Goal: Transaction & Acquisition: Book appointment/travel/reservation

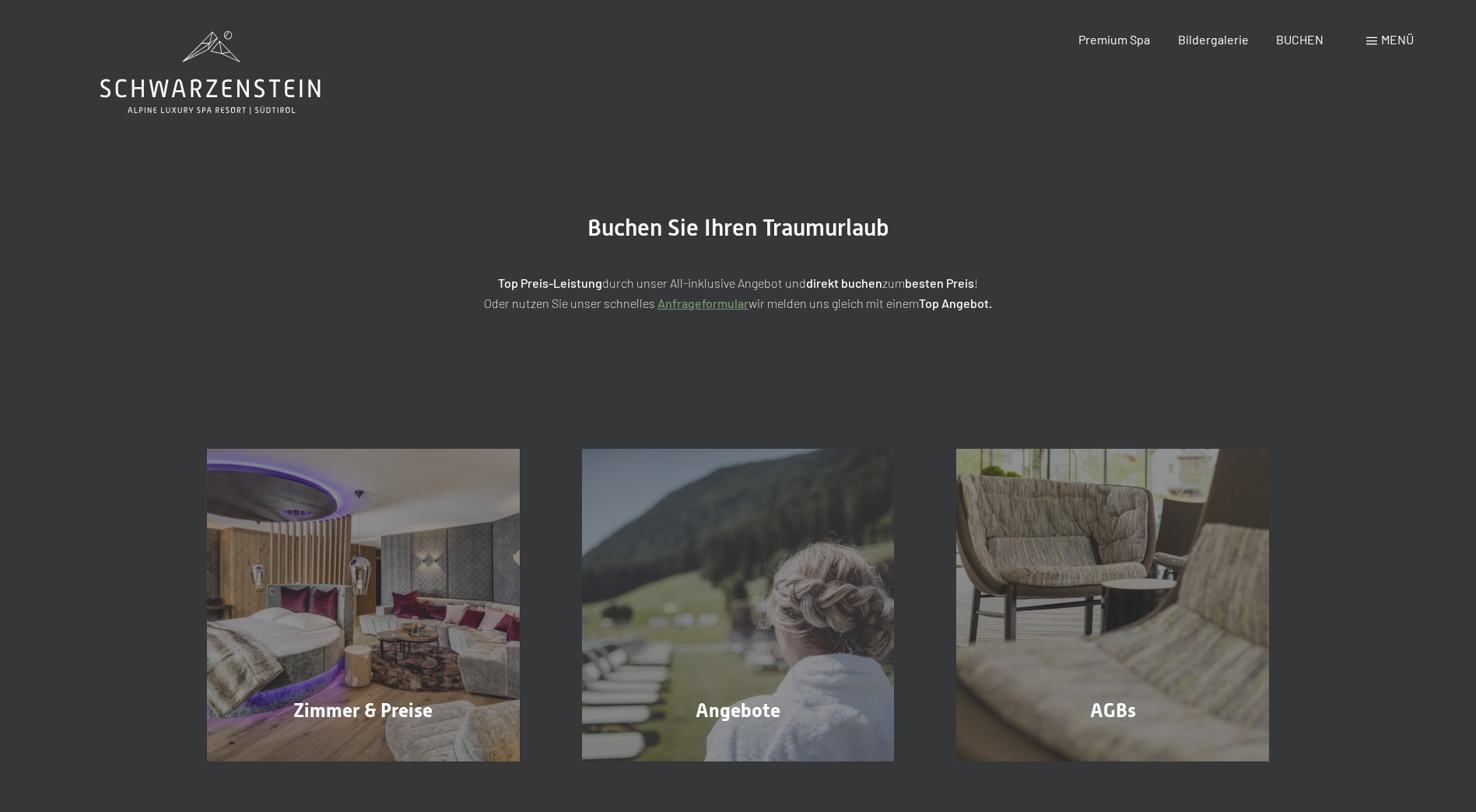
click at [1330, 371] on div at bounding box center [738, 371] width 1476 height 0
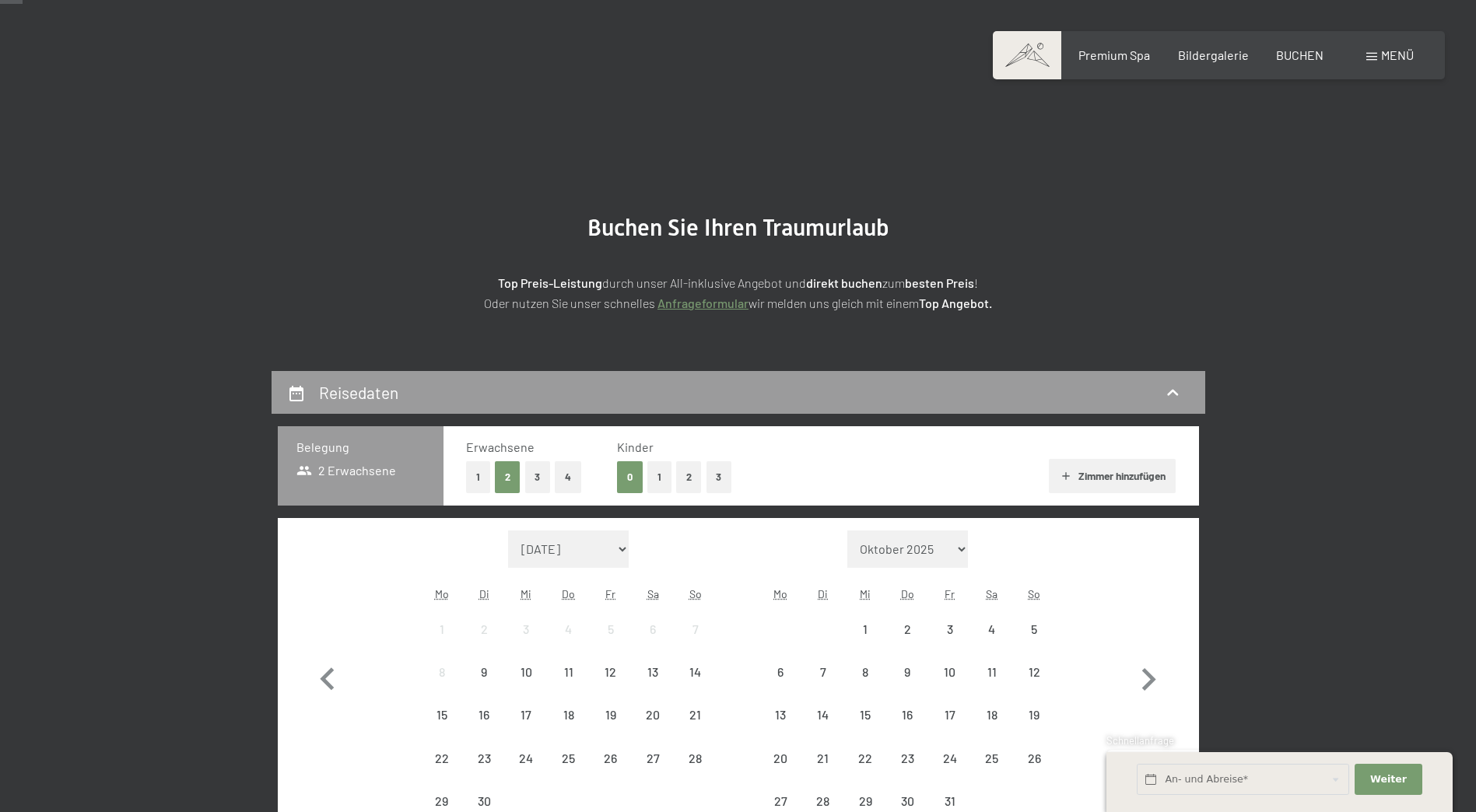
scroll to position [311, 0]
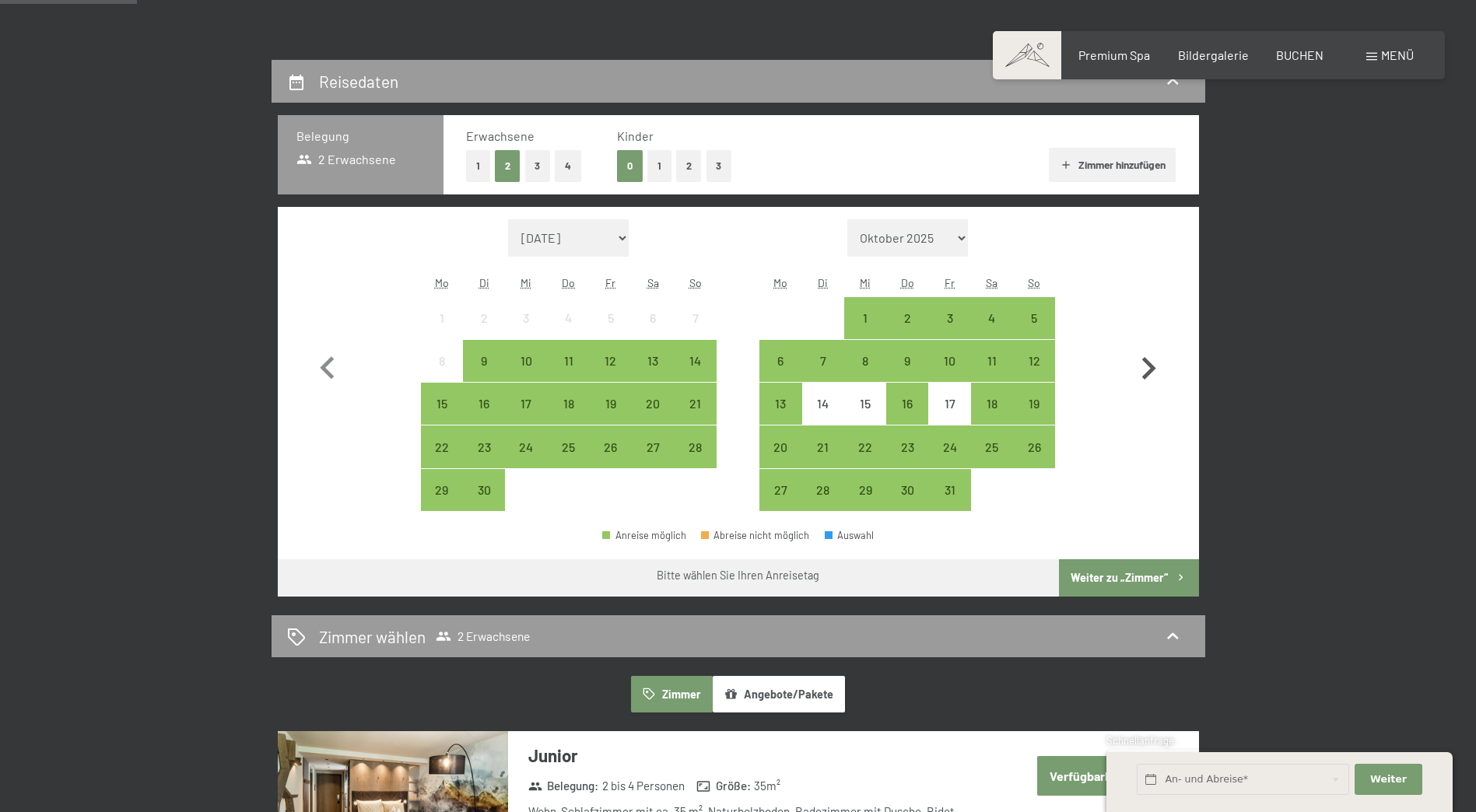
click at [1148, 361] on icon "button" at bounding box center [1149, 368] width 14 height 22
select select "[DATE]"
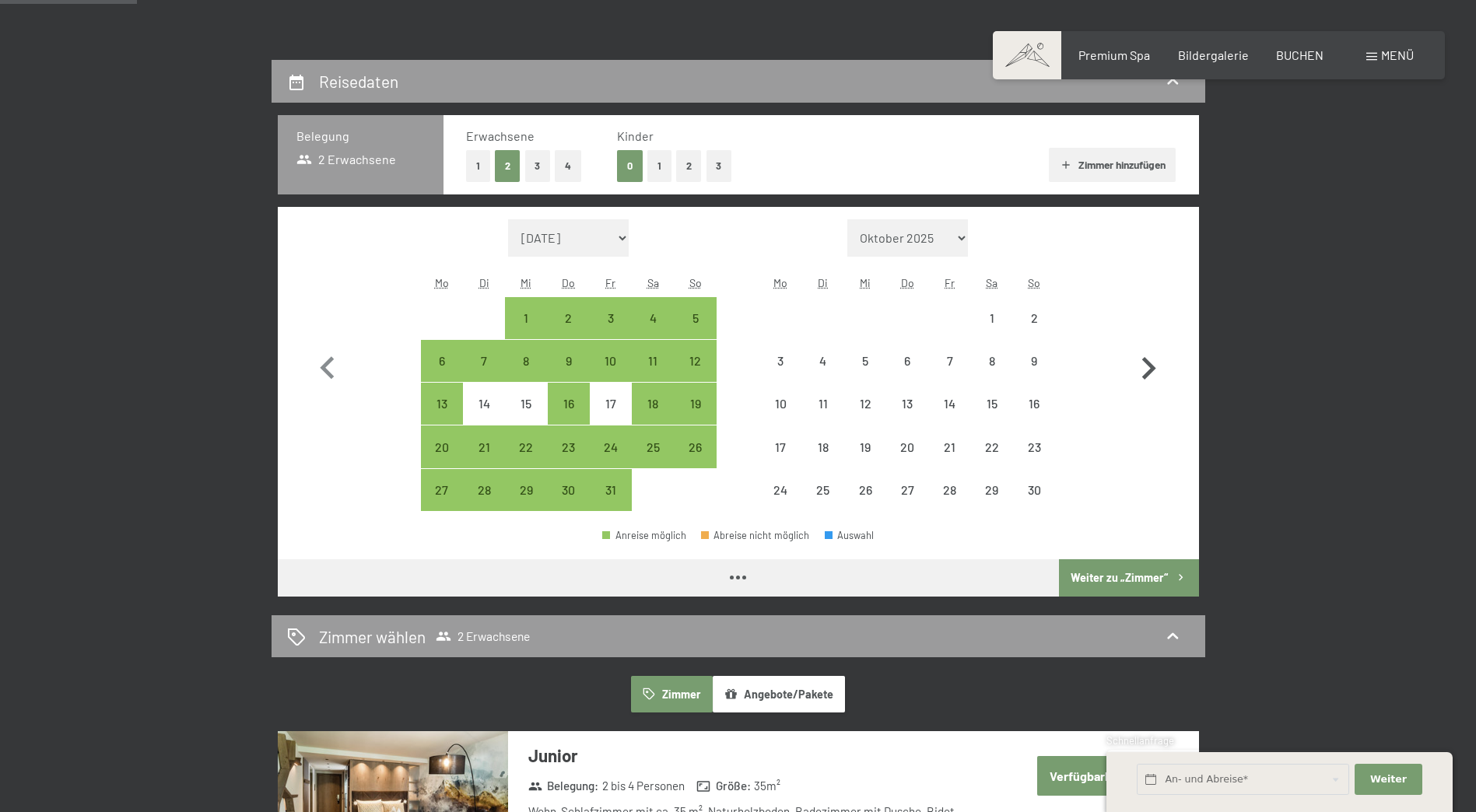
click at [1148, 361] on icon "button" at bounding box center [1149, 368] width 14 height 22
select select "[DATE]"
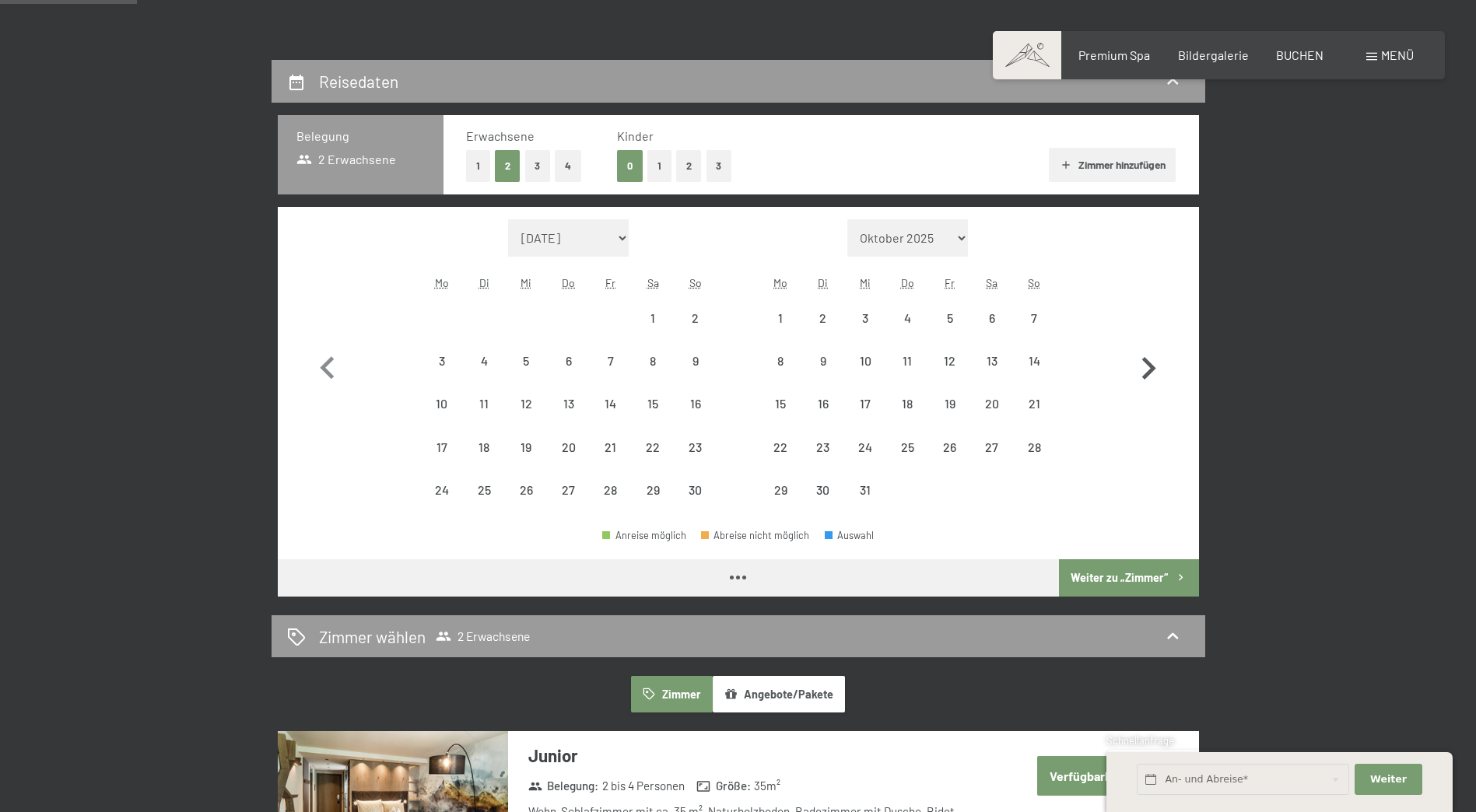
click at [1148, 361] on icon "button" at bounding box center [1149, 368] width 14 height 22
select select "[DATE]"
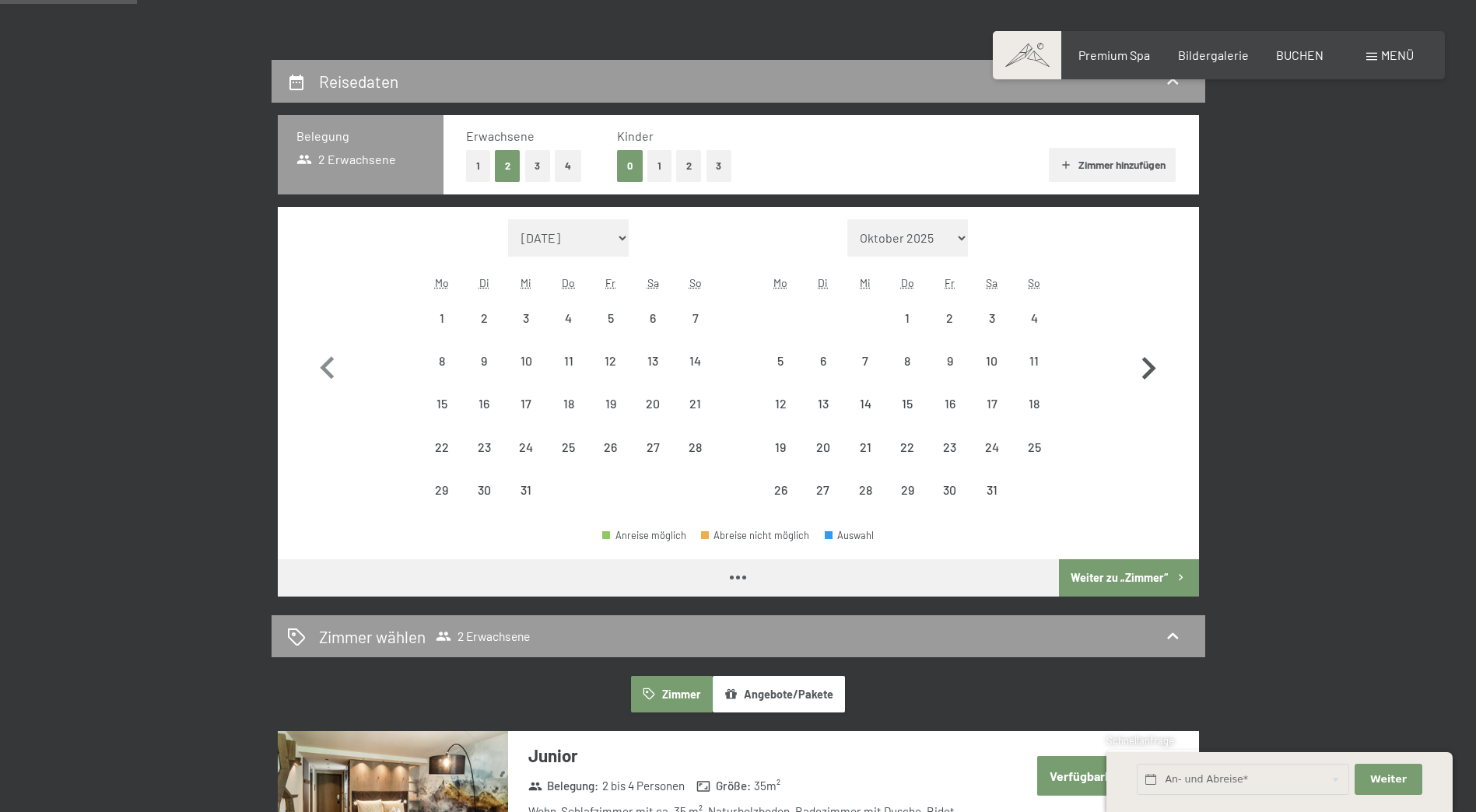
select select "[DATE]"
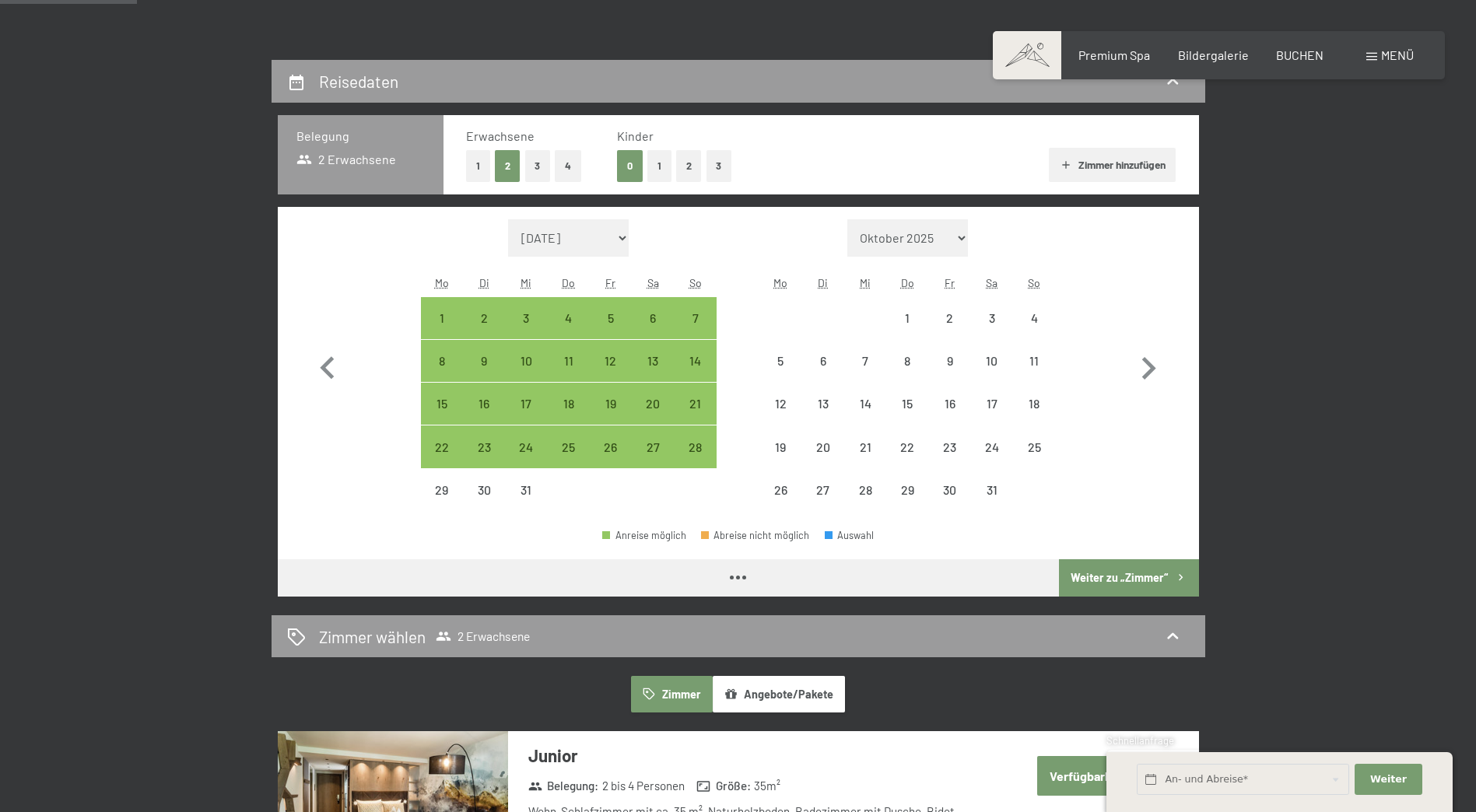
select select "[DATE]"
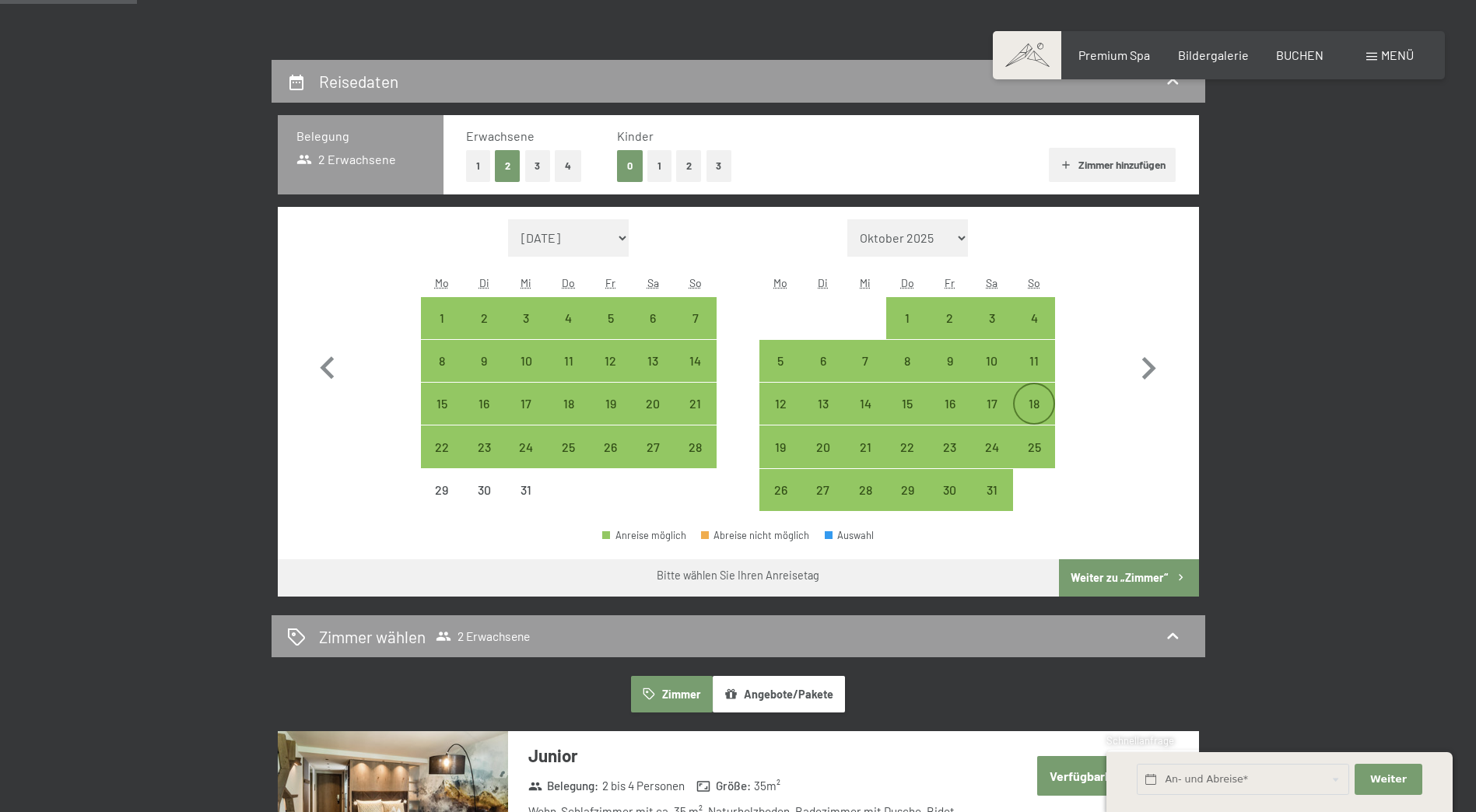
click at [1047, 403] on div "18" at bounding box center [1033, 417] width 39 height 39
select select "[DATE]"
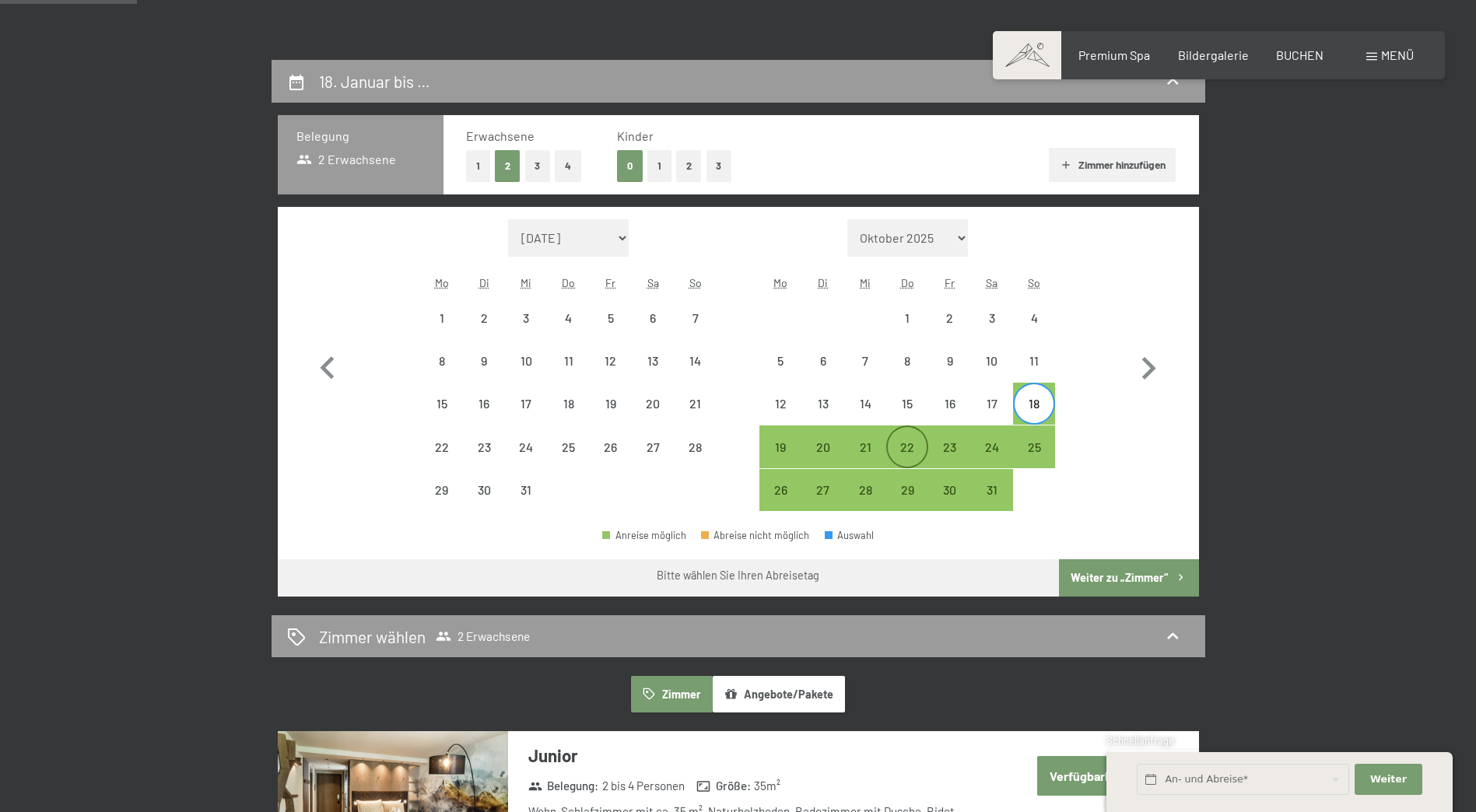
click at [903, 451] on div "22" at bounding box center [907, 460] width 39 height 39
select select "[DATE]"
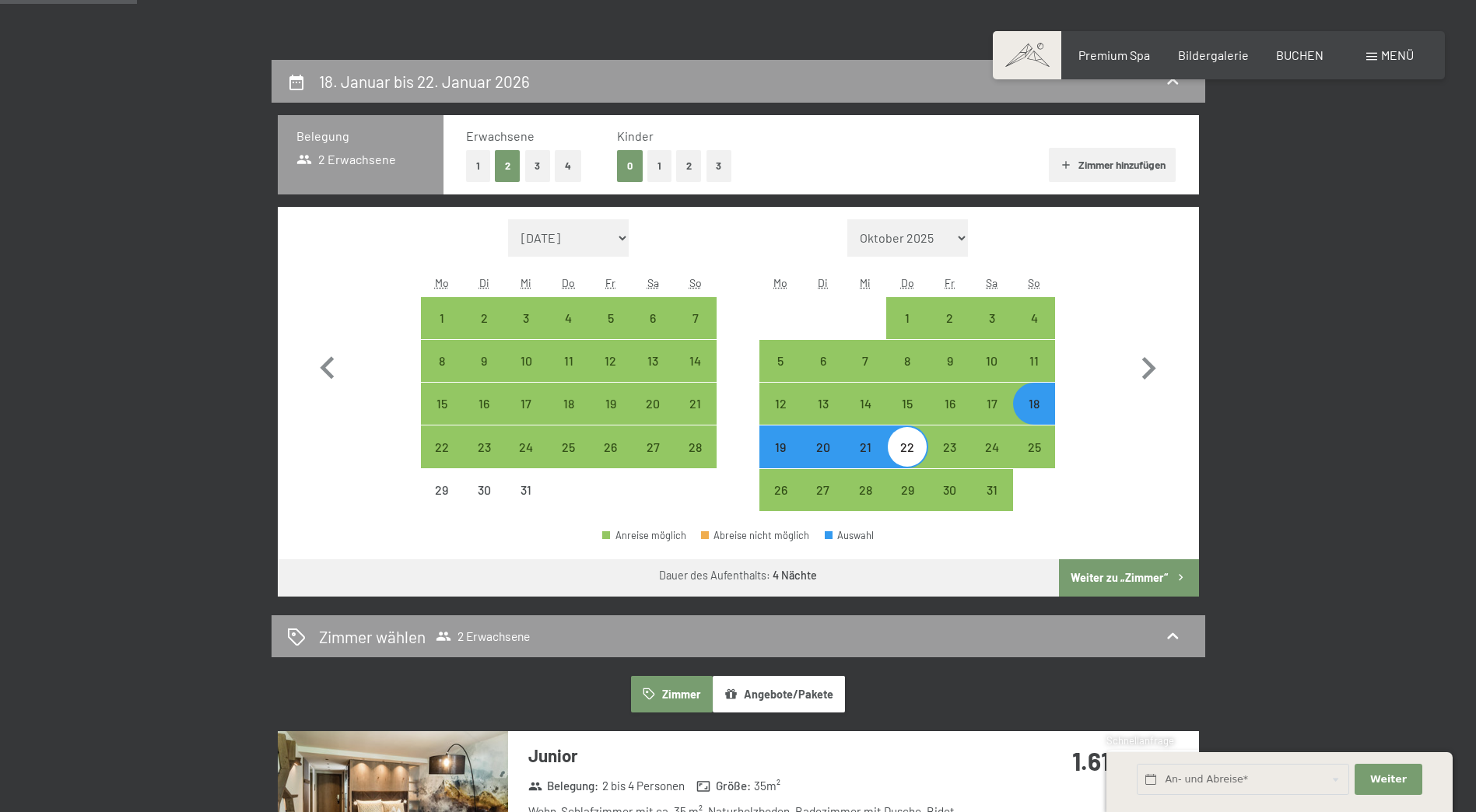
click at [1146, 581] on button "Weiter zu „Zimmer“" at bounding box center [1129, 577] width 139 height 37
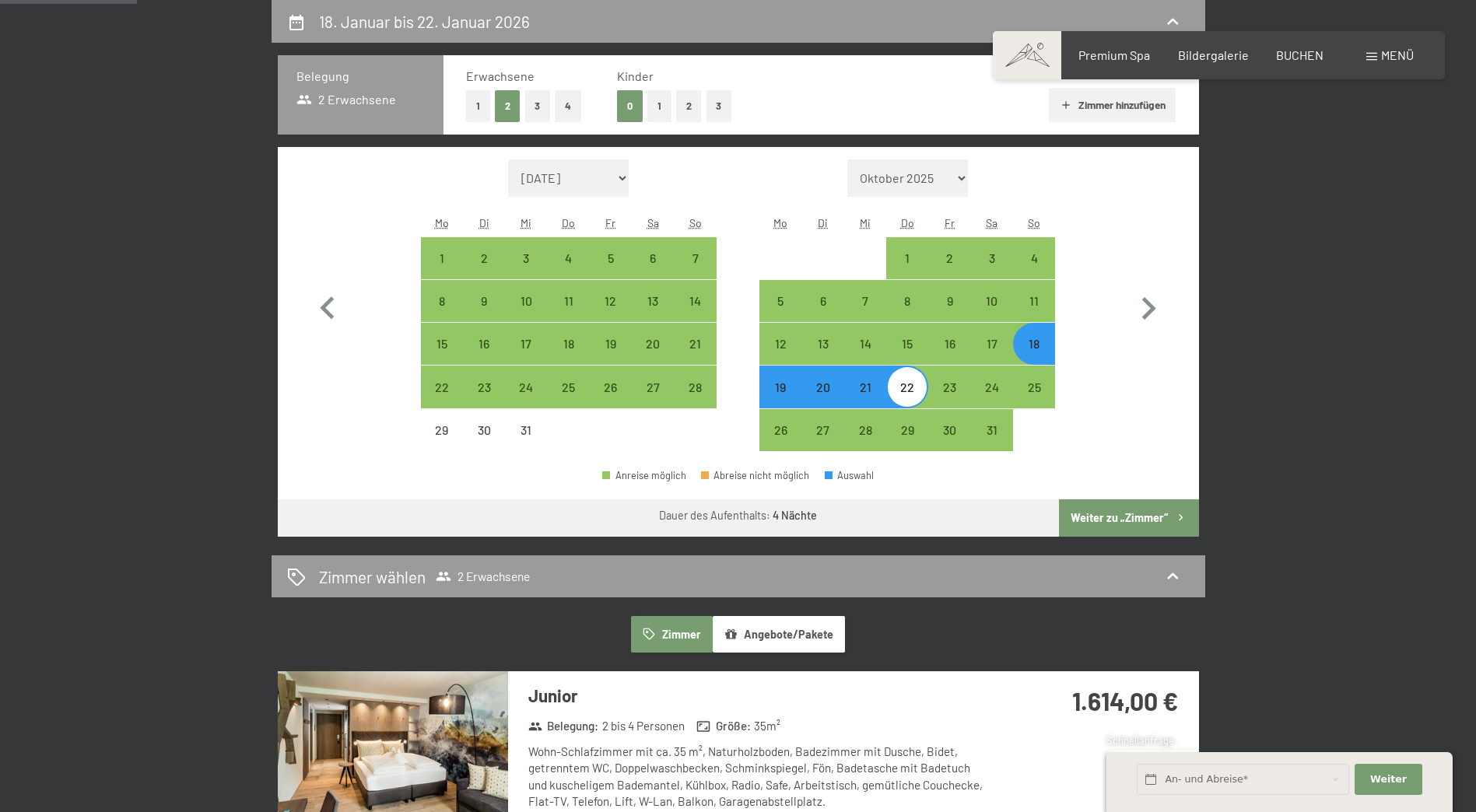
select select "[DATE]"
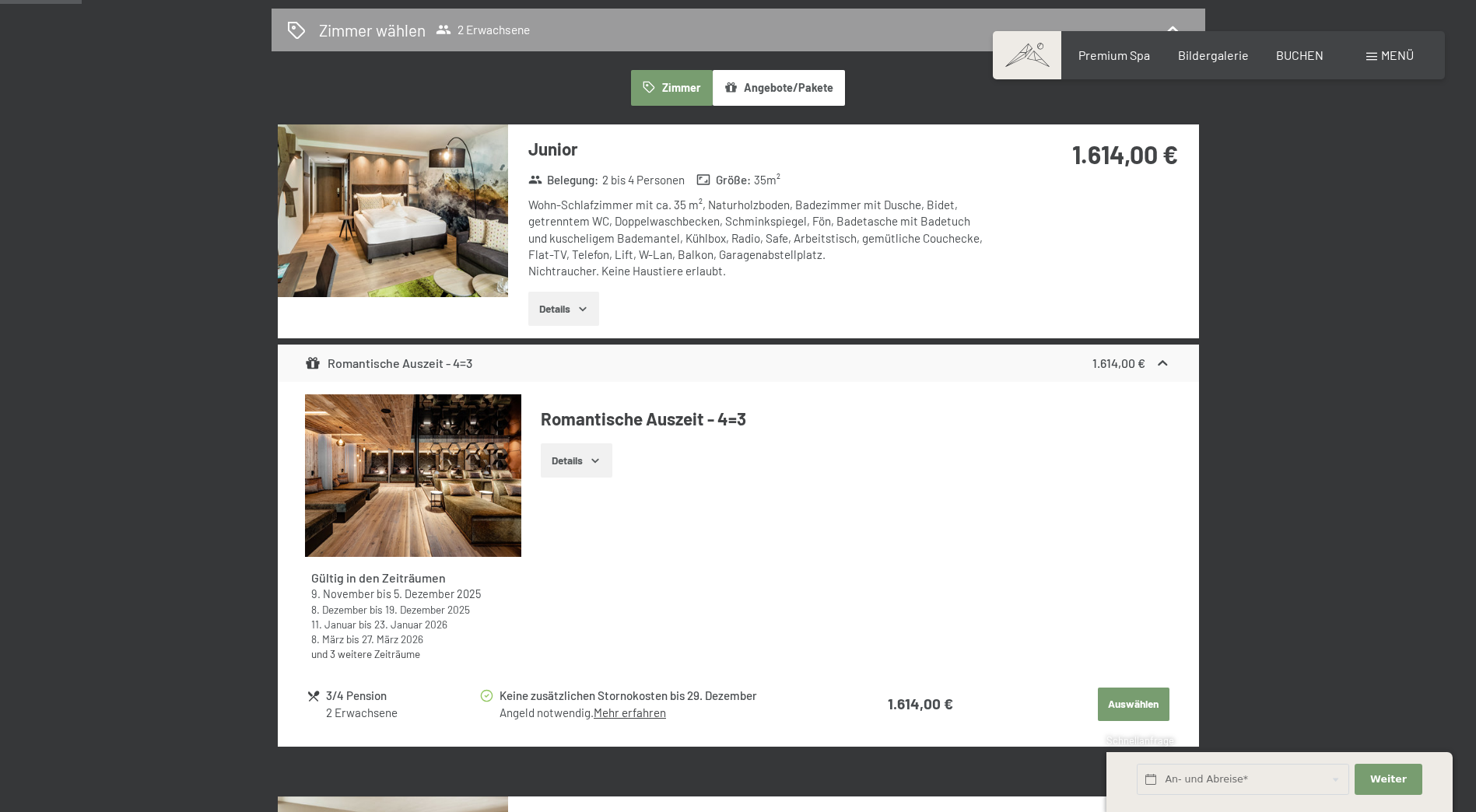
scroll to position [449, 0]
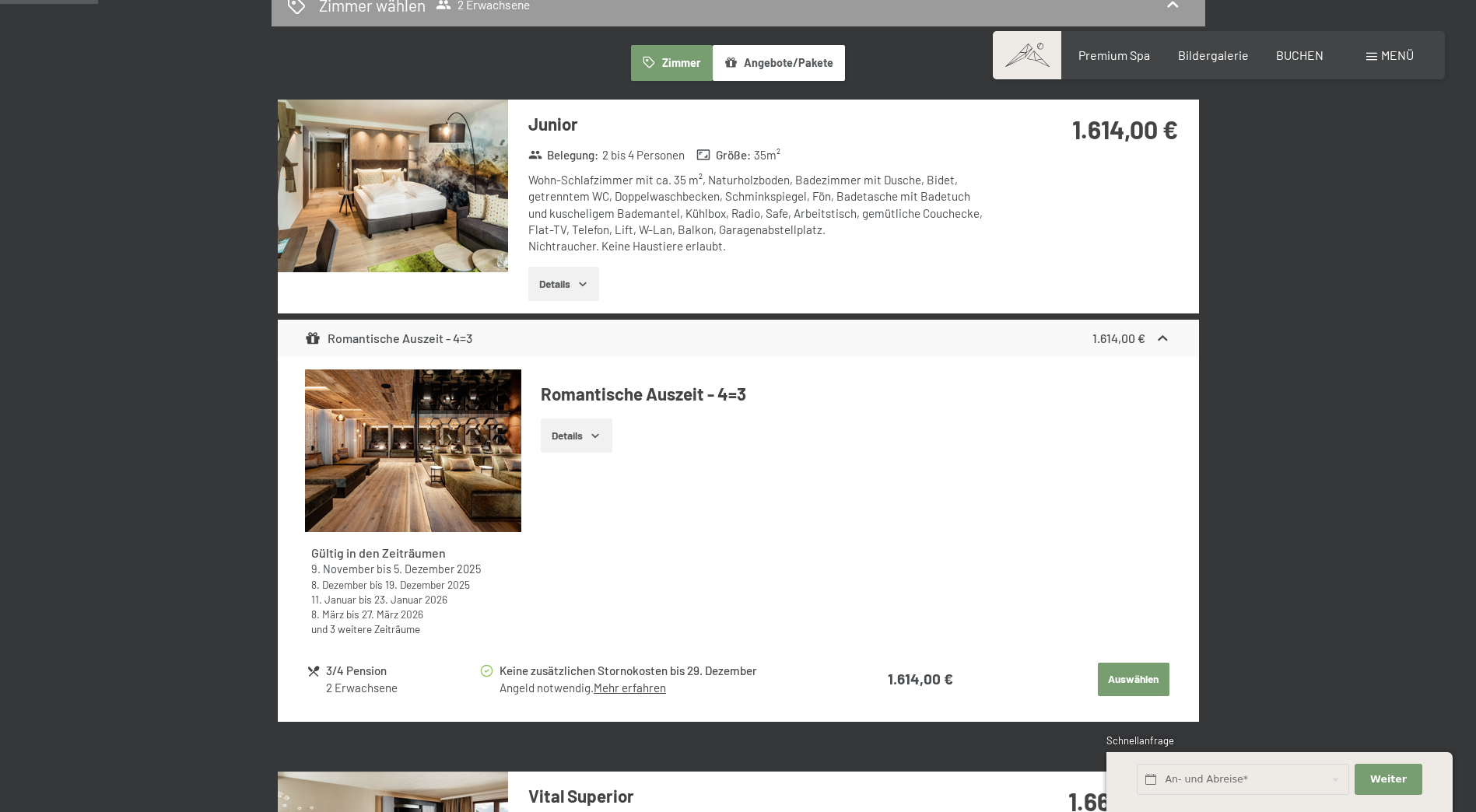
click at [775, 66] on button "Angebote/Pakete" at bounding box center [779, 63] width 132 height 36
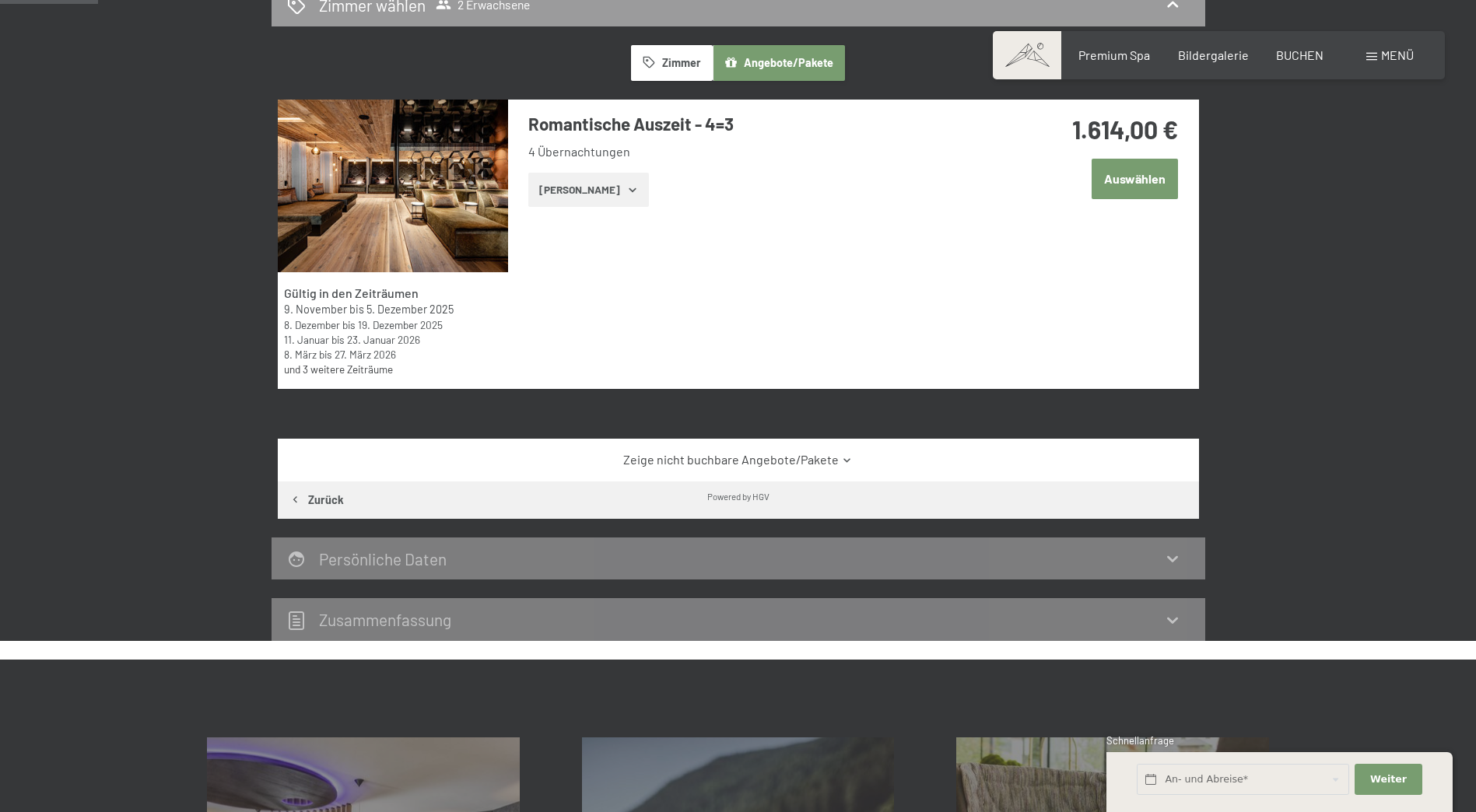
click at [685, 59] on button "Zimmer" at bounding box center [672, 63] width 81 height 36
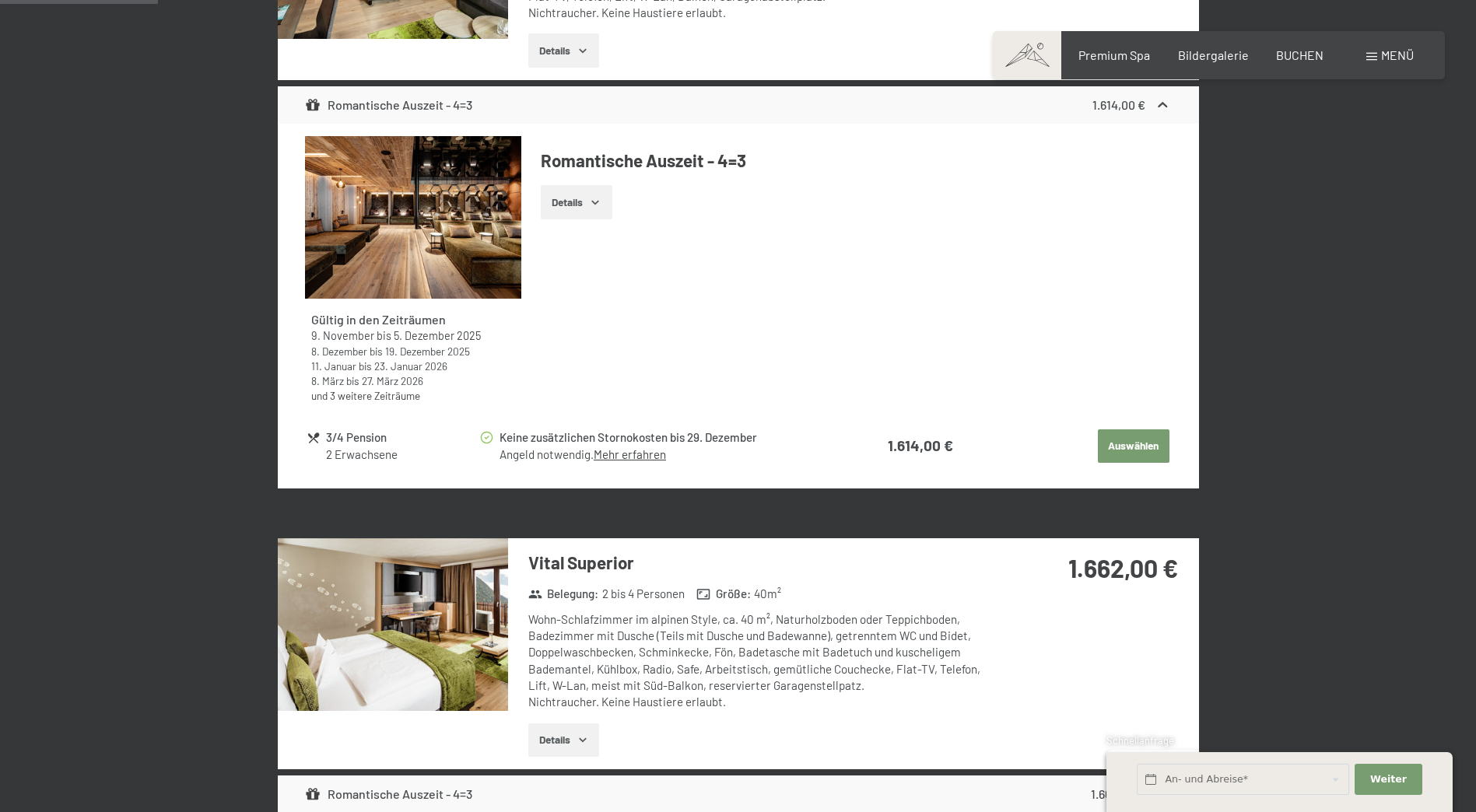
scroll to position [915, 0]
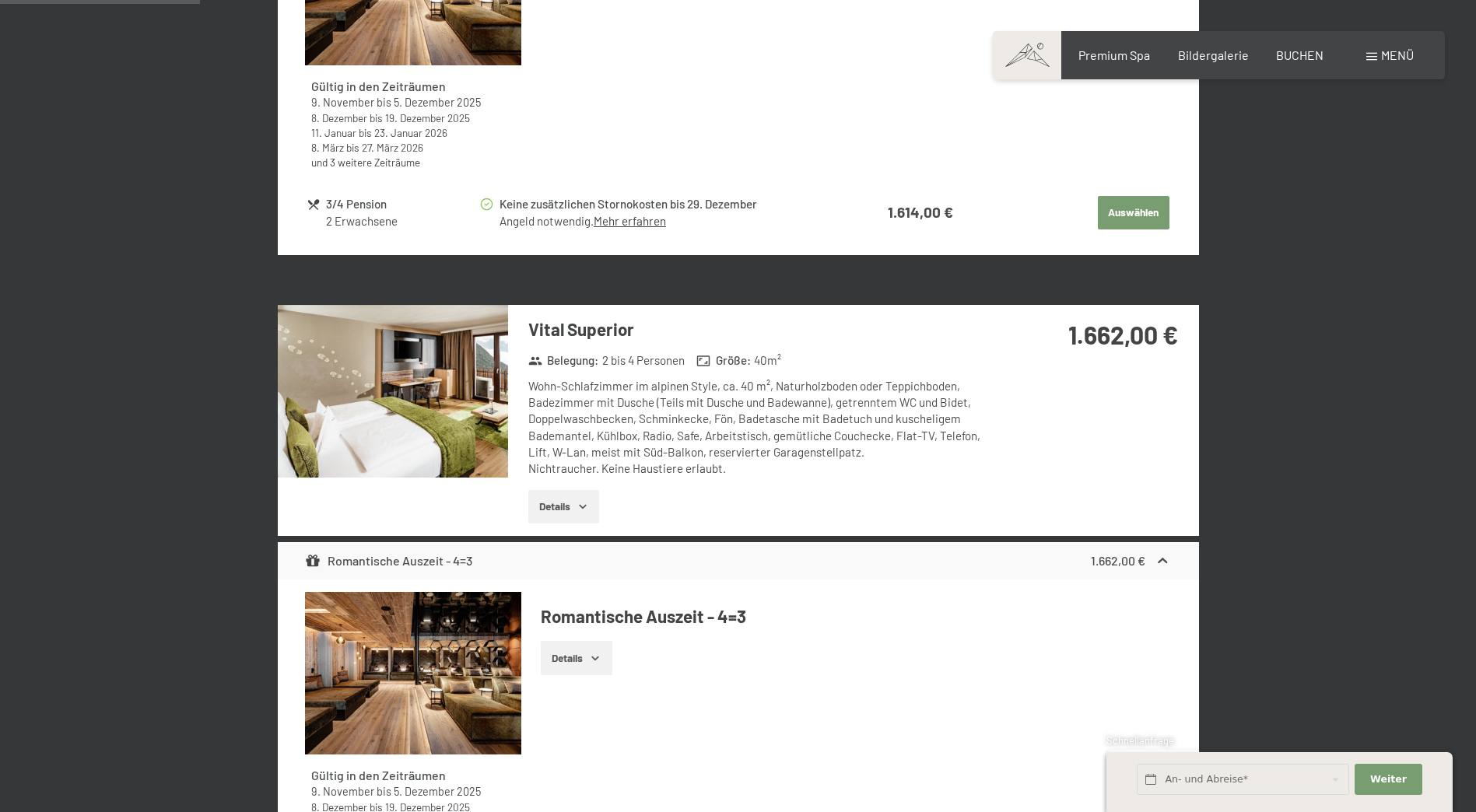
click at [555, 492] on button "Details" at bounding box center [564, 506] width 71 height 34
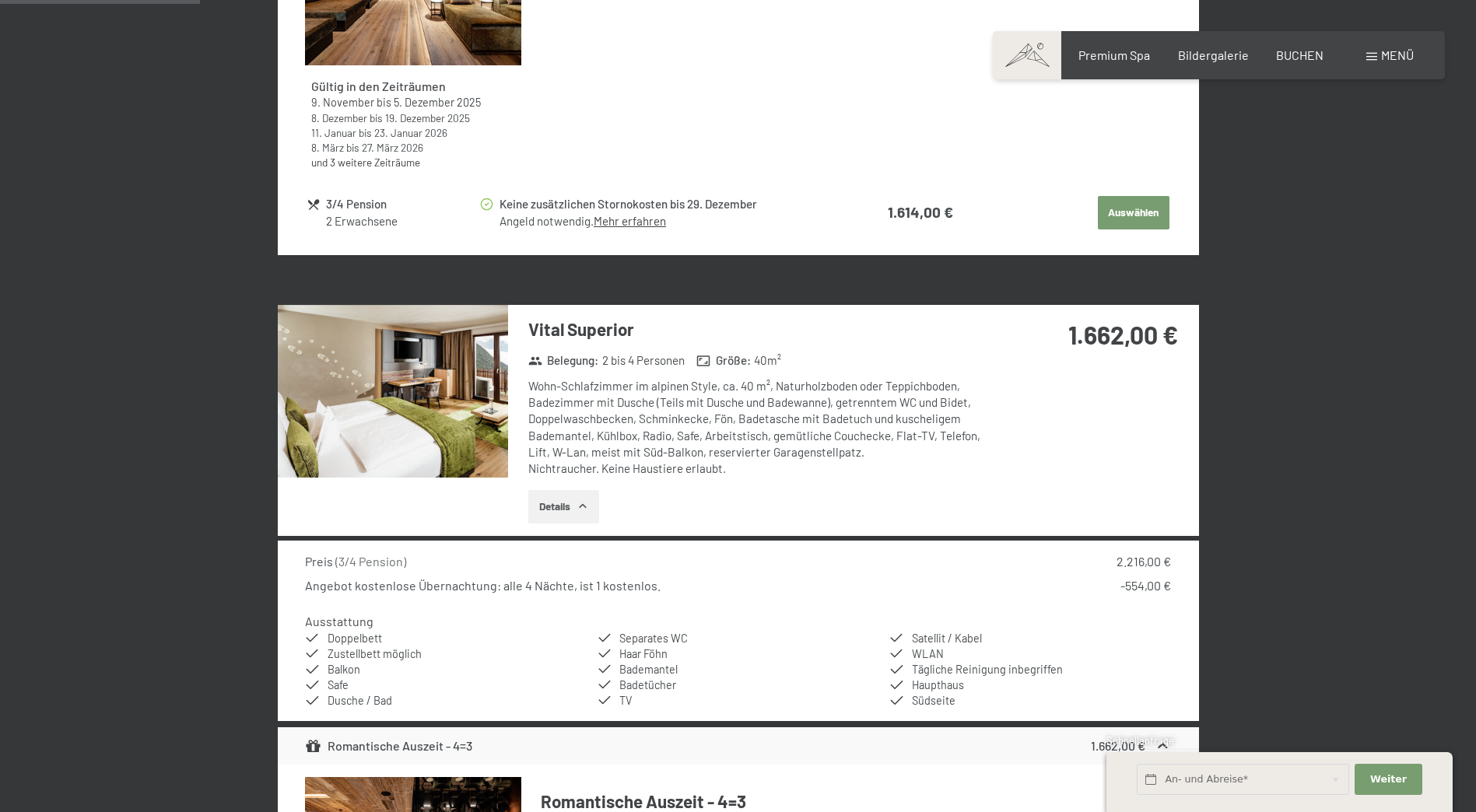
click at [435, 394] on img at bounding box center [393, 391] width 230 height 173
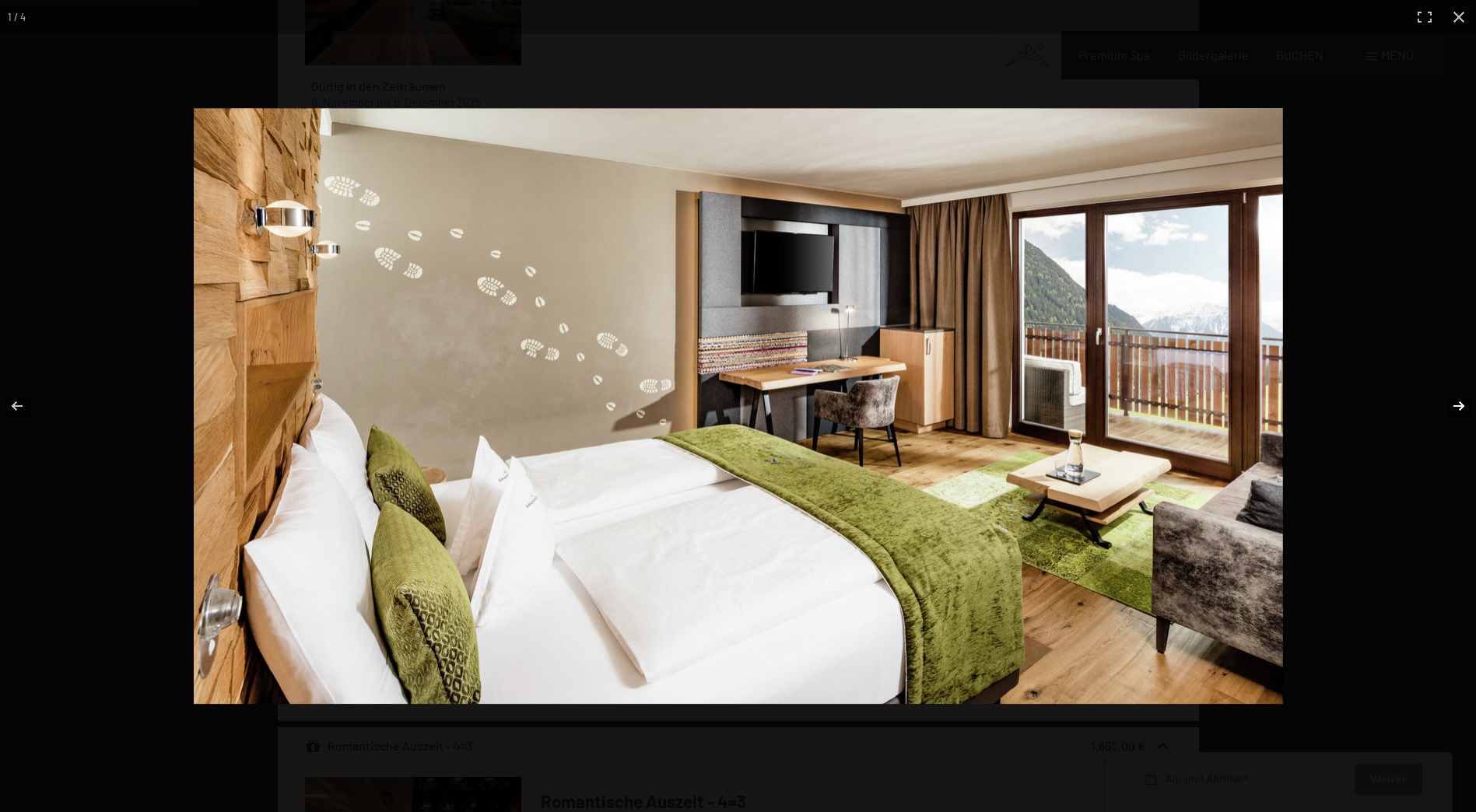
click at [1468, 407] on button "button" at bounding box center [1449, 406] width 55 height 78
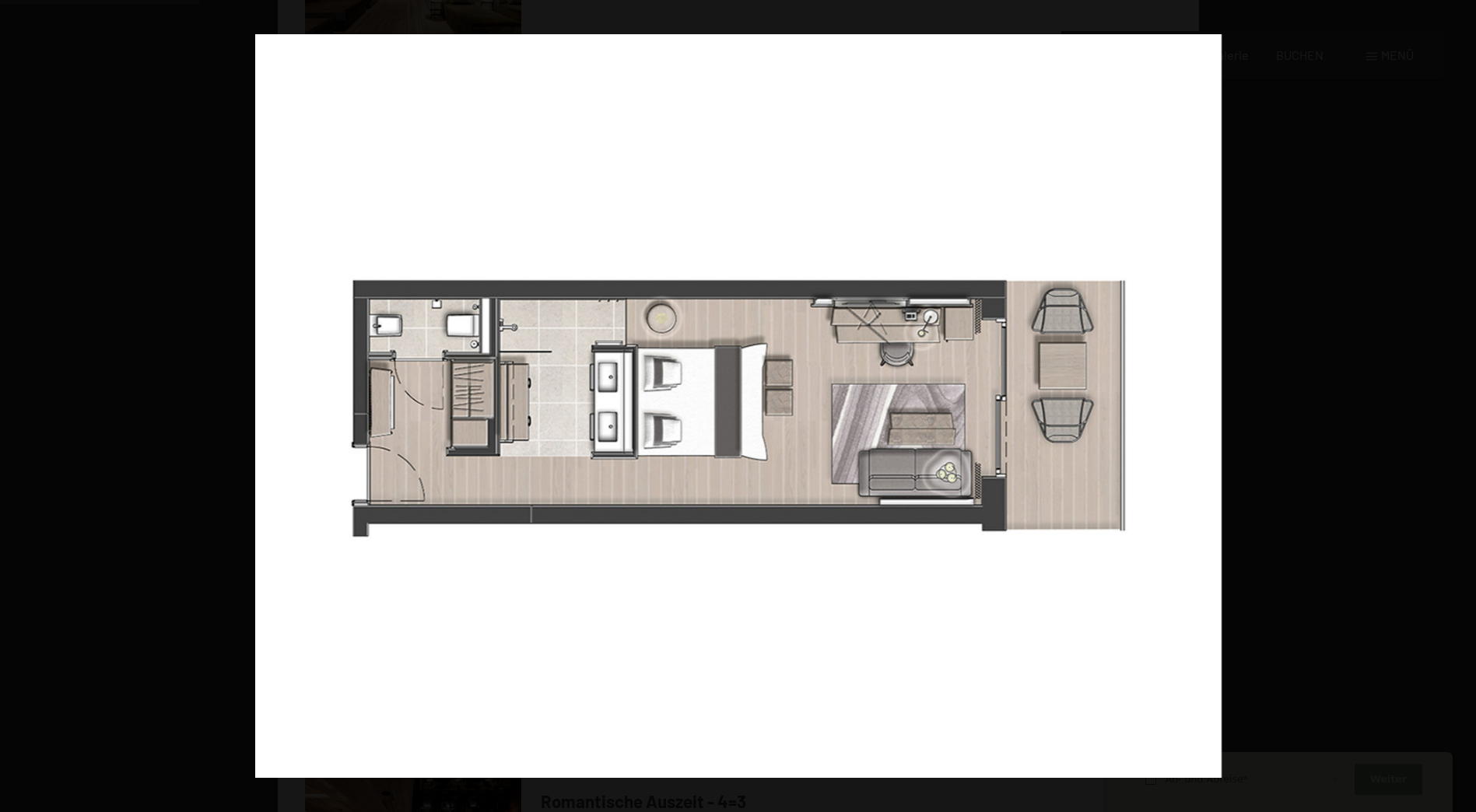
click at [1468, 407] on button "button" at bounding box center [1449, 406] width 55 height 78
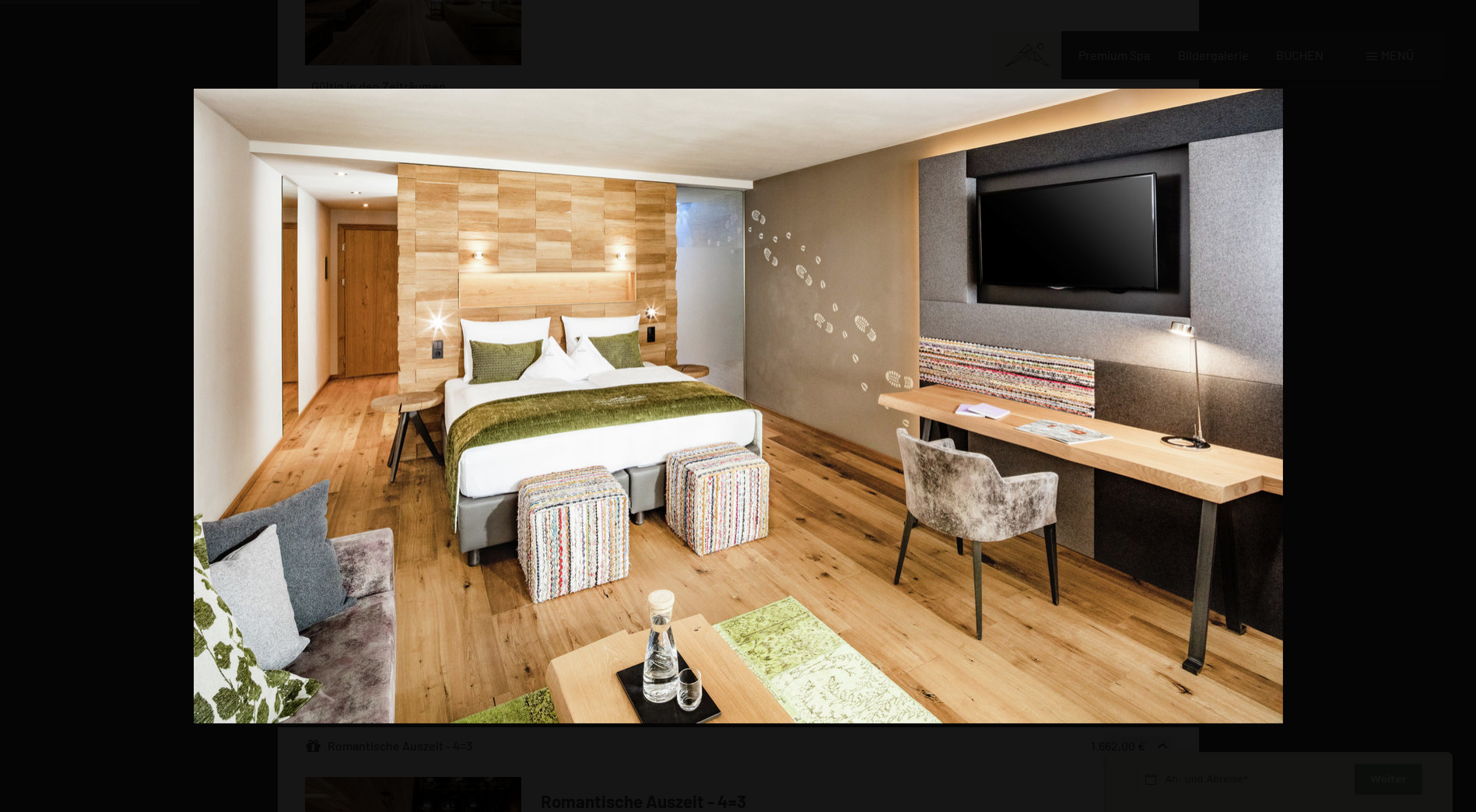
click at [1468, 407] on button "button" at bounding box center [1449, 406] width 55 height 78
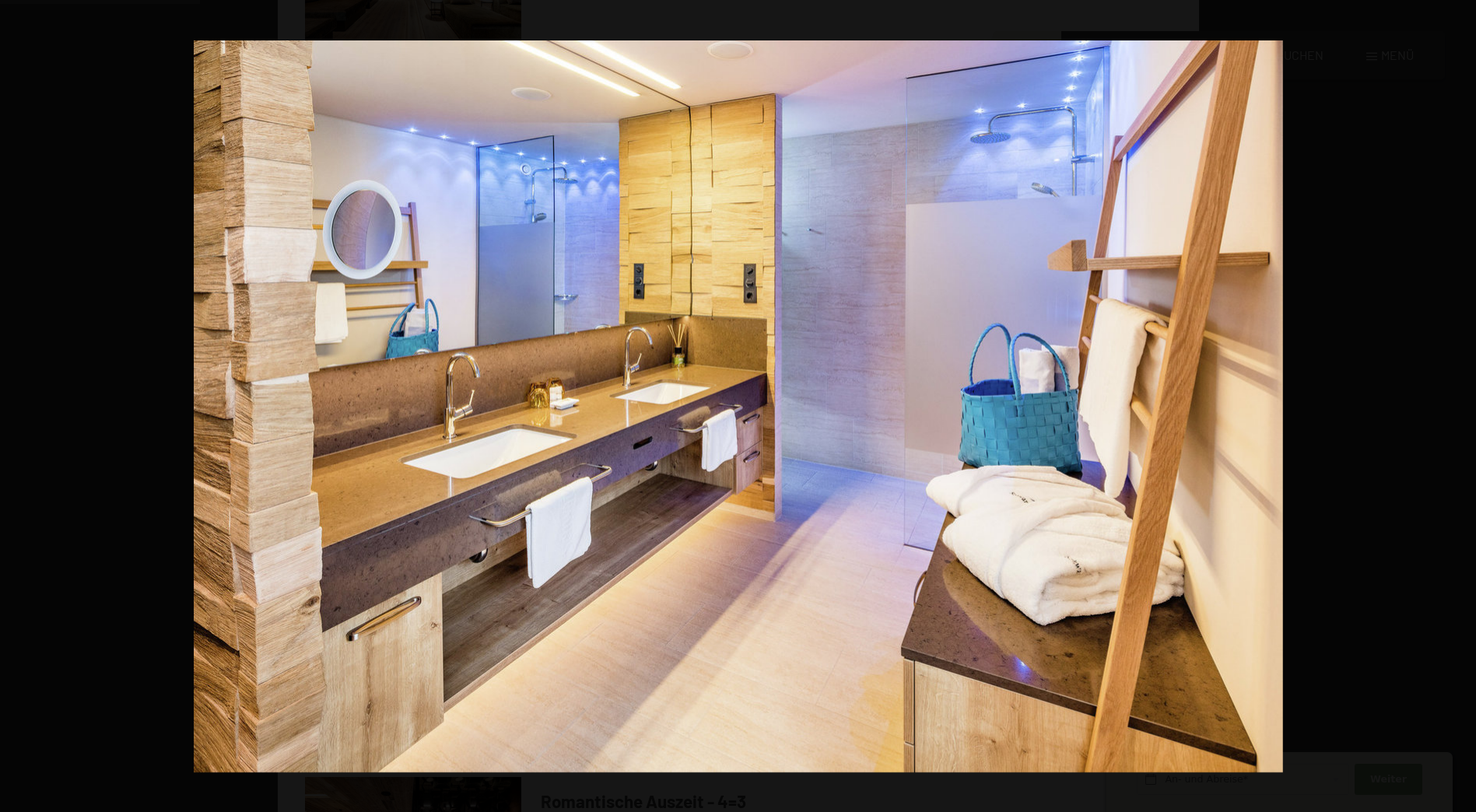
click at [1468, 407] on button "button" at bounding box center [1449, 406] width 55 height 78
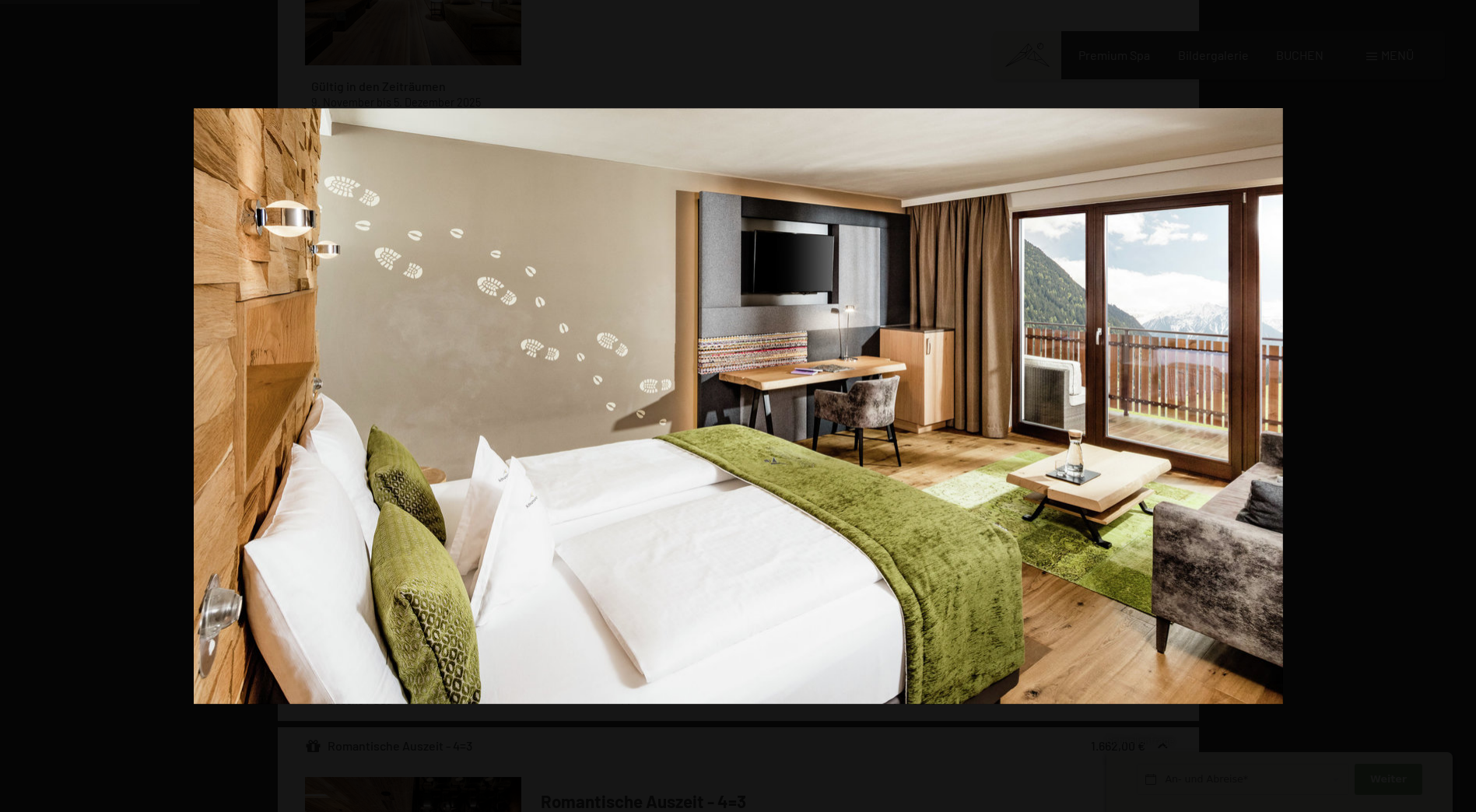
click at [1468, 407] on button "button" at bounding box center [1449, 406] width 55 height 78
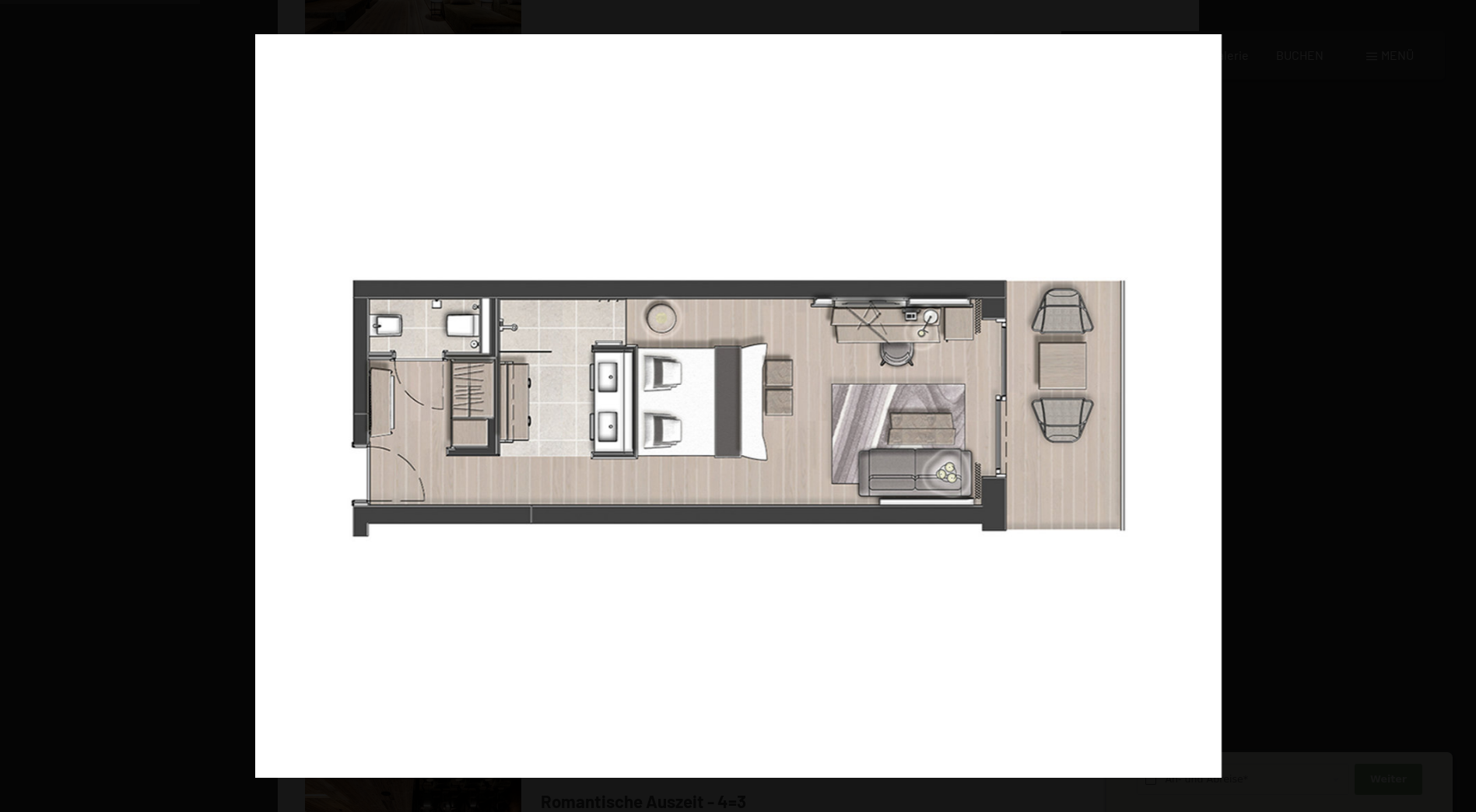
click at [1468, 407] on button "button" at bounding box center [1449, 406] width 55 height 78
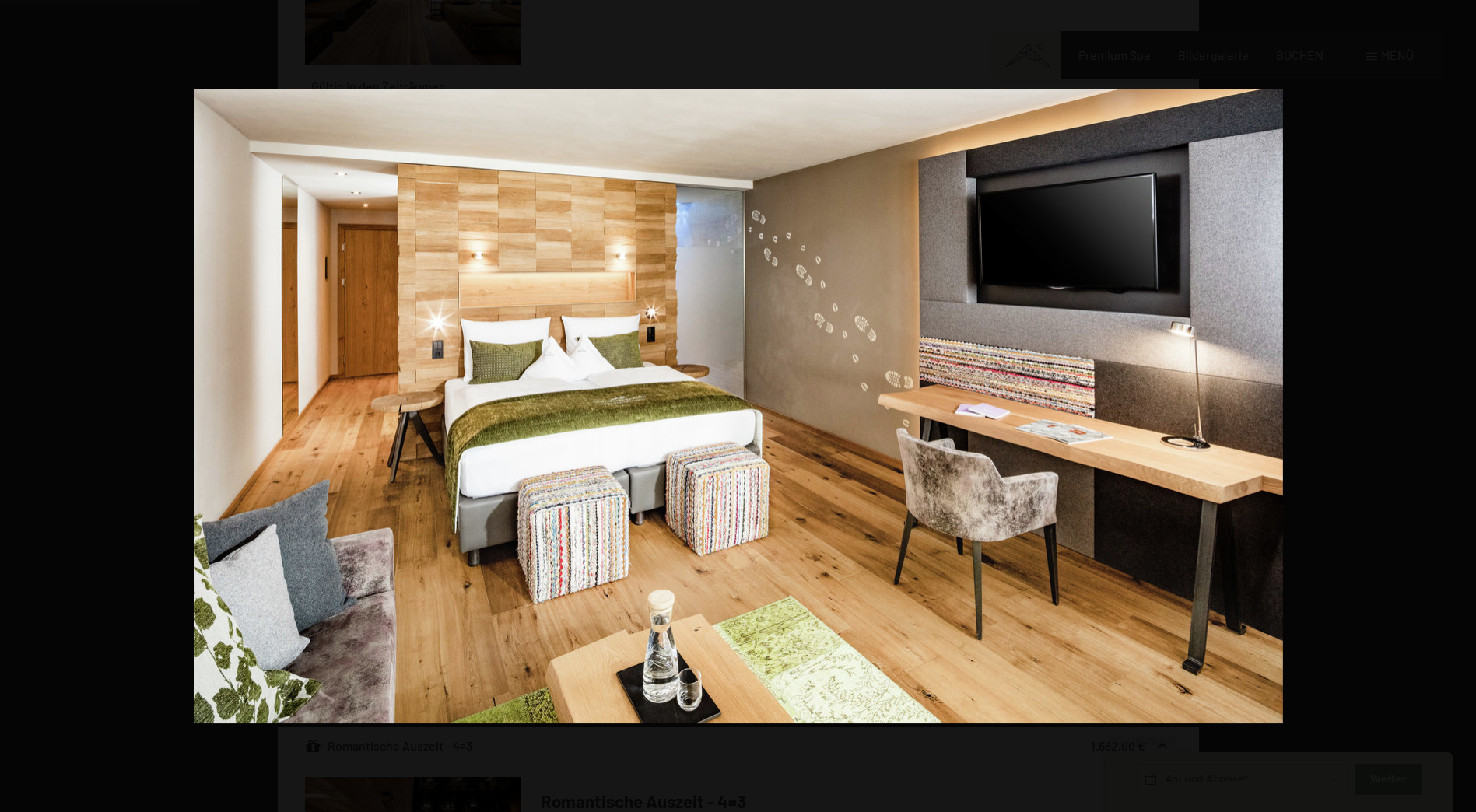
click at [1468, 407] on button "button" at bounding box center [1449, 406] width 55 height 78
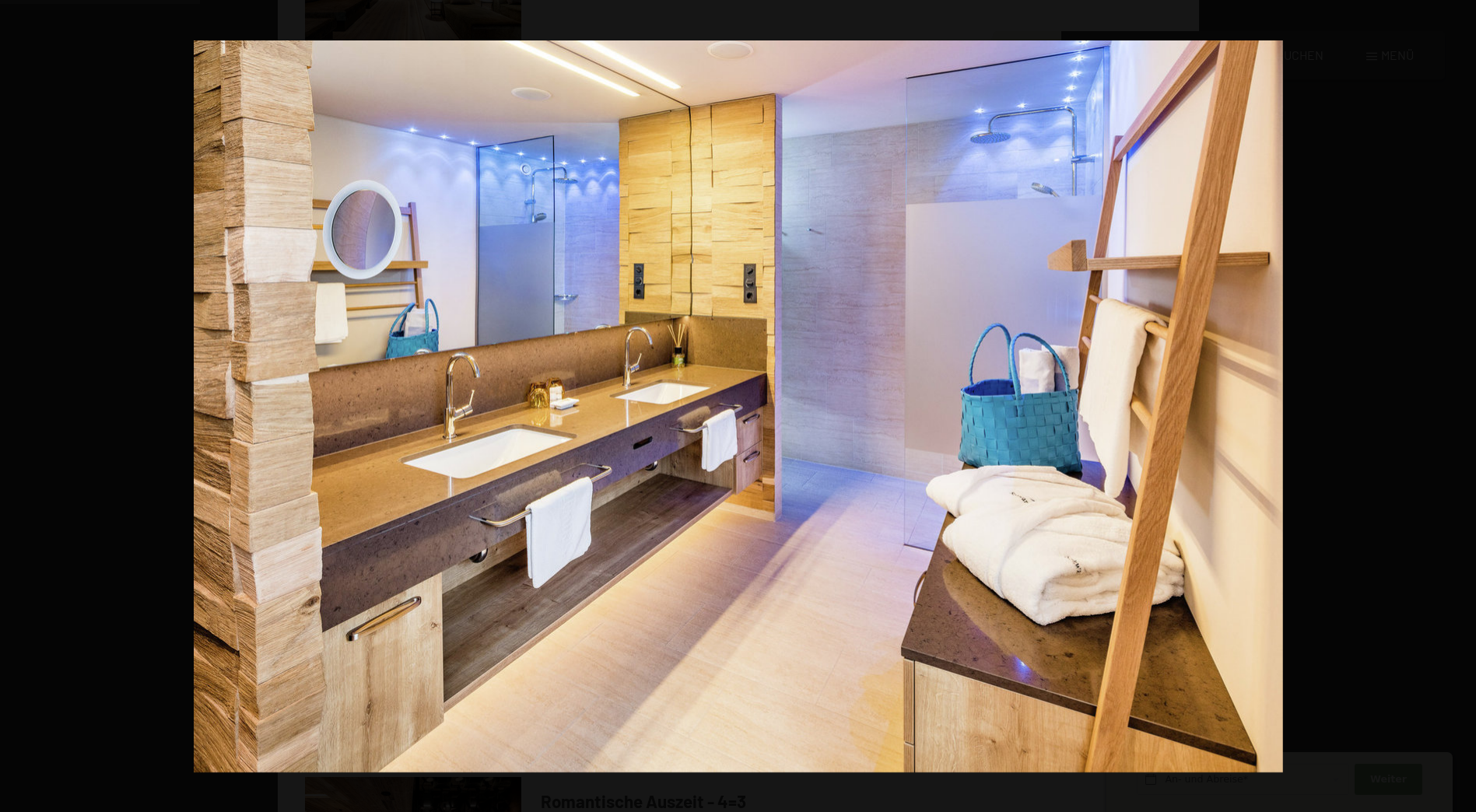
click at [1468, 407] on button "button" at bounding box center [1449, 406] width 55 height 78
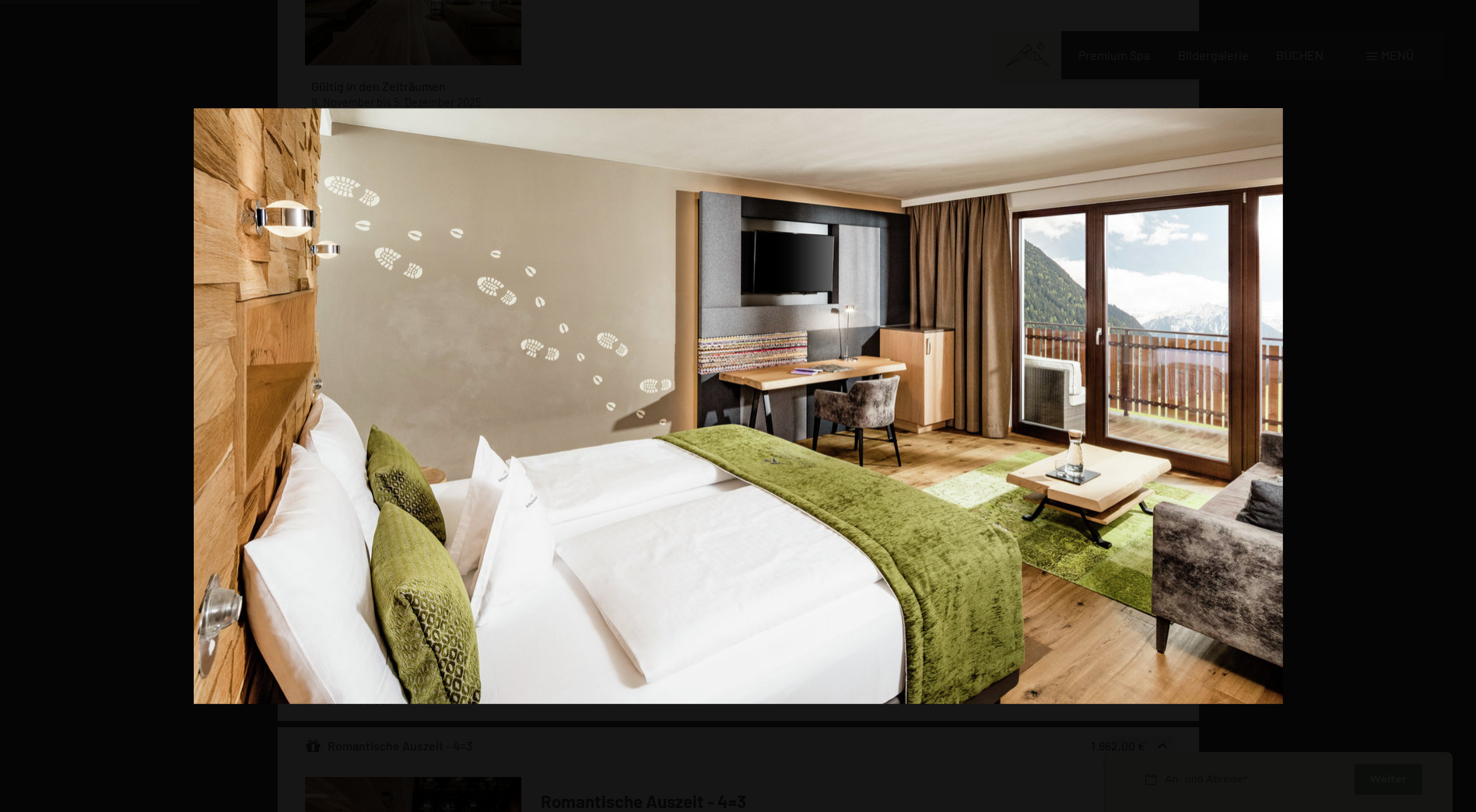
click at [1468, 407] on button "button" at bounding box center [1449, 406] width 55 height 78
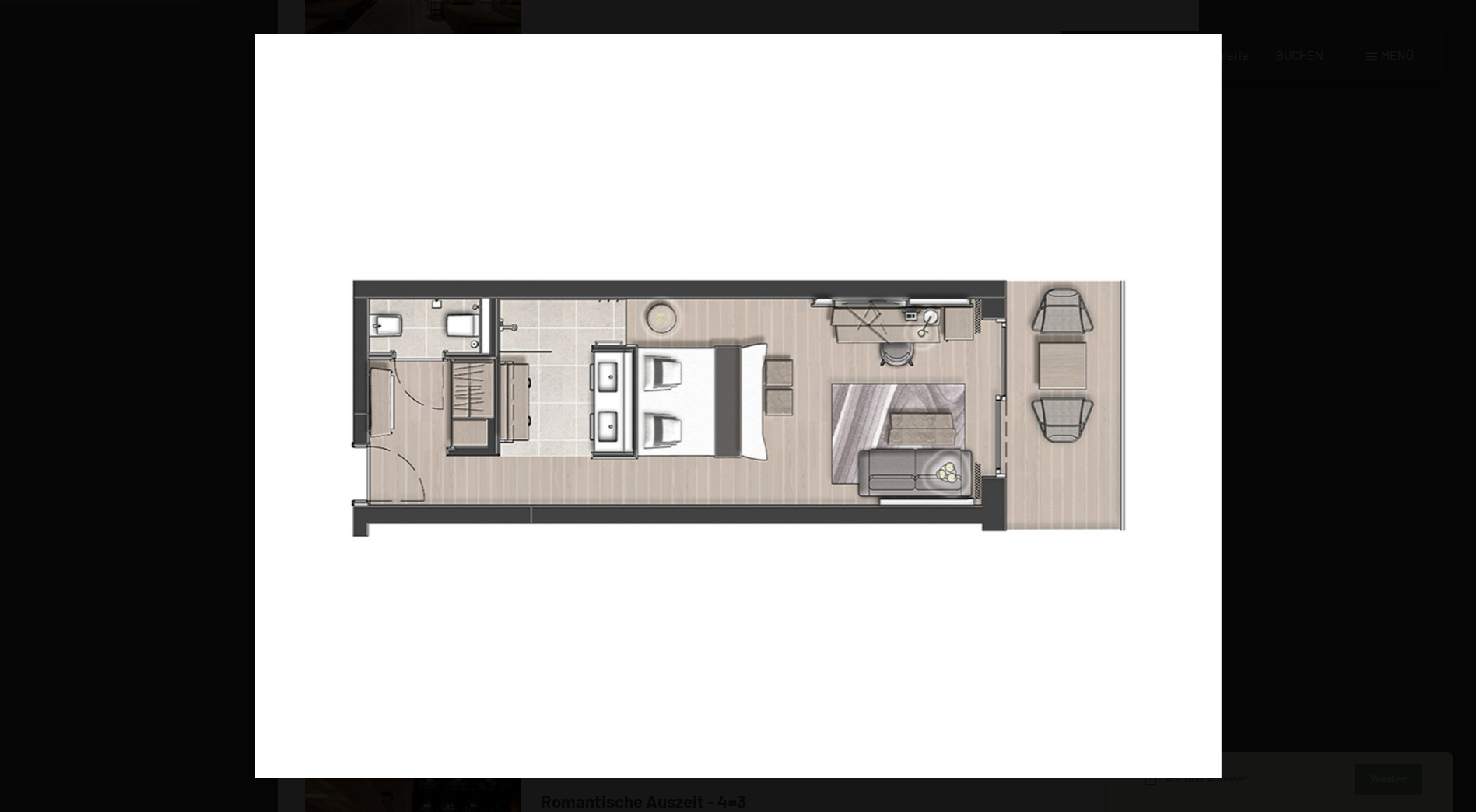
click at [1468, 407] on button "button" at bounding box center [1449, 406] width 55 height 78
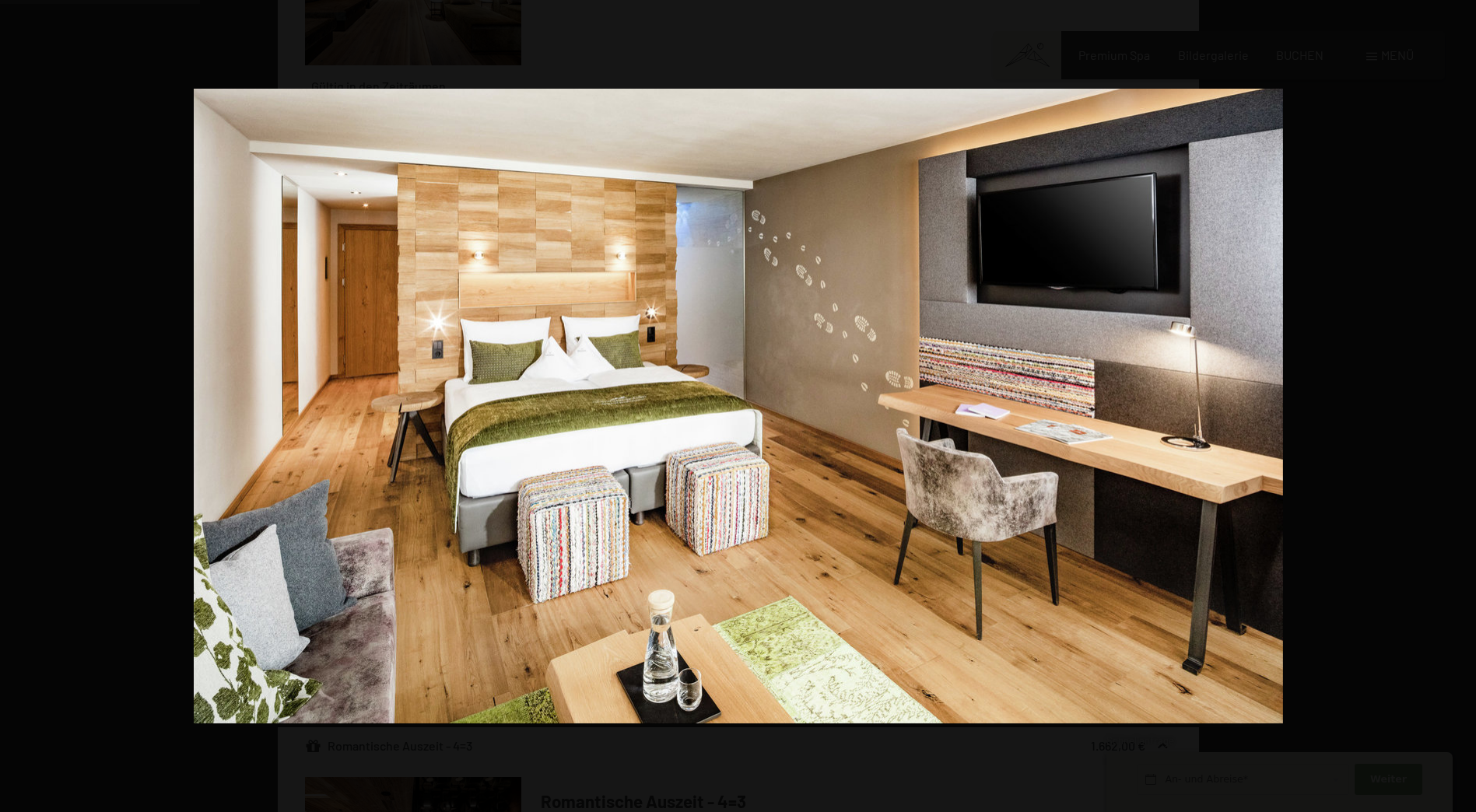
click at [1468, 407] on button "button" at bounding box center [1449, 406] width 55 height 78
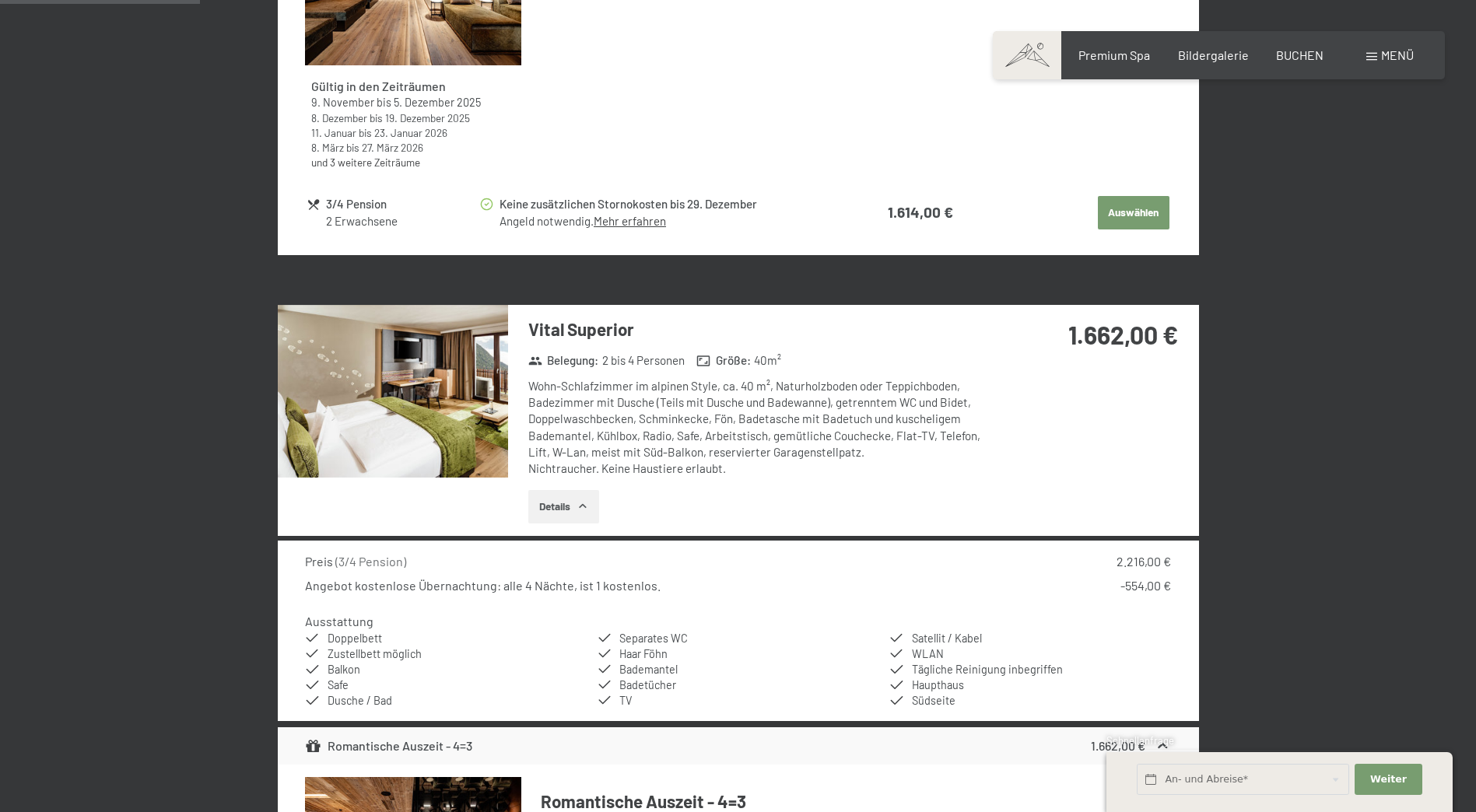
click at [0, 0] on img at bounding box center [0, 0] width 0 height 0
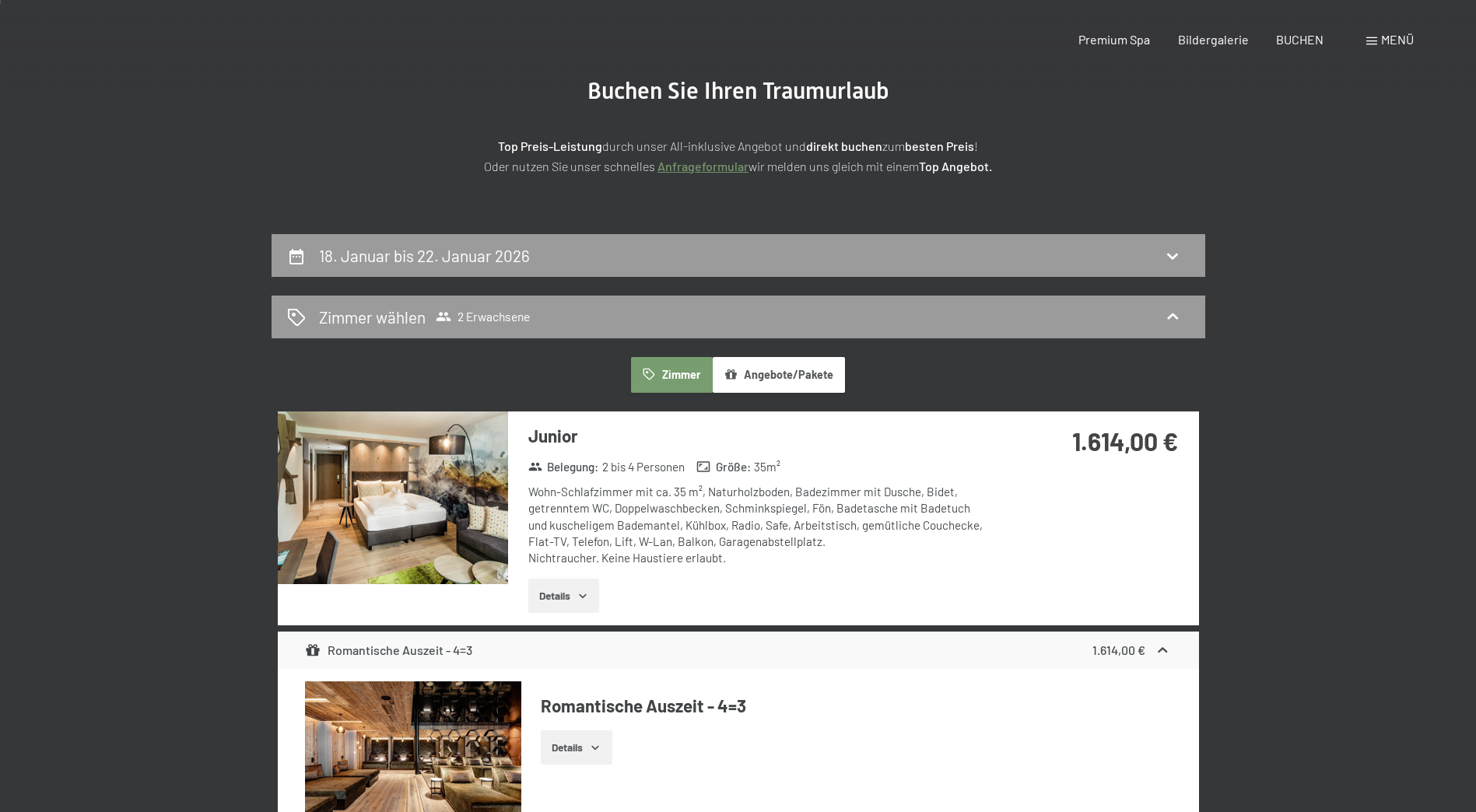
scroll to position [0, 0]
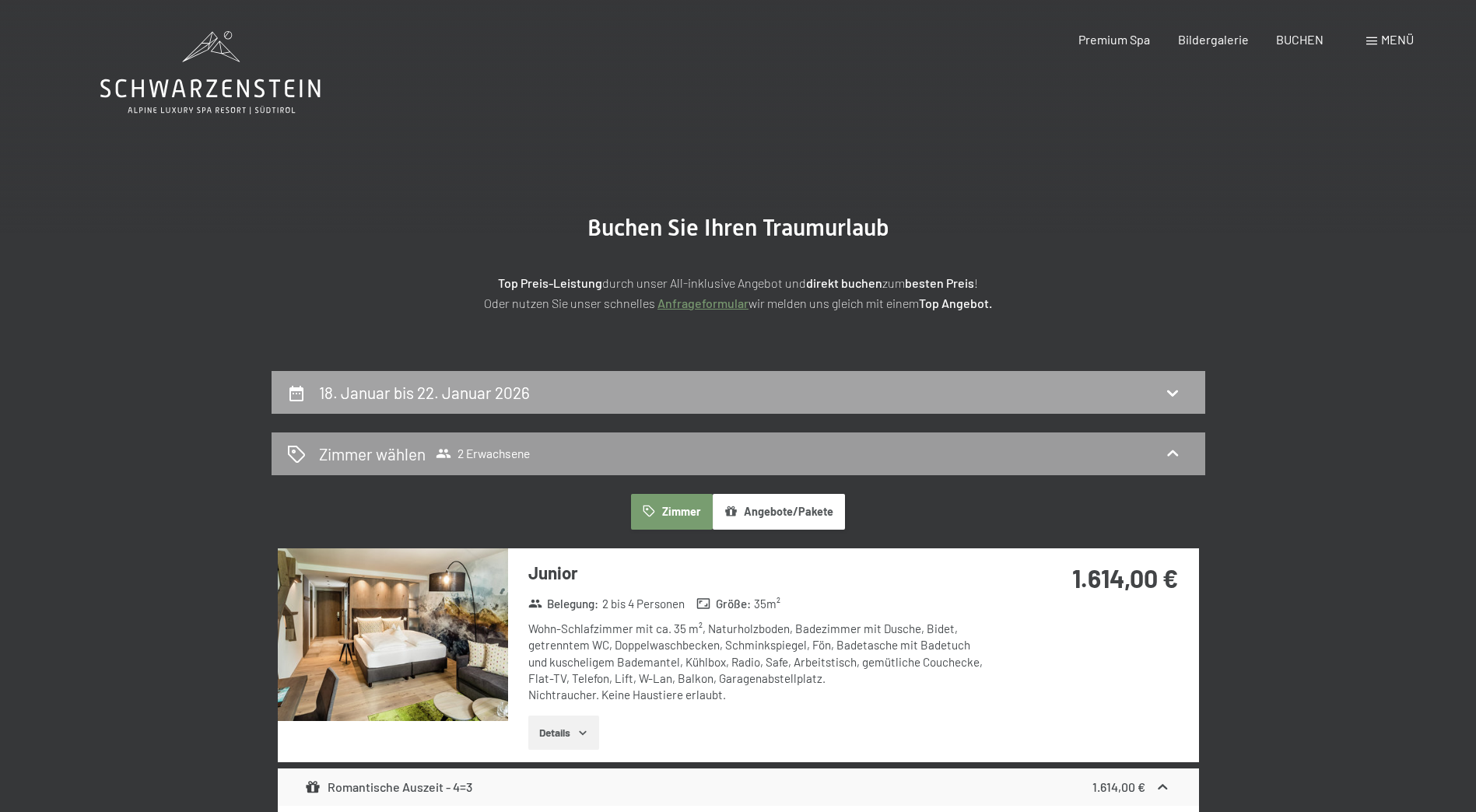
click at [688, 377] on div "18. Januar bis 22. Januar 2026" at bounding box center [738, 393] width 934 height 43
select select "[DATE]"
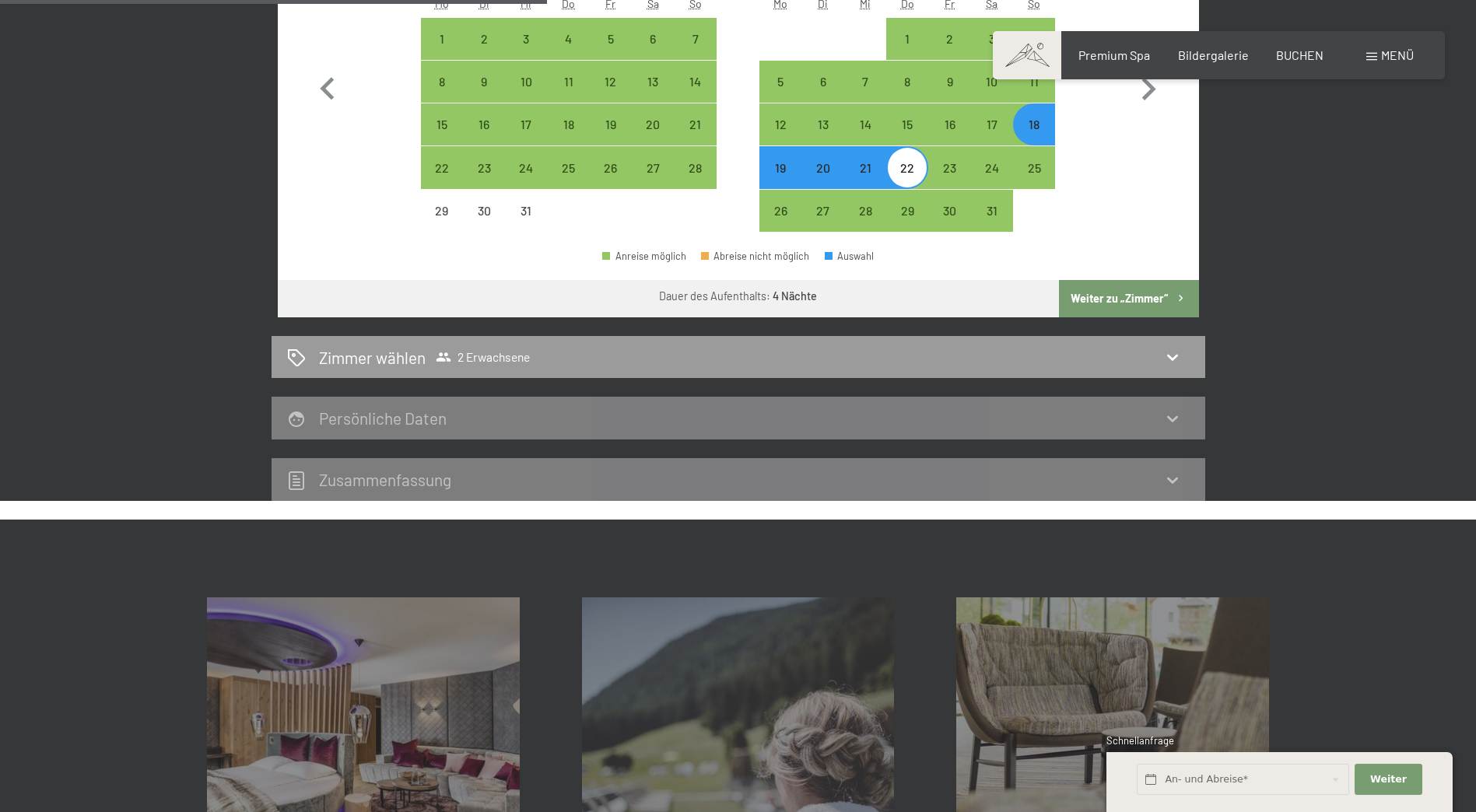
scroll to position [449, 0]
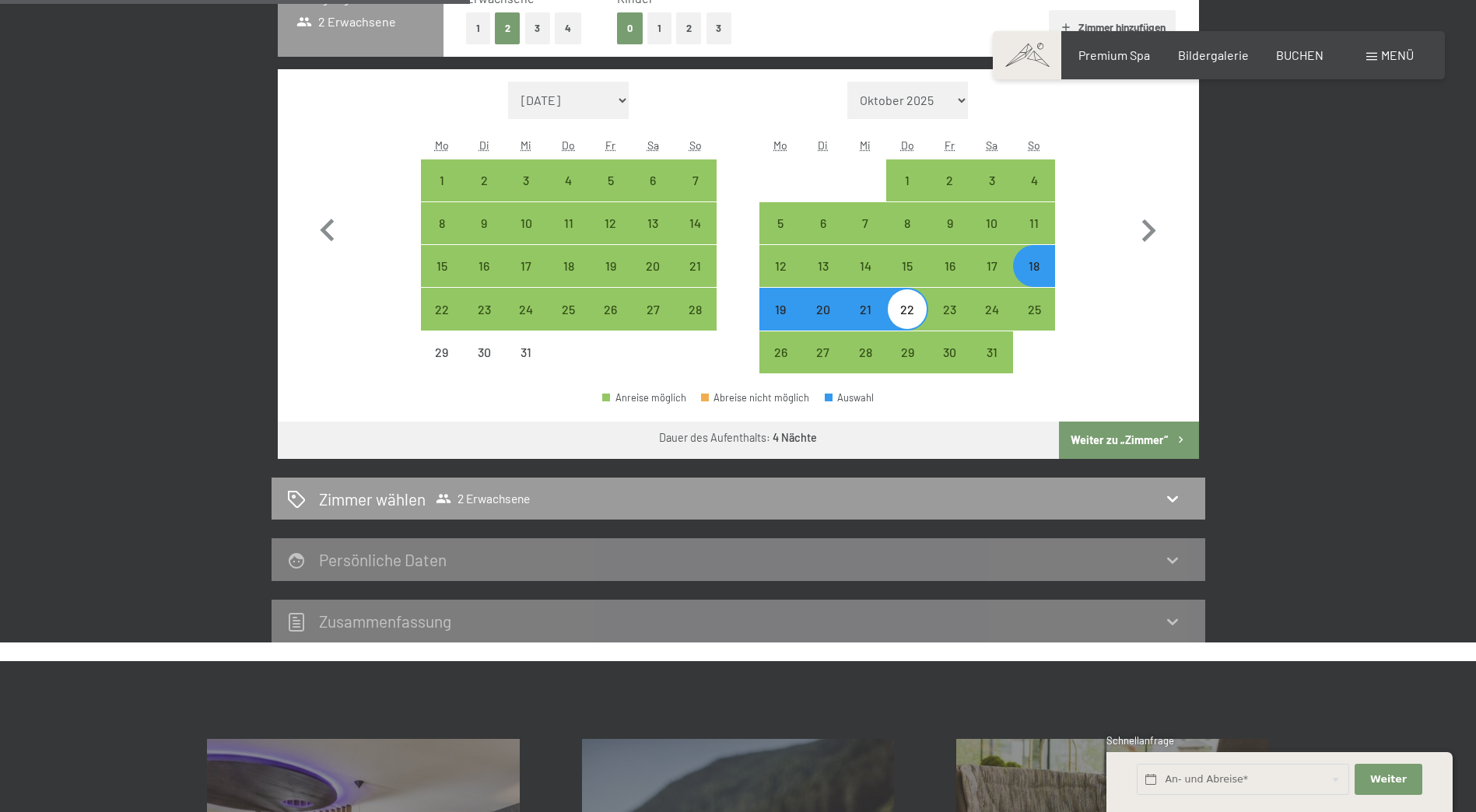
click at [1034, 273] on div "18" at bounding box center [1033, 279] width 39 height 39
select select "[DATE]"
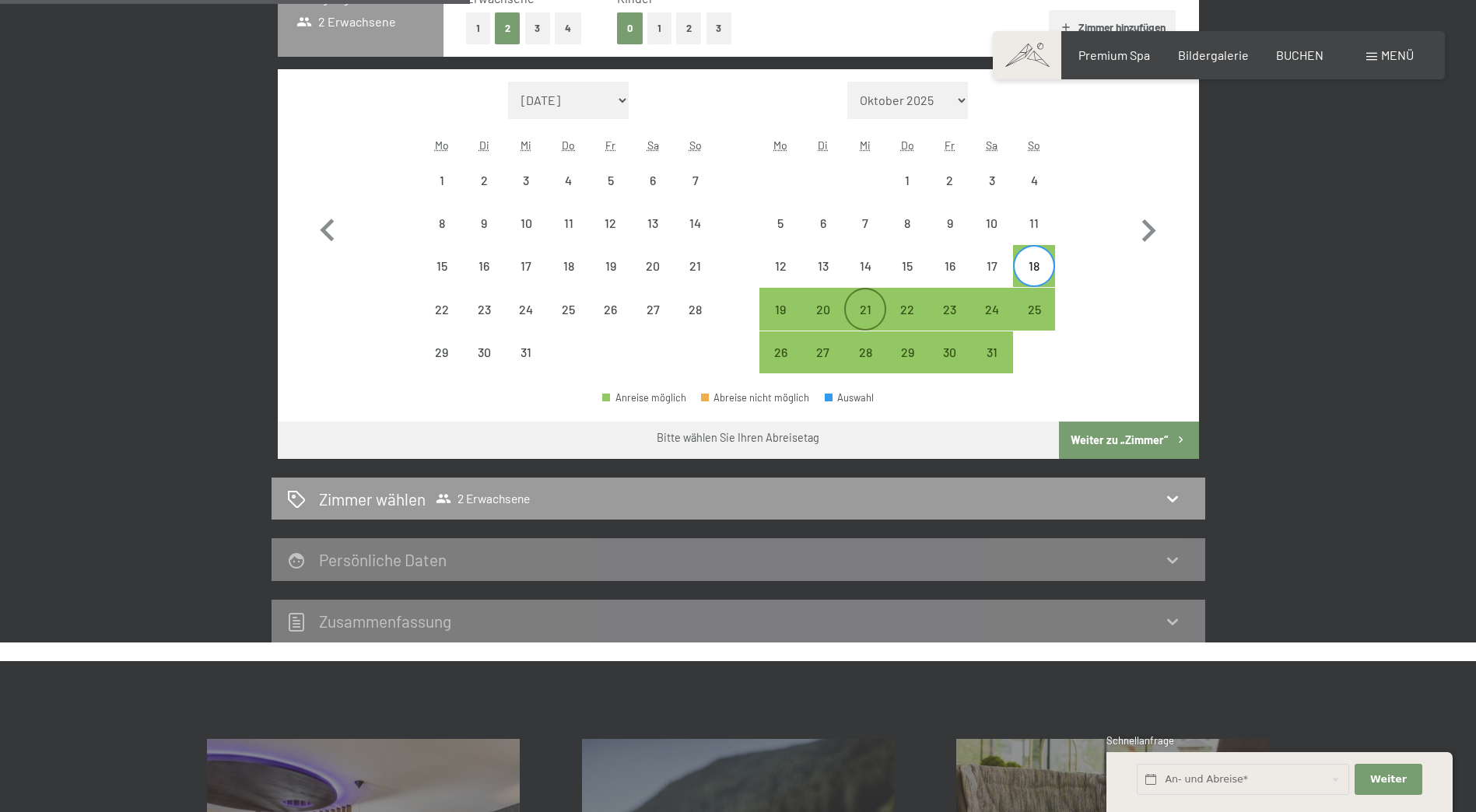
click at [854, 303] on div "21" at bounding box center [865, 322] width 39 height 39
select select "[DATE]"
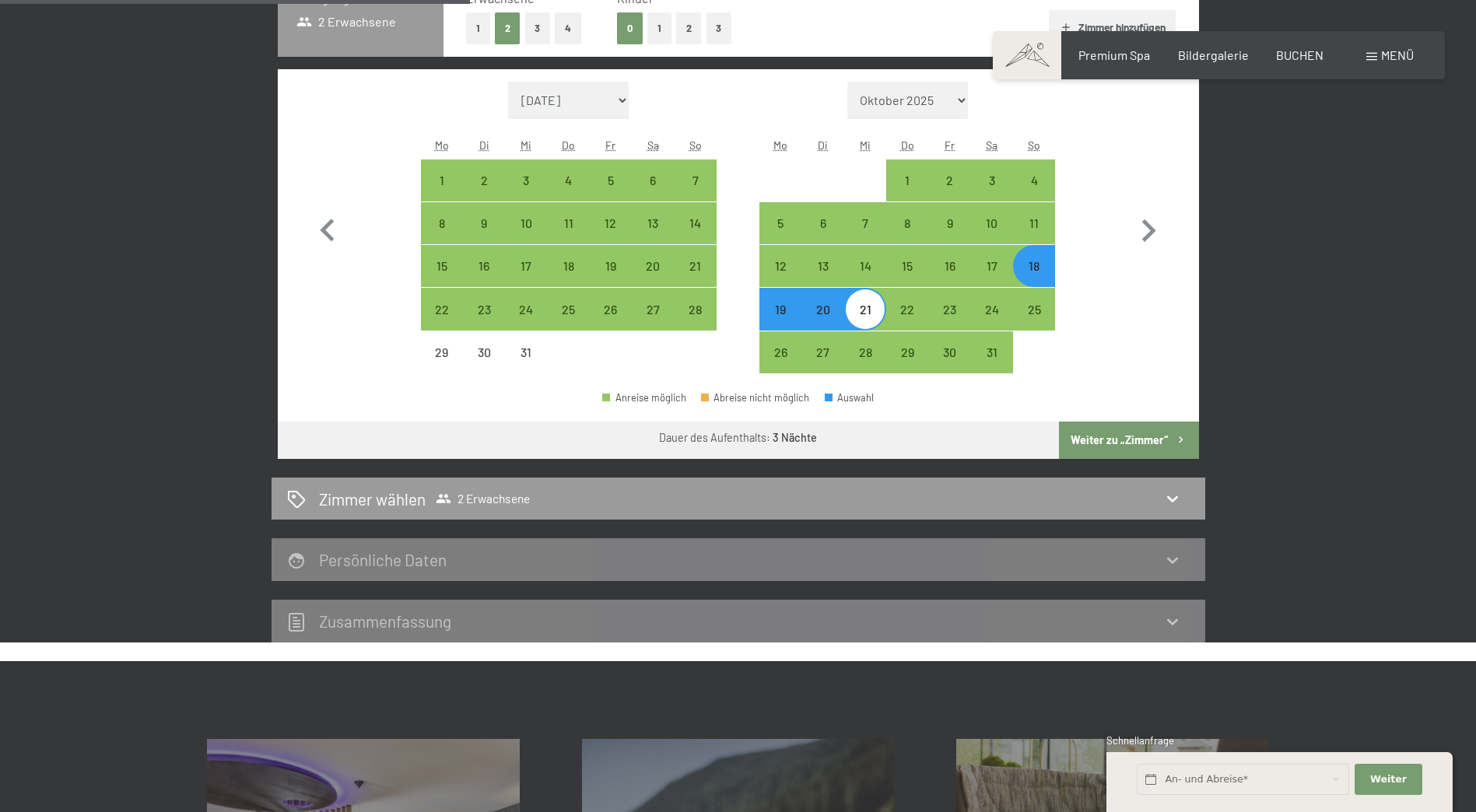
click at [1152, 432] on button "Weiter zu „Zimmer“" at bounding box center [1129, 440] width 139 height 37
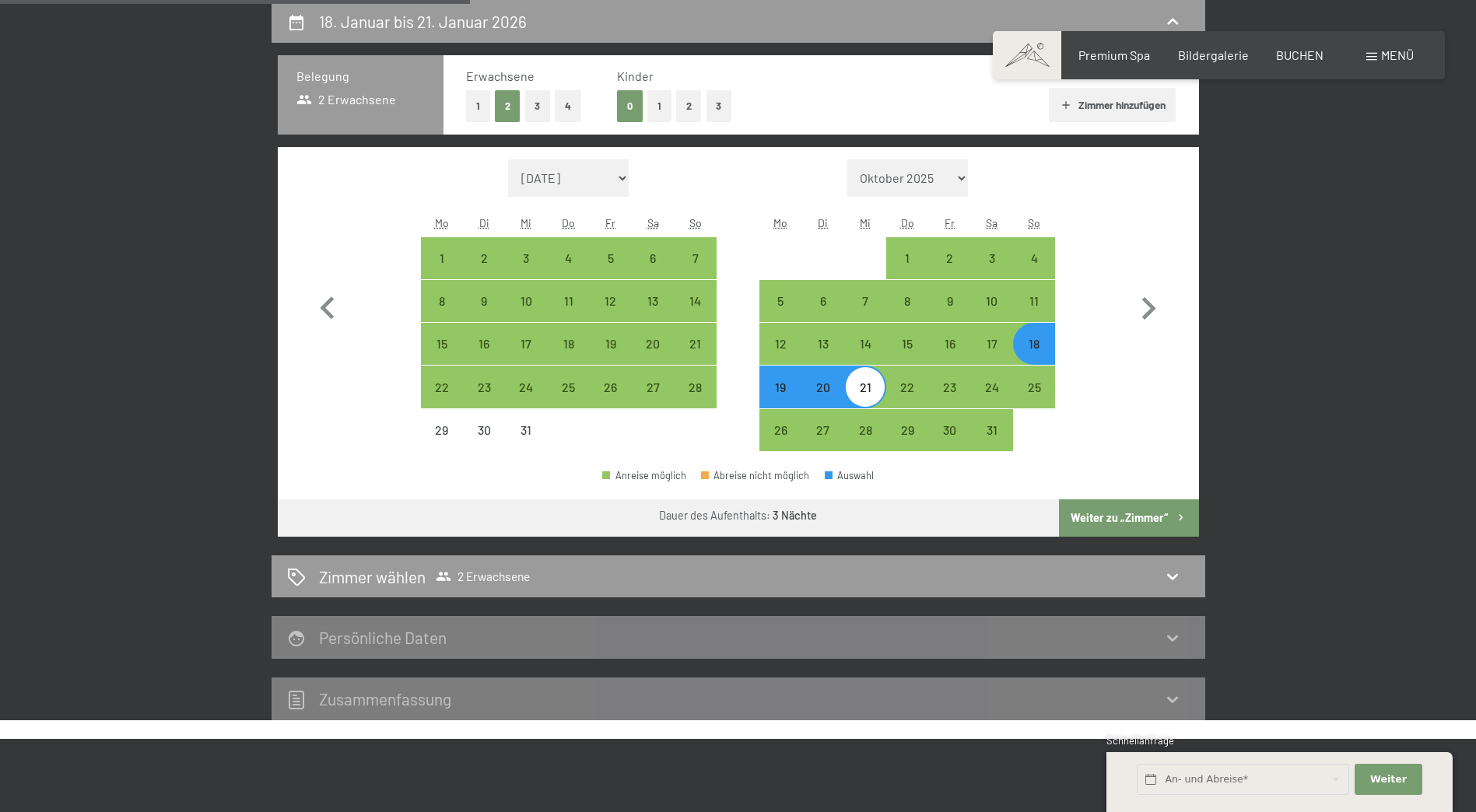
select select "[DATE]"
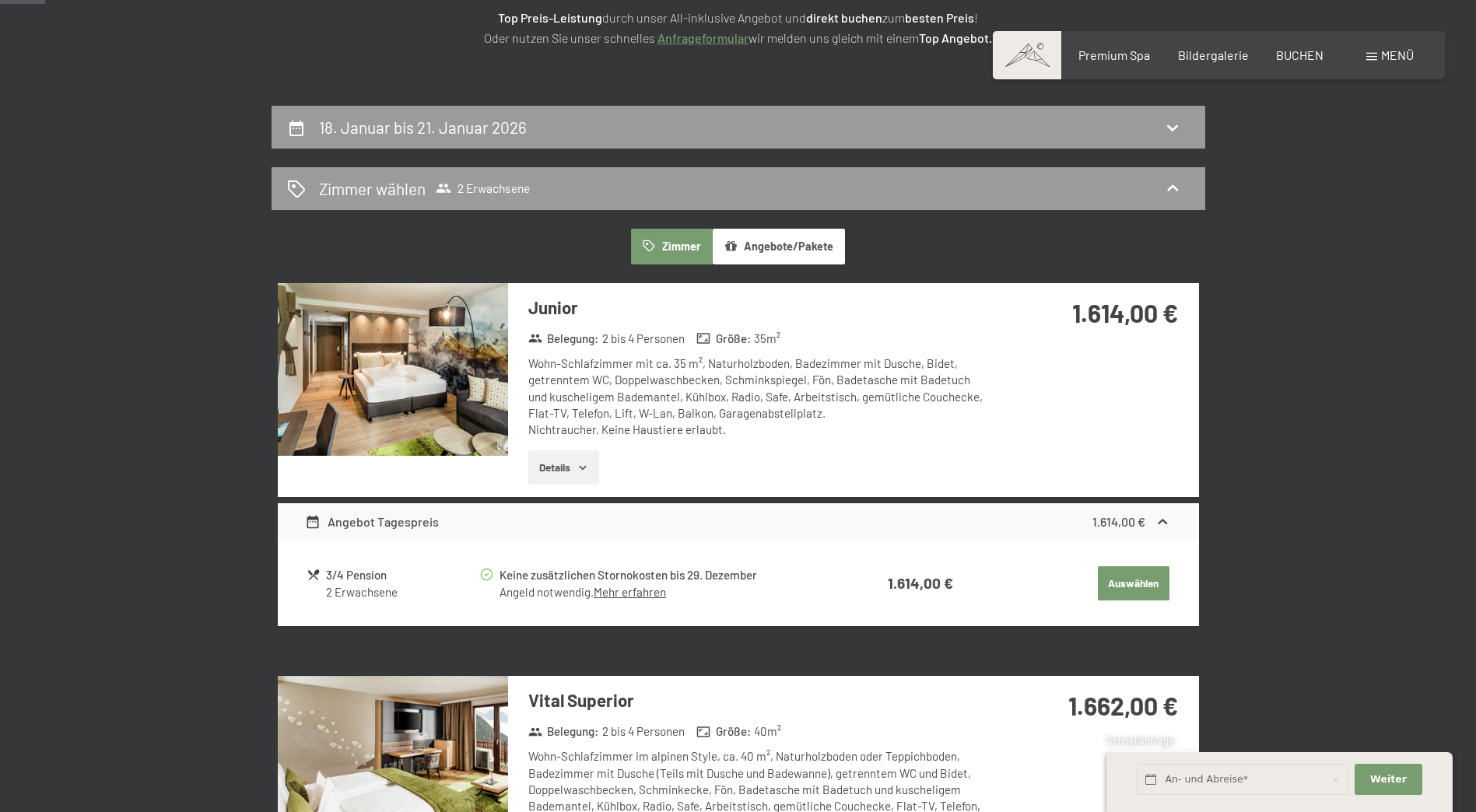
scroll to position [137, 0]
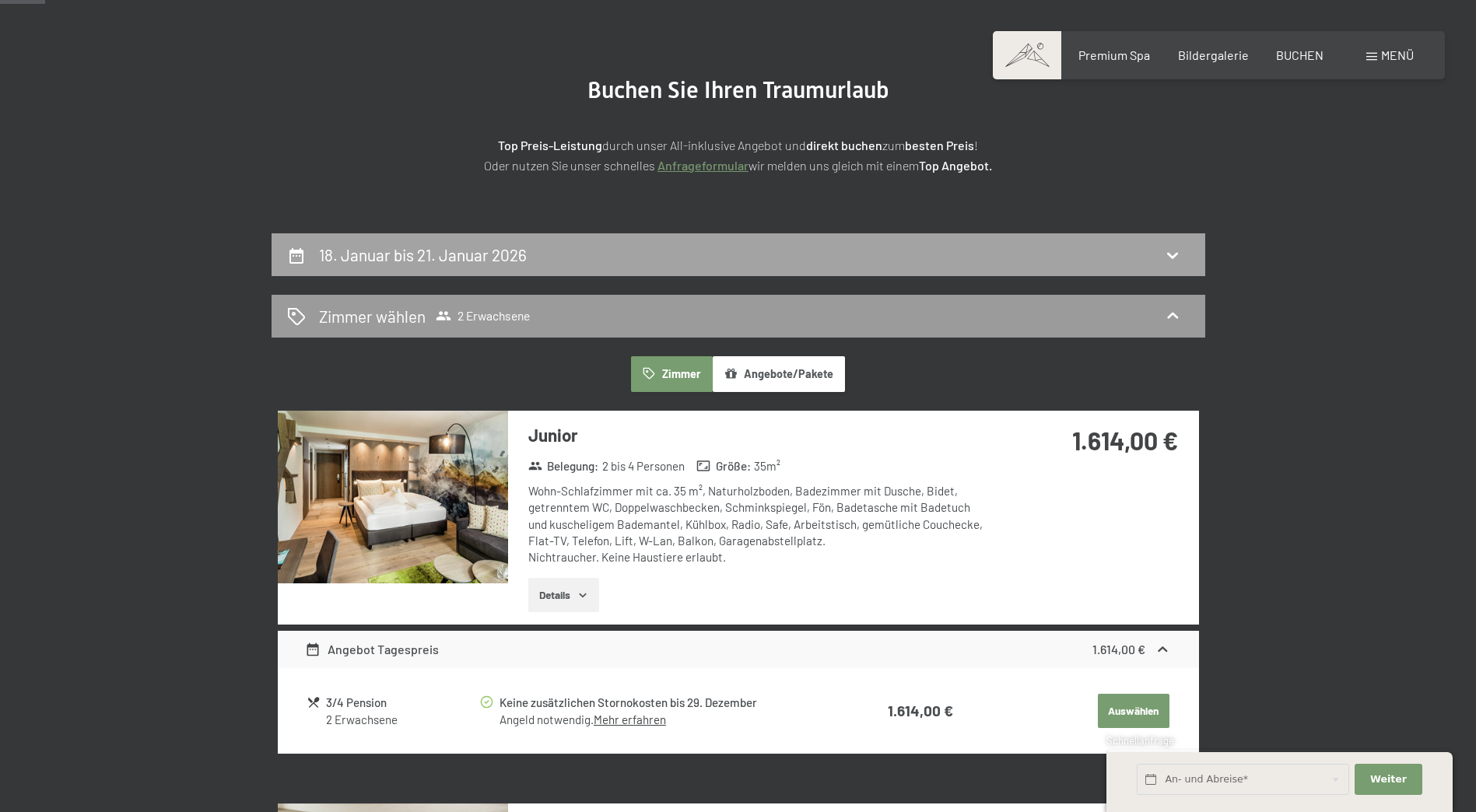
click at [784, 274] on div "18. Januar bis 21. Januar 2026" at bounding box center [738, 255] width 934 height 43
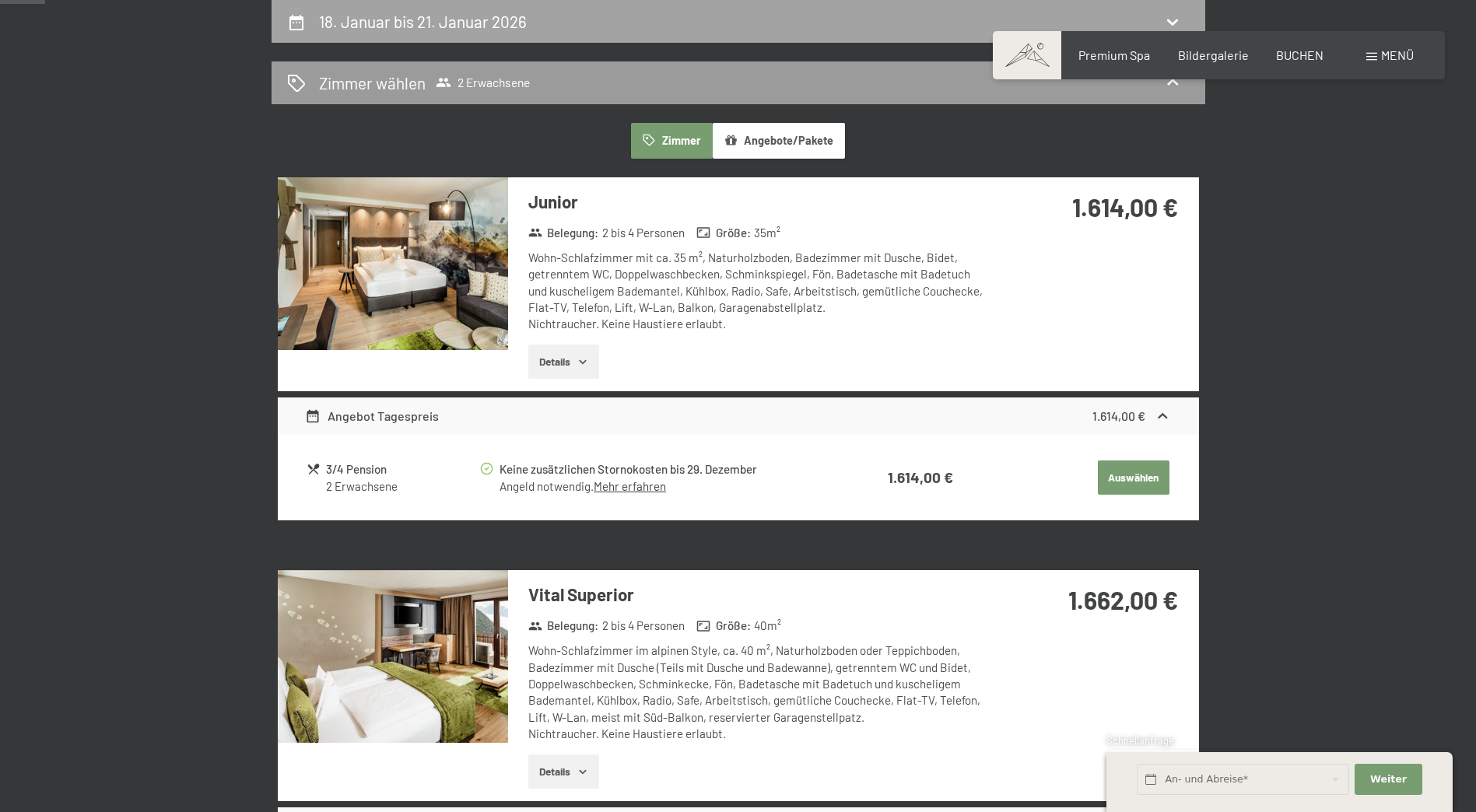
select select "[DATE]"
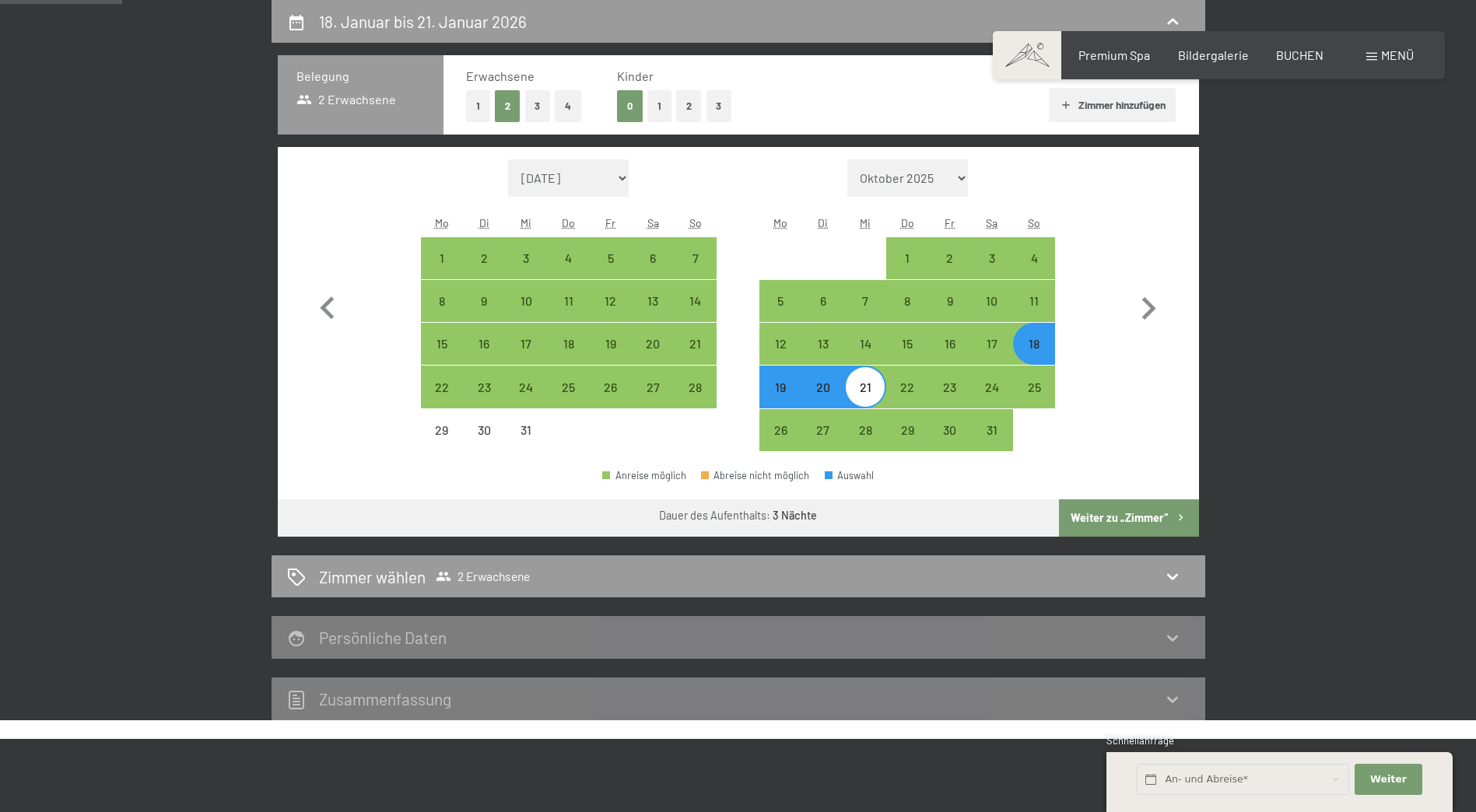
click at [1027, 339] on div "18" at bounding box center [1033, 356] width 39 height 39
select select "[DATE]"
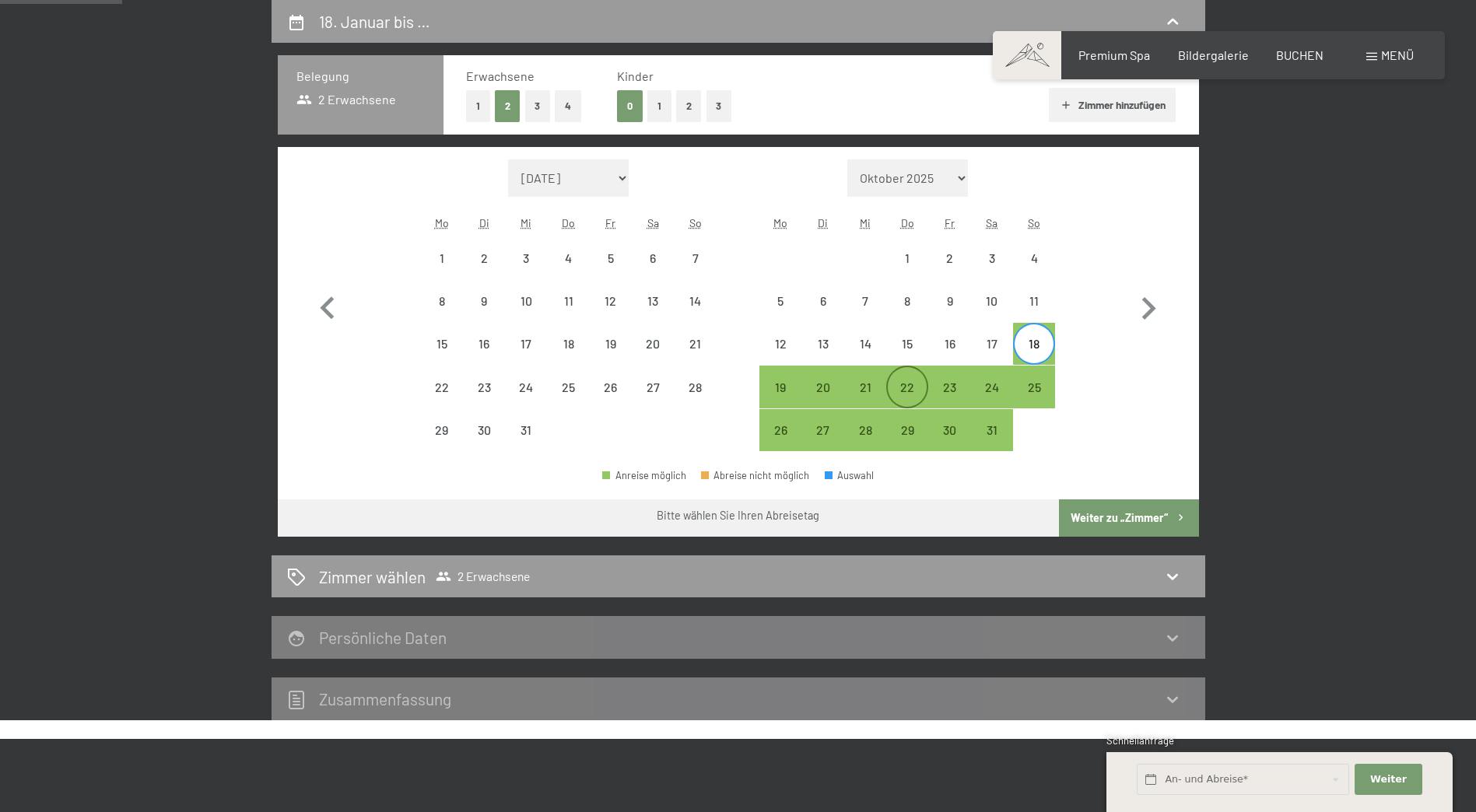
click at [904, 387] on div "22" at bounding box center [907, 400] width 39 height 39
select select "[DATE]"
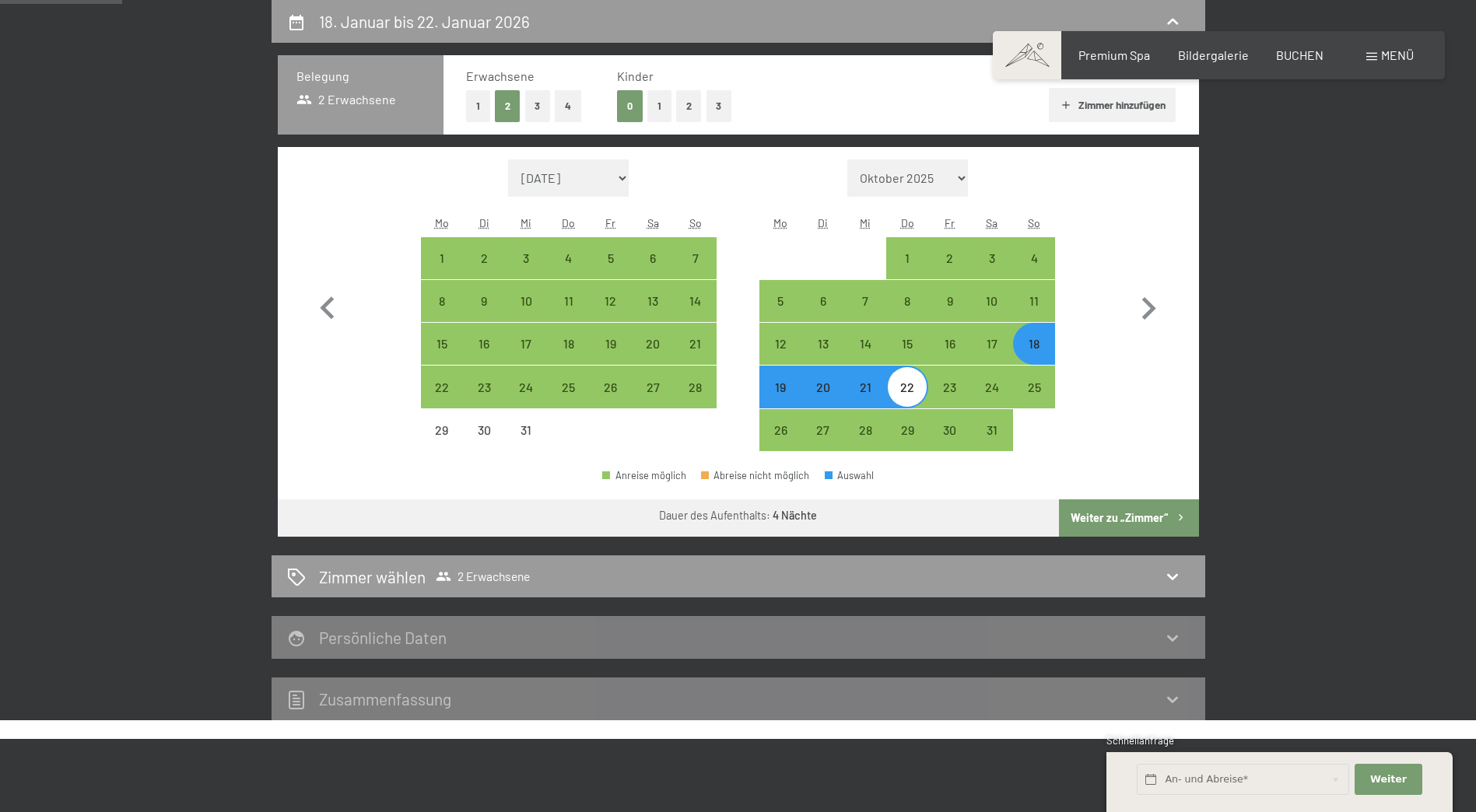
click at [779, 393] on div "19" at bounding box center [780, 400] width 39 height 39
select select "[DATE]"
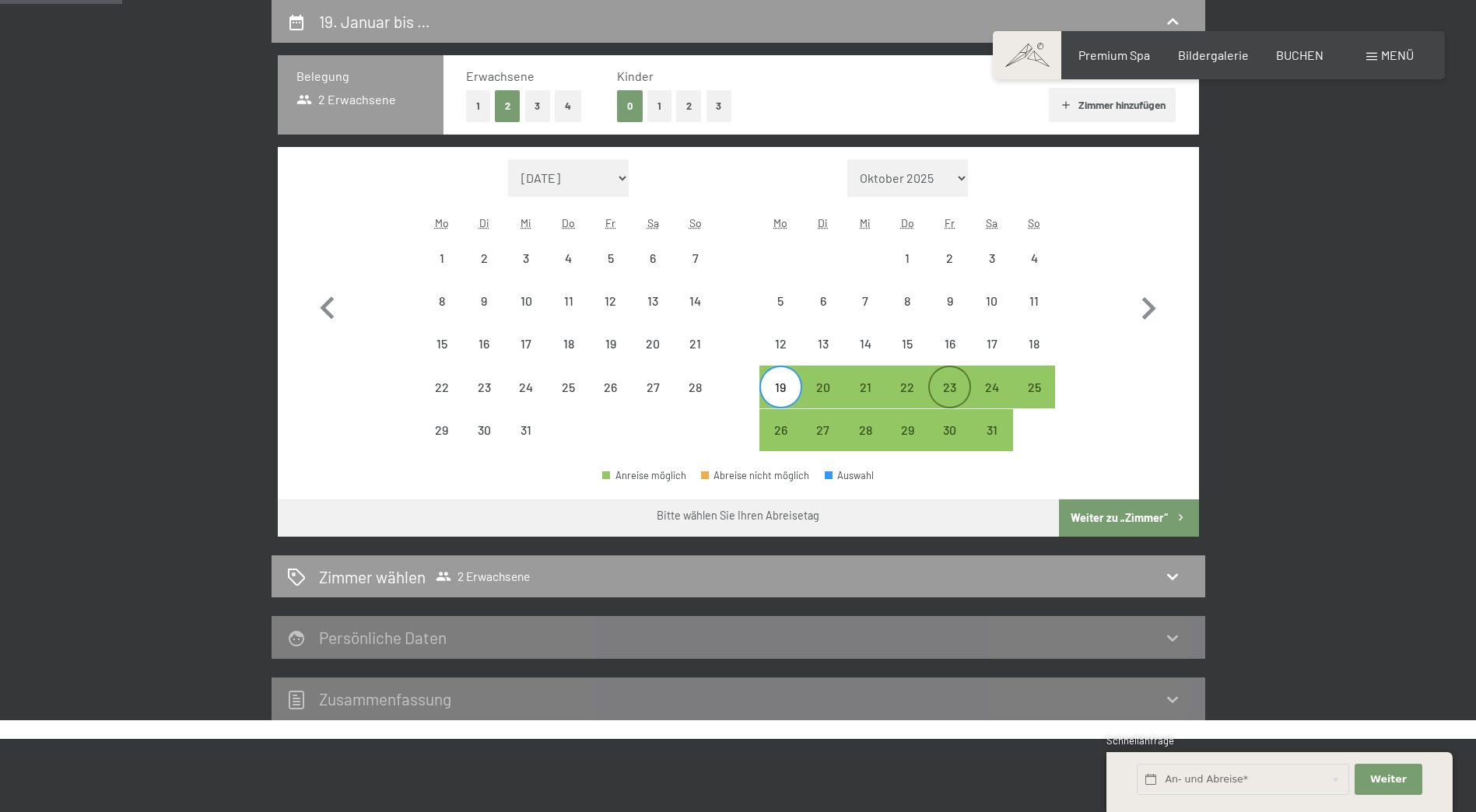
click at [948, 389] on div "23" at bounding box center [949, 400] width 39 height 39
select select "[DATE]"
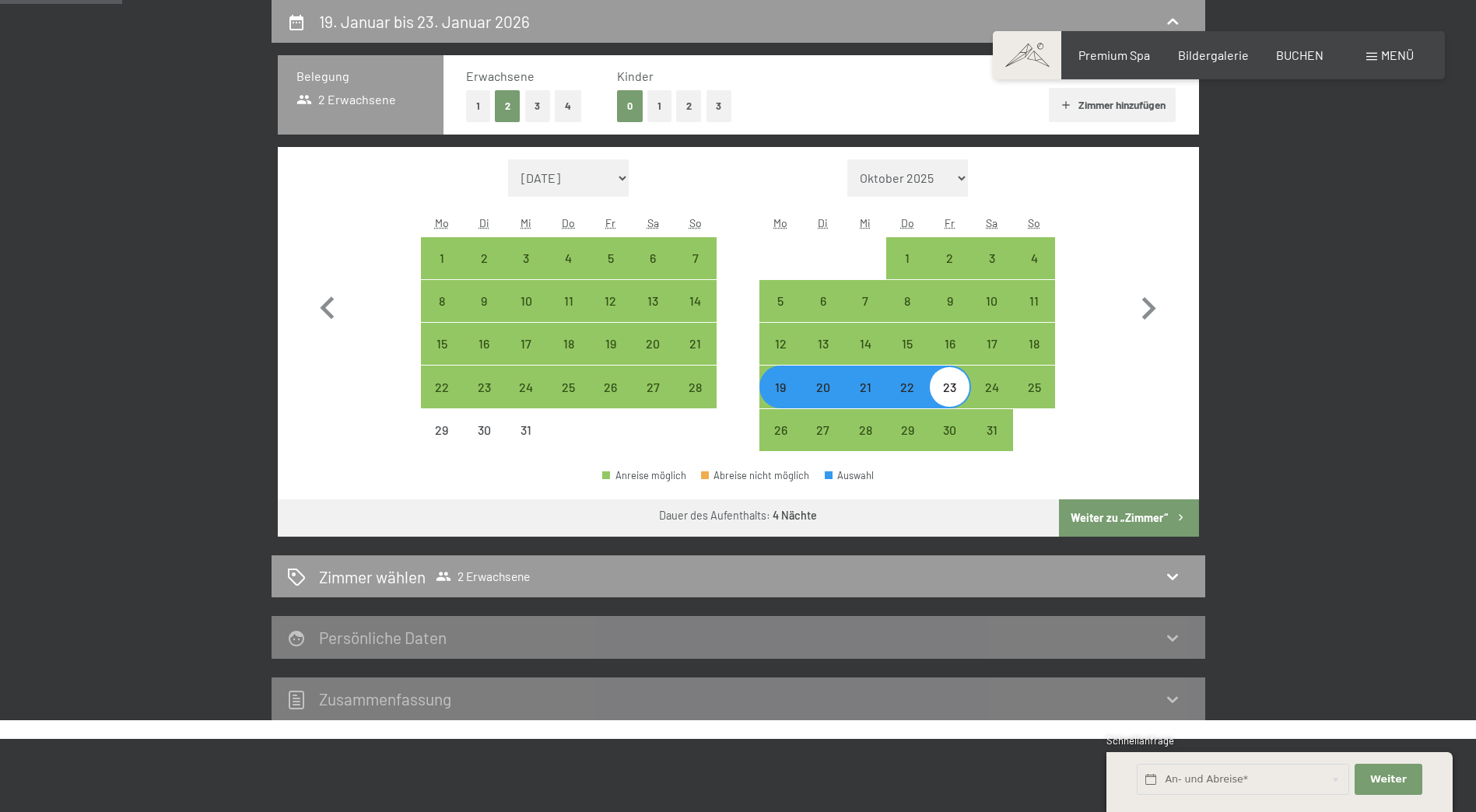
click at [1154, 506] on button "Weiter zu „Zimmer“" at bounding box center [1129, 518] width 139 height 37
select select "[DATE]"
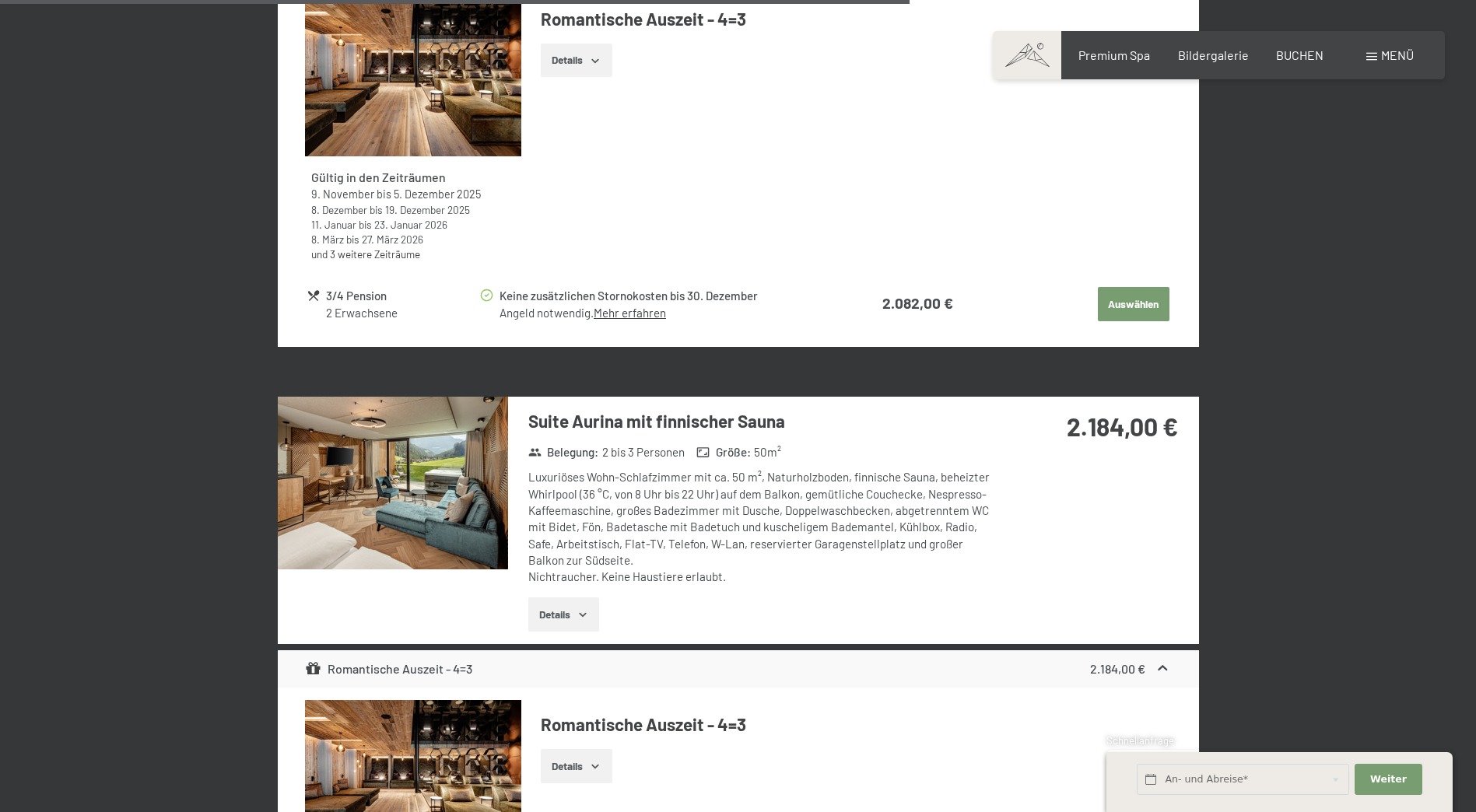
scroll to position [4415, 0]
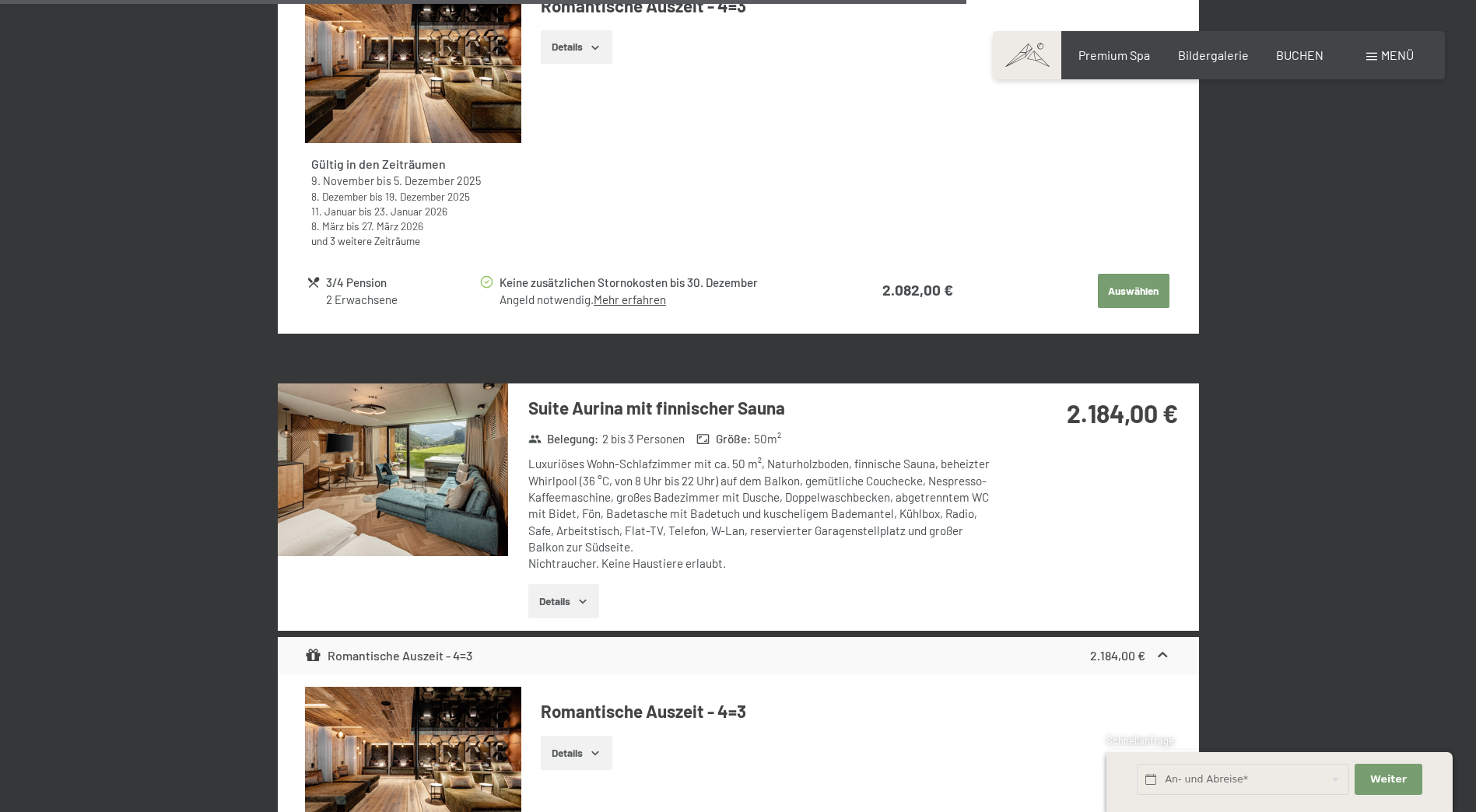
click at [433, 474] on img at bounding box center [393, 470] width 230 height 173
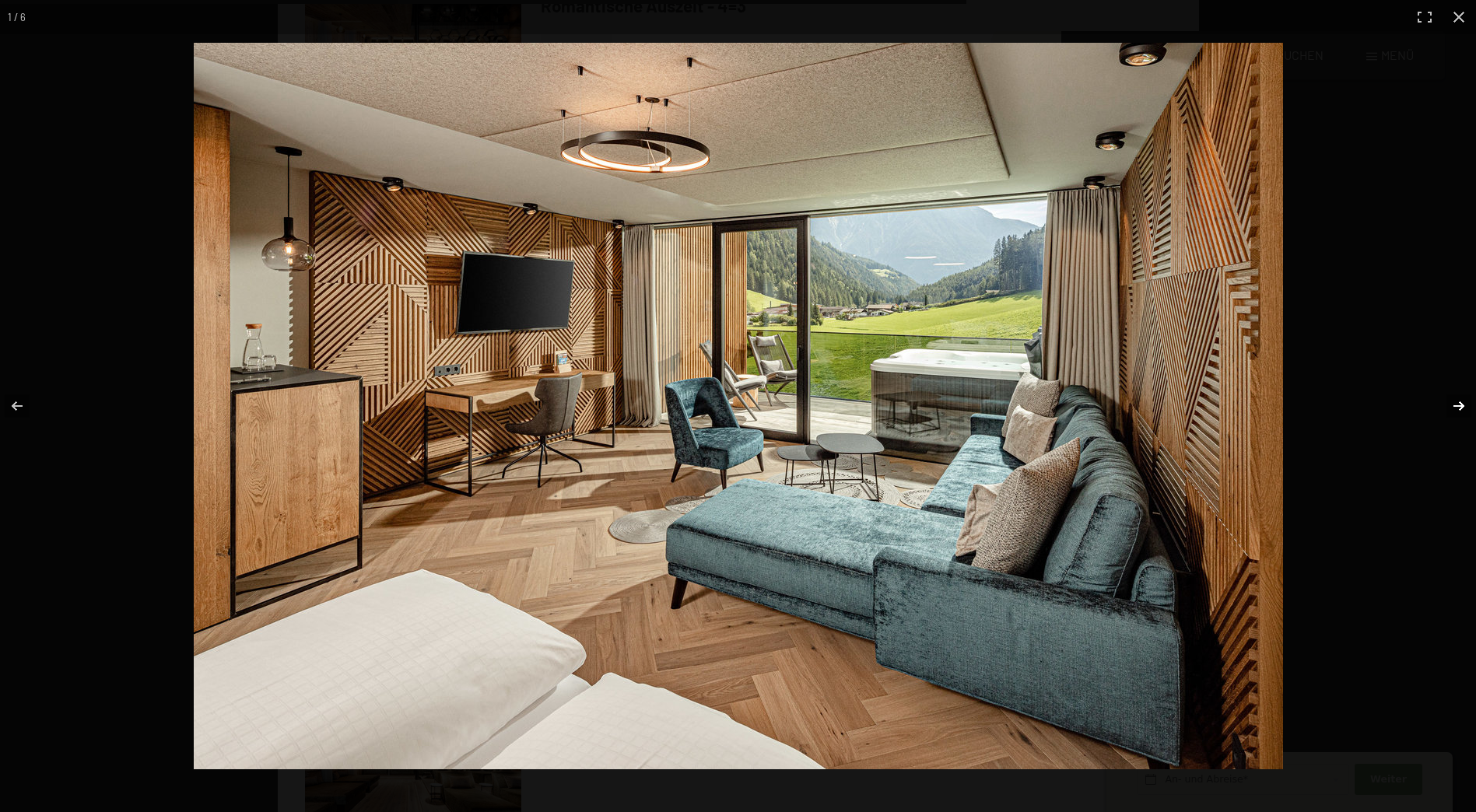
click at [1453, 413] on button "button" at bounding box center [1449, 406] width 55 height 78
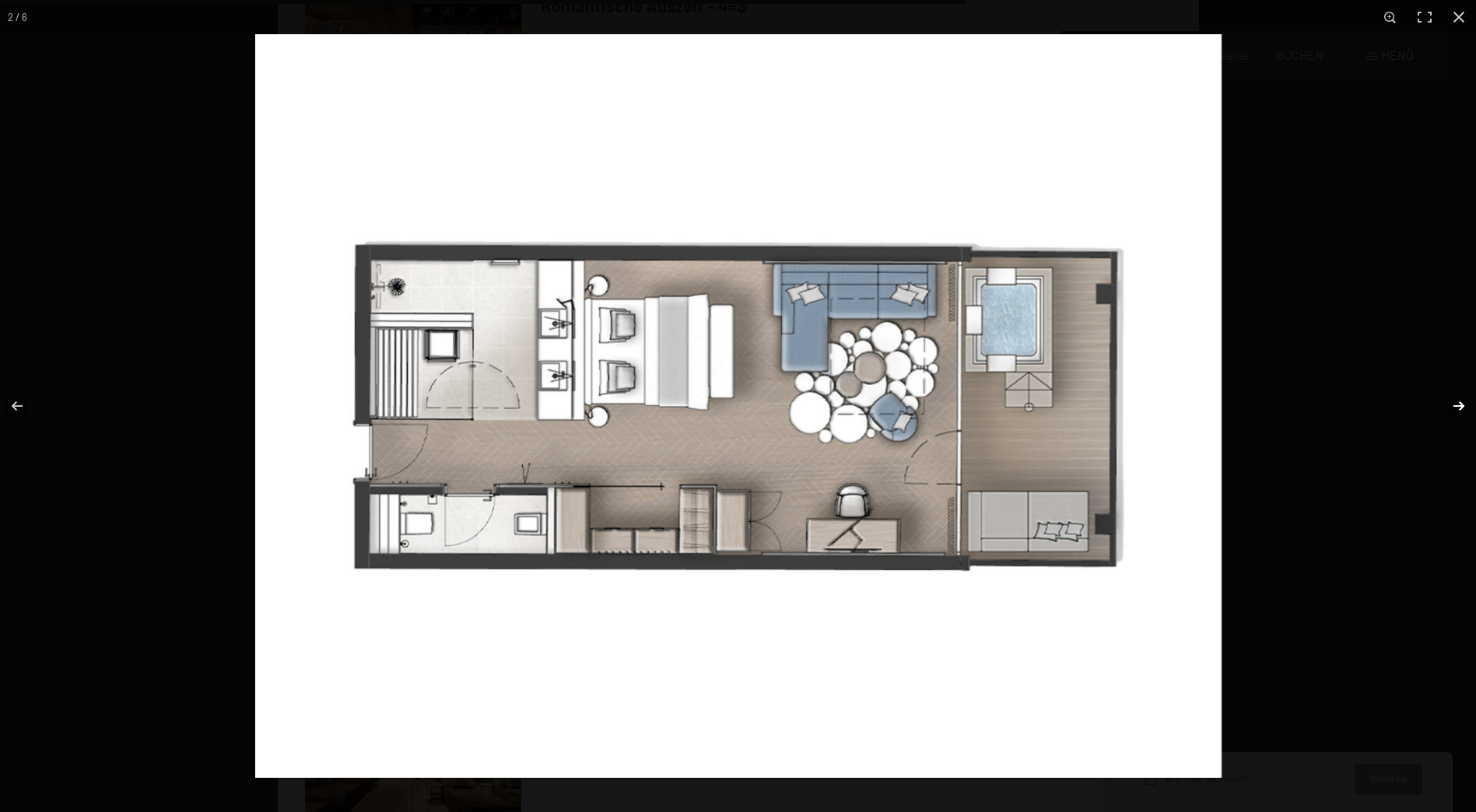
click at [1453, 413] on button "button" at bounding box center [1449, 406] width 55 height 78
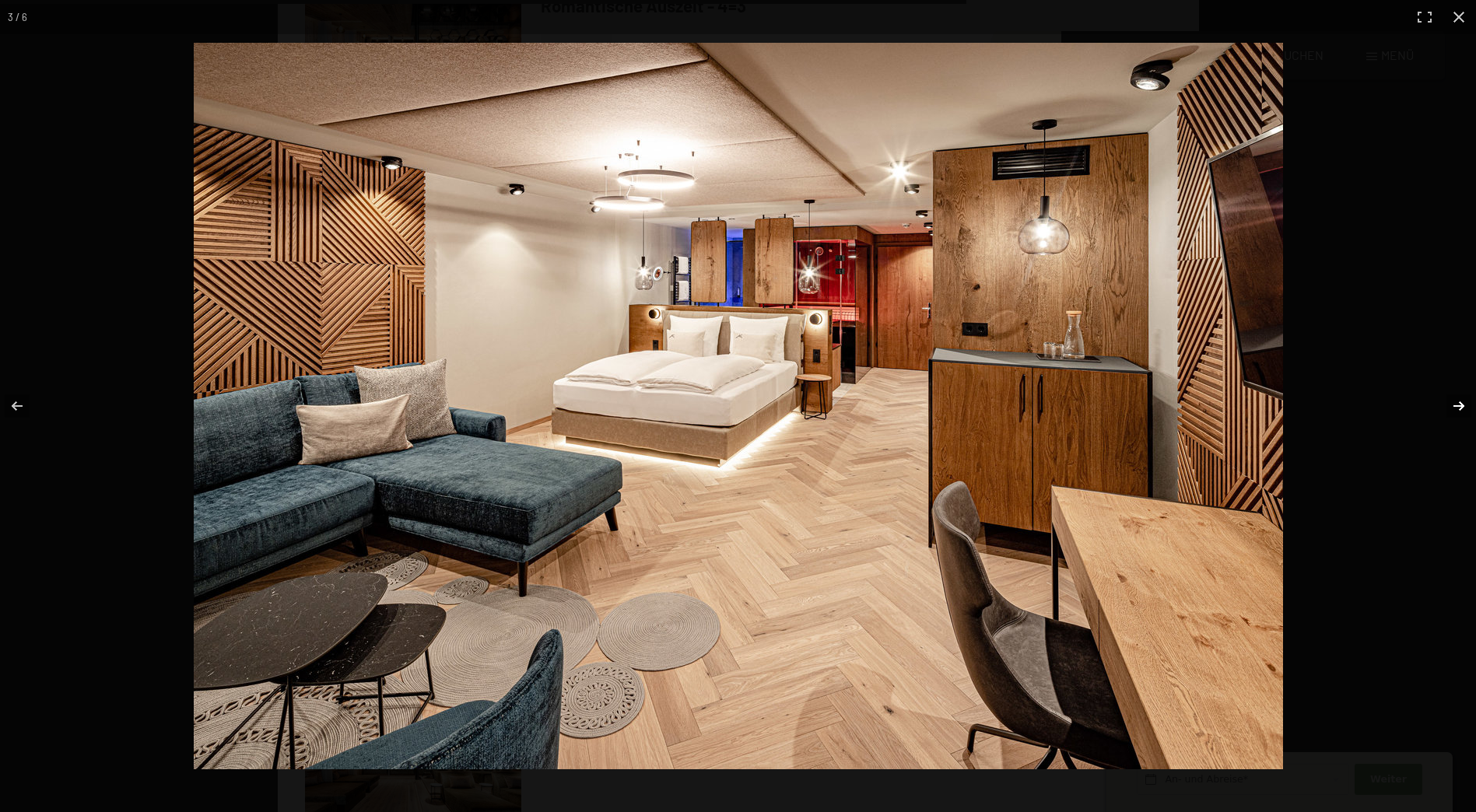
click at [1453, 413] on button "button" at bounding box center [1449, 406] width 55 height 78
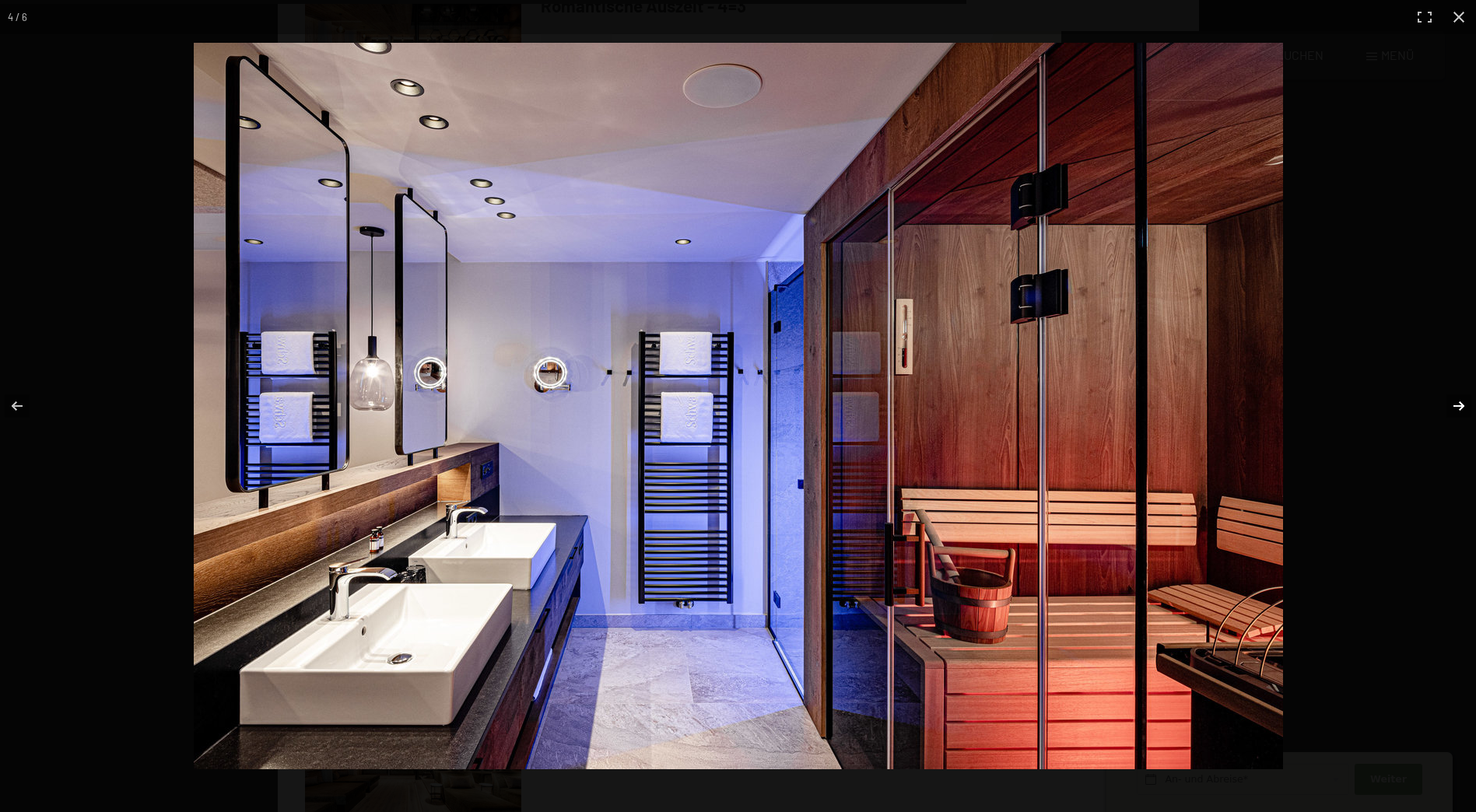
click at [1453, 413] on button "button" at bounding box center [1449, 406] width 55 height 78
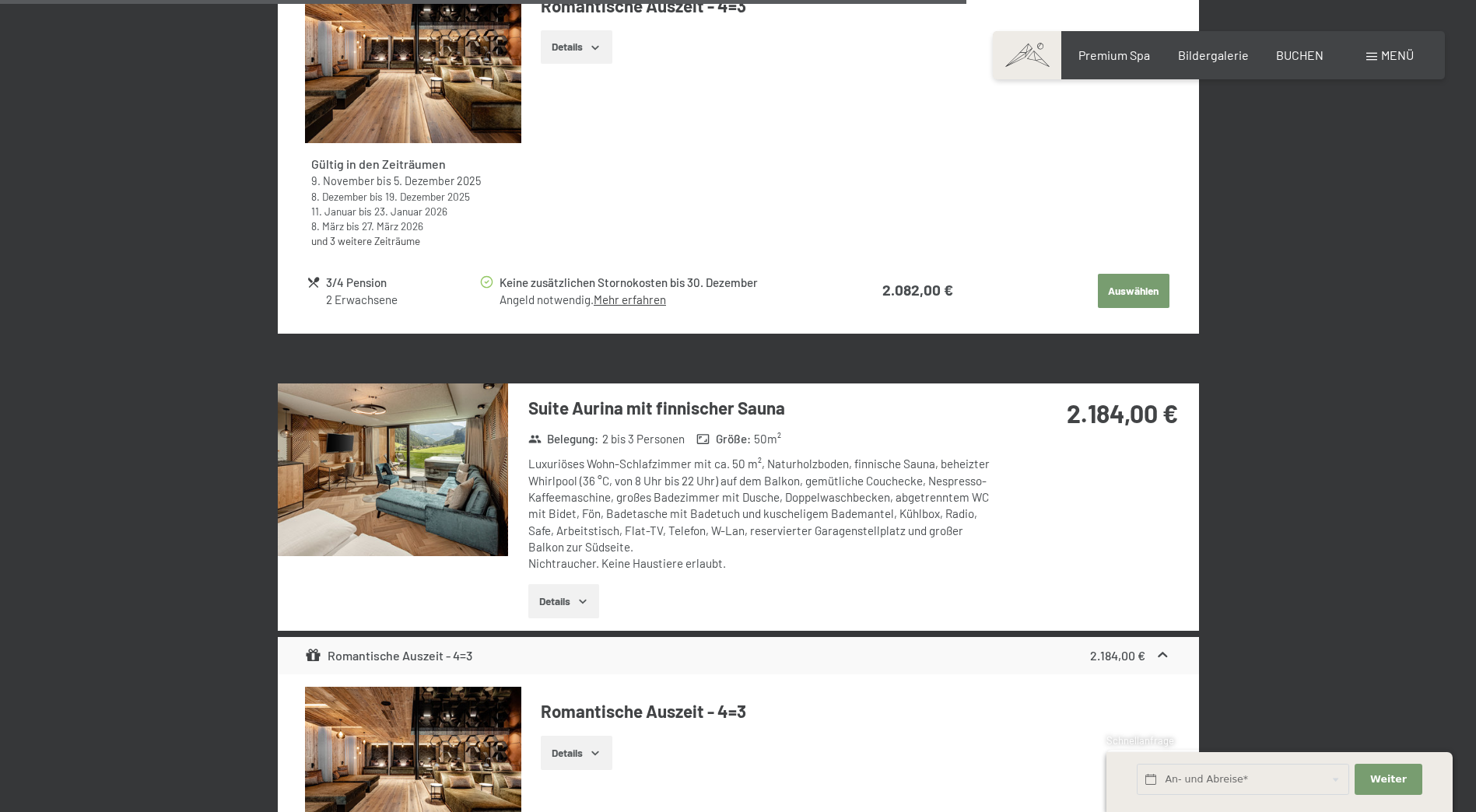
click at [0, 0] on button "button" at bounding box center [0, 0] width 0 height 0
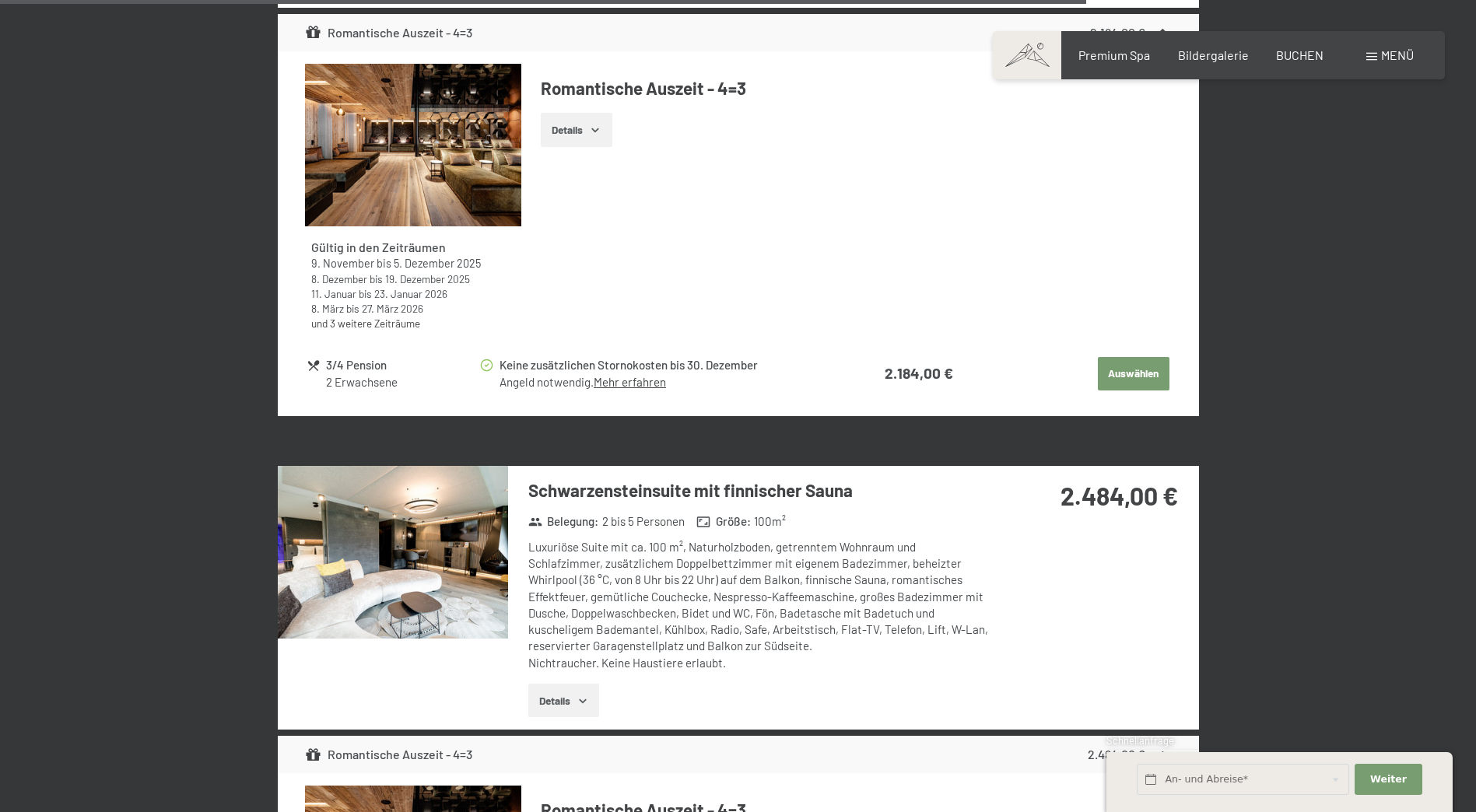
scroll to position [5192, 0]
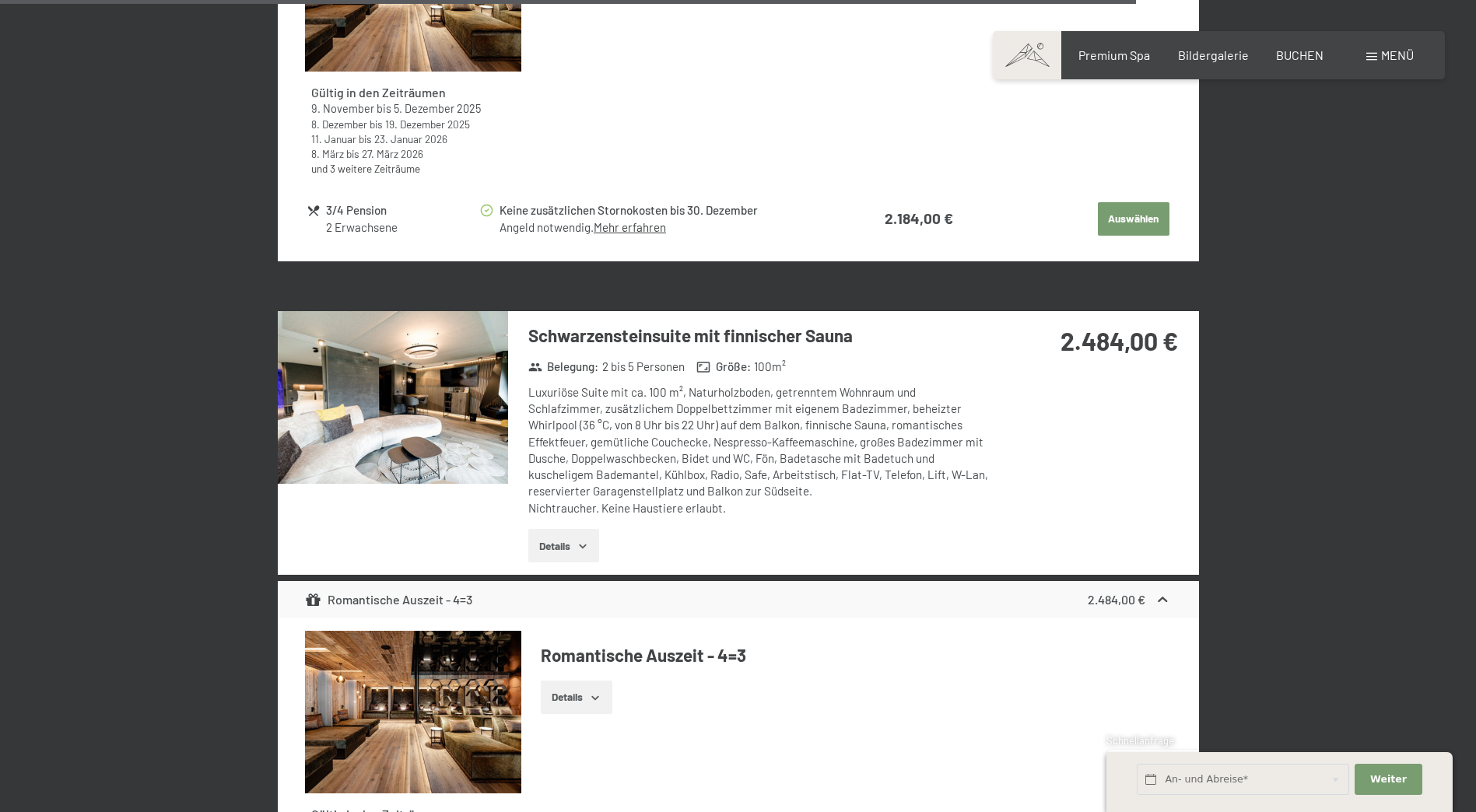
click at [410, 391] on img at bounding box center [393, 397] width 230 height 173
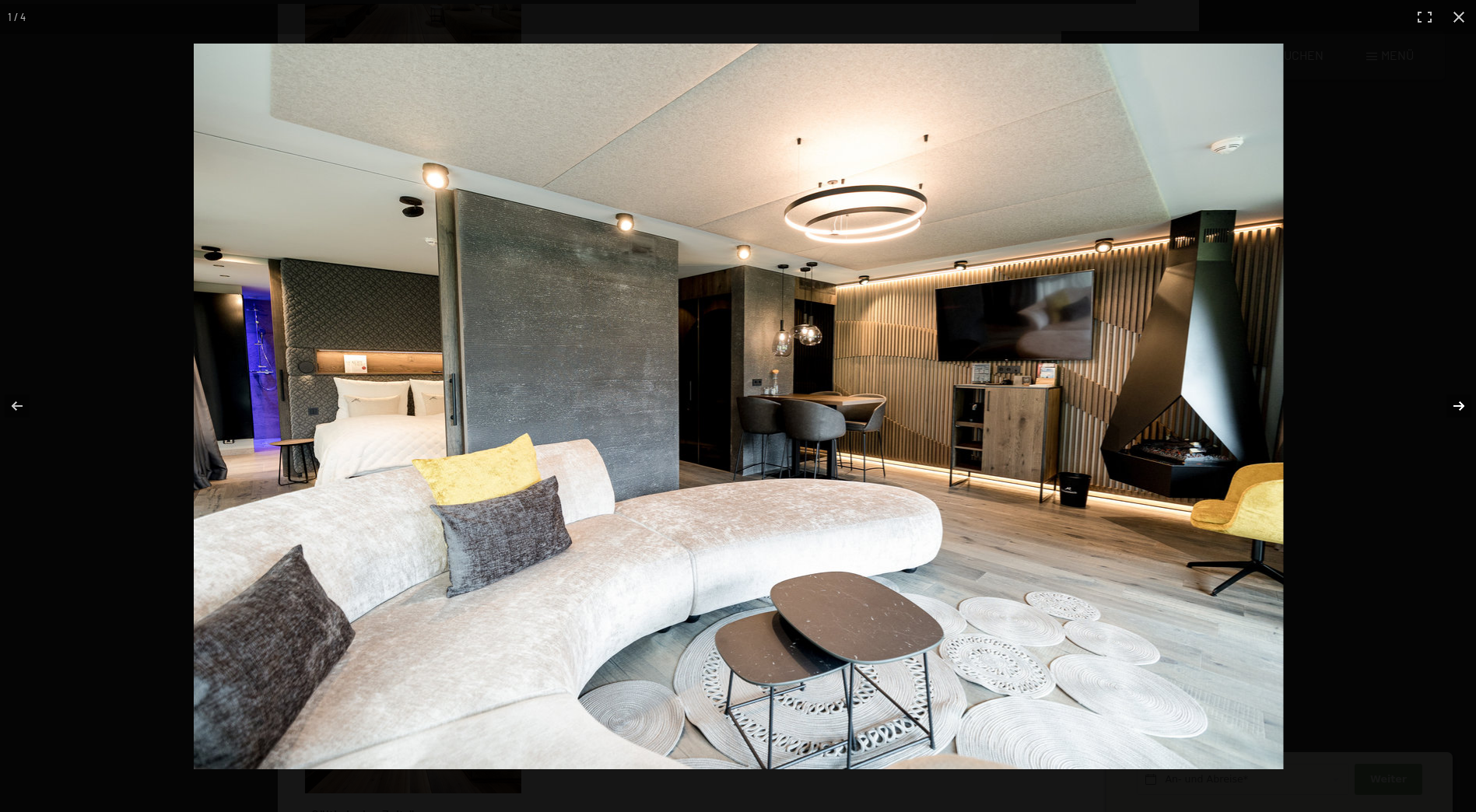
click at [1464, 405] on button "button" at bounding box center [1449, 406] width 55 height 78
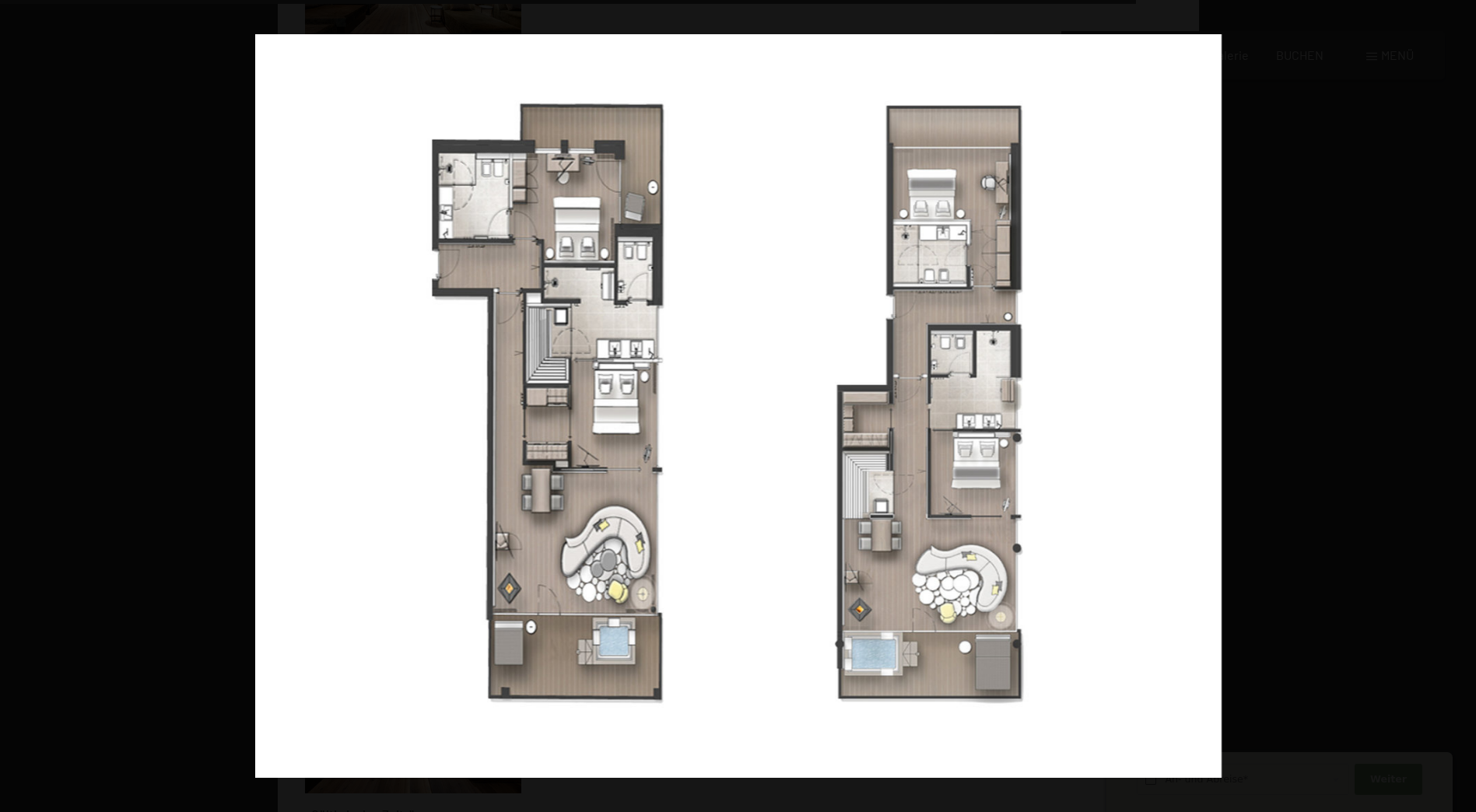
click at [1464, 405] on button "button" at bounding box center [1449, 406] width 55 height 78
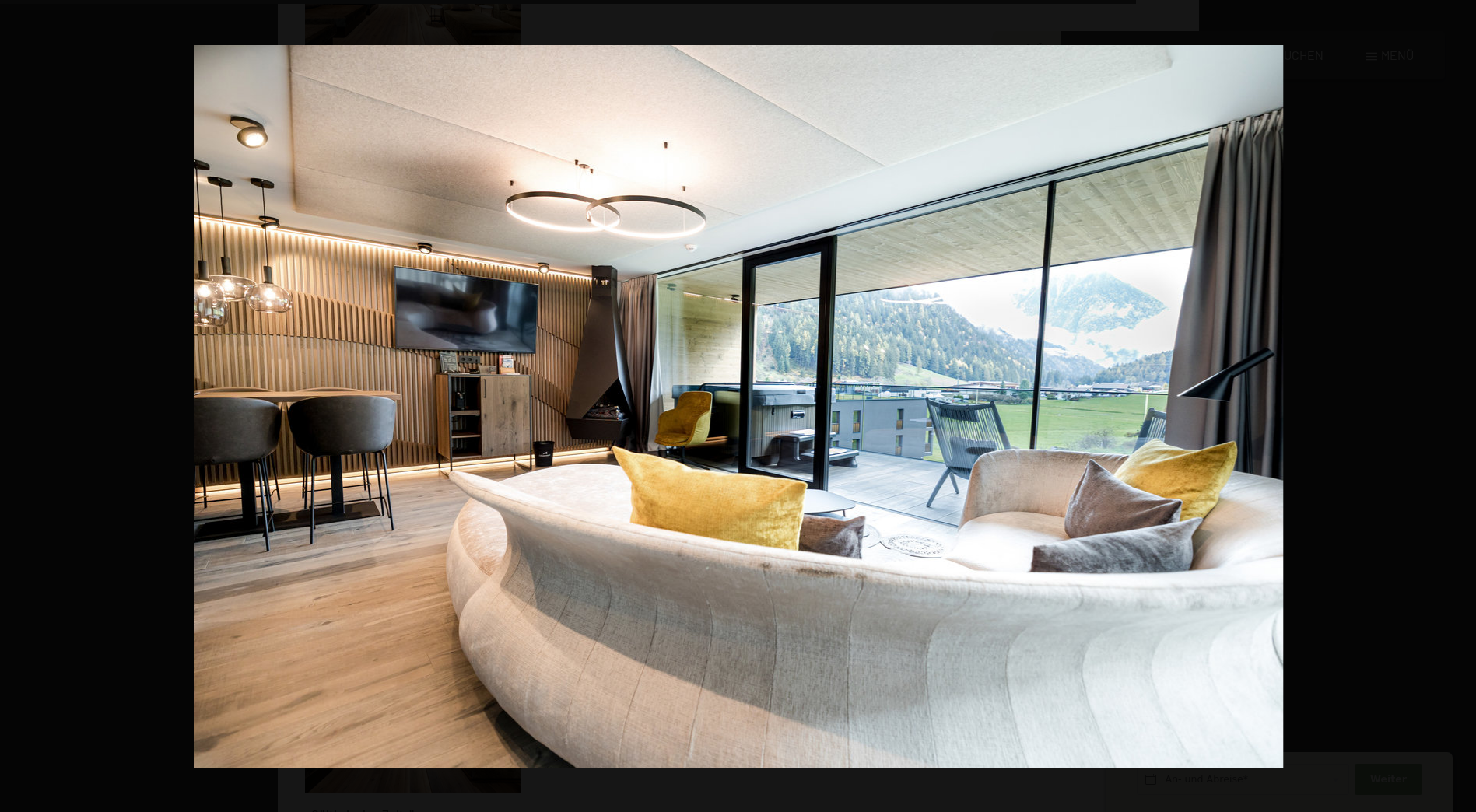
click at [1464, 405] on button "button" at bounding box center [1449, 406] width 55 height 78
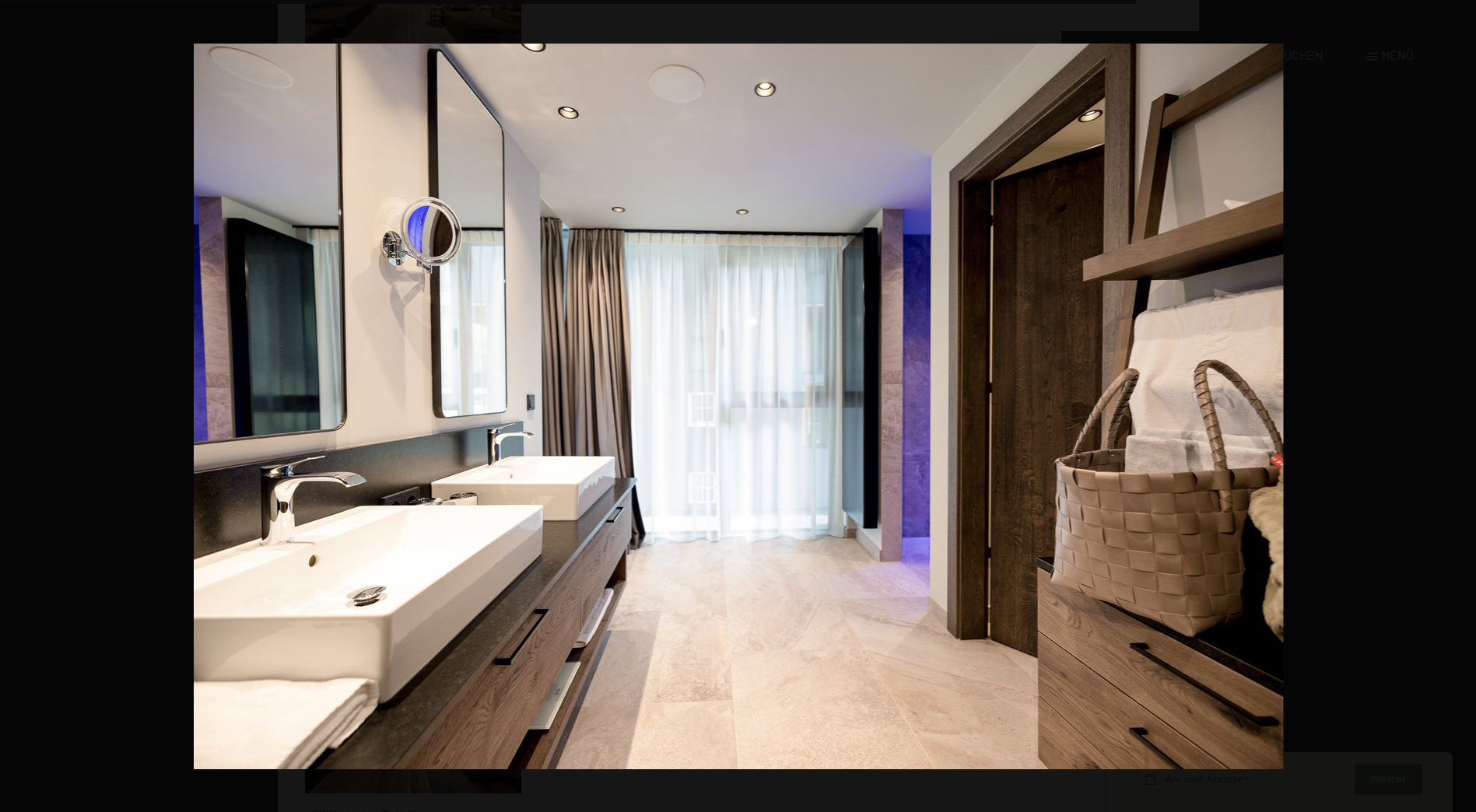
click at [1464, 405] on button "button" at bounding box center [1449, 406] width 55 height 78
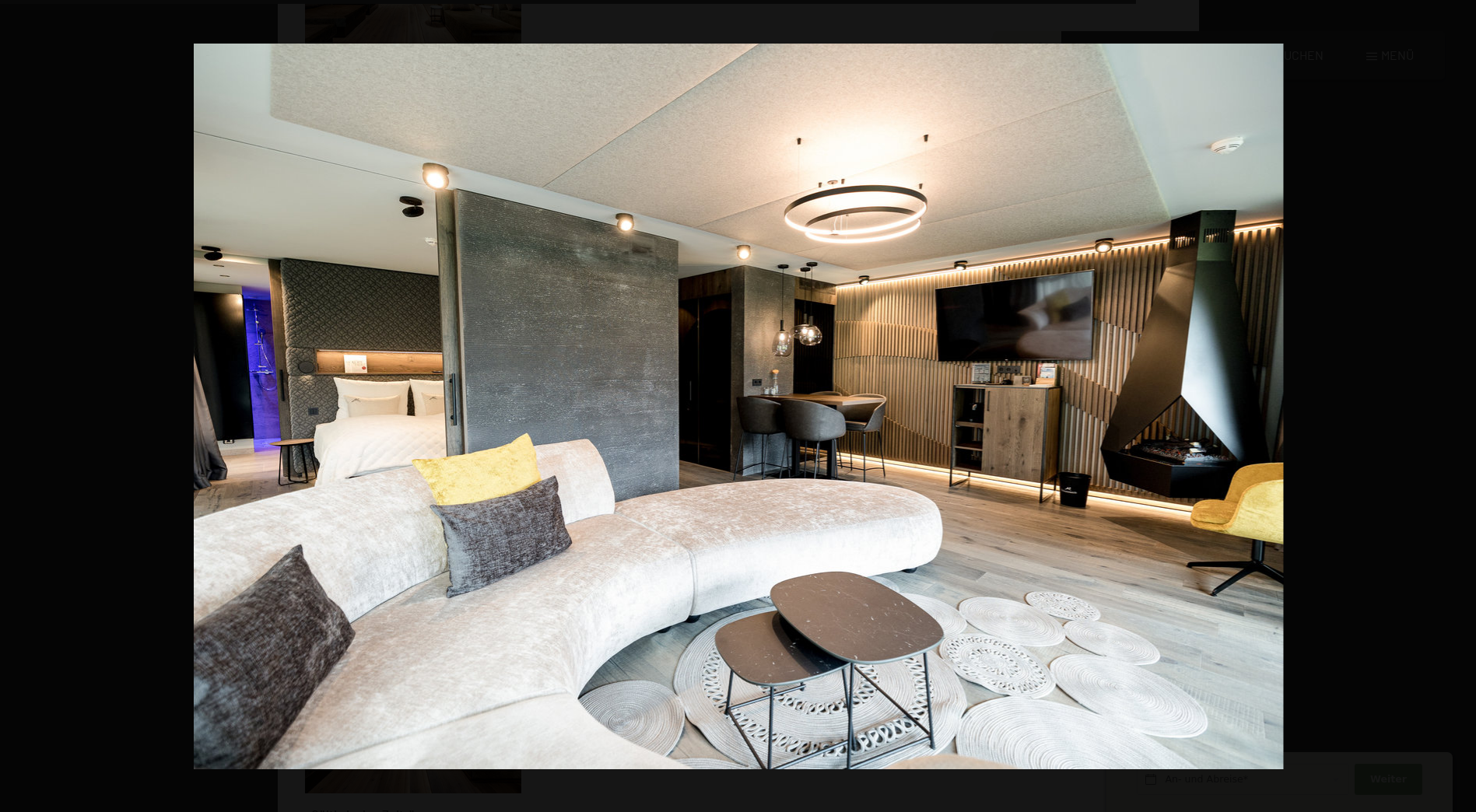
click at [1464, 405] on button "button" at bounding box center [1449, 406] width 55 height 78
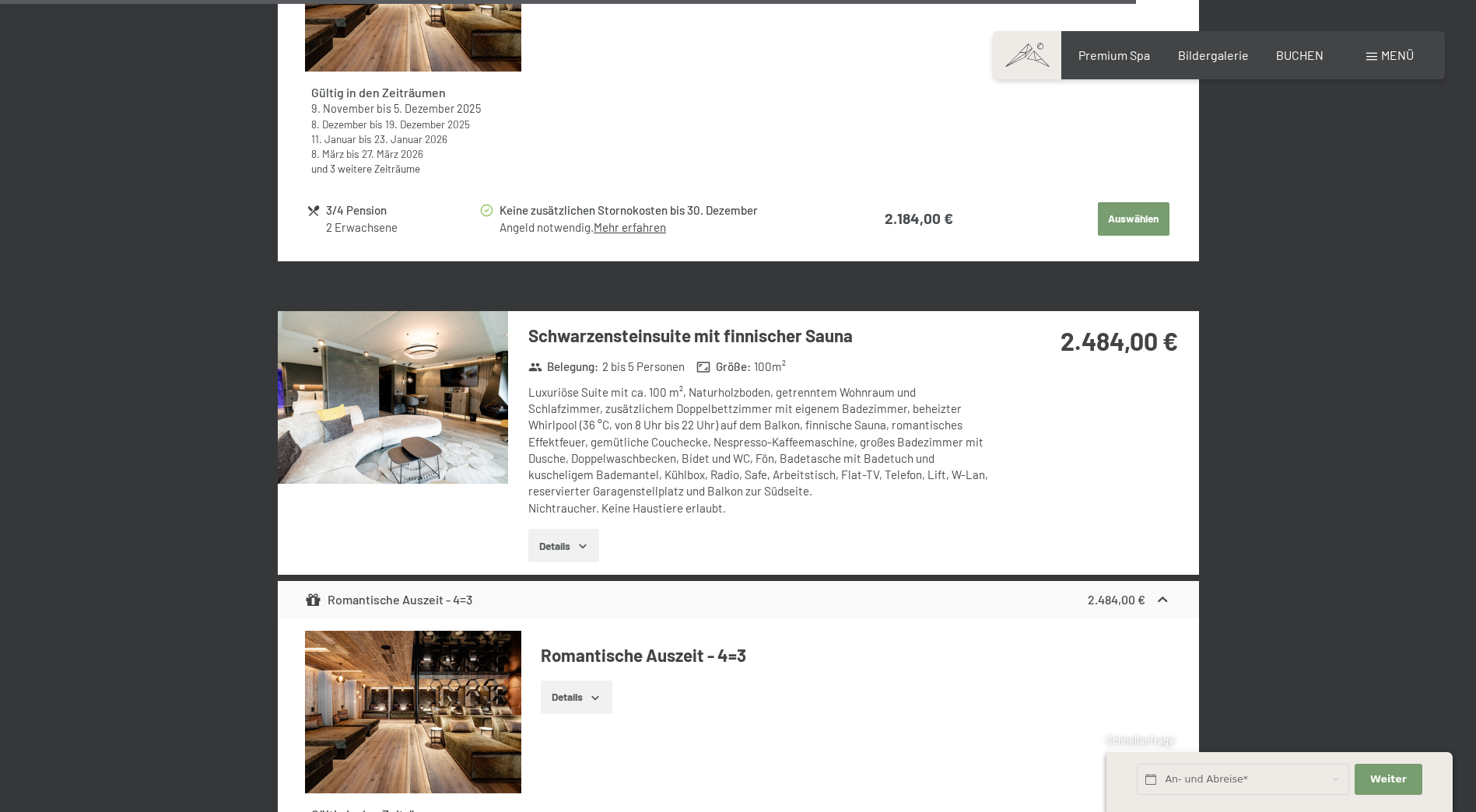
click at [0, 0] on div at bounding box center [0, 0] width 0 height 0
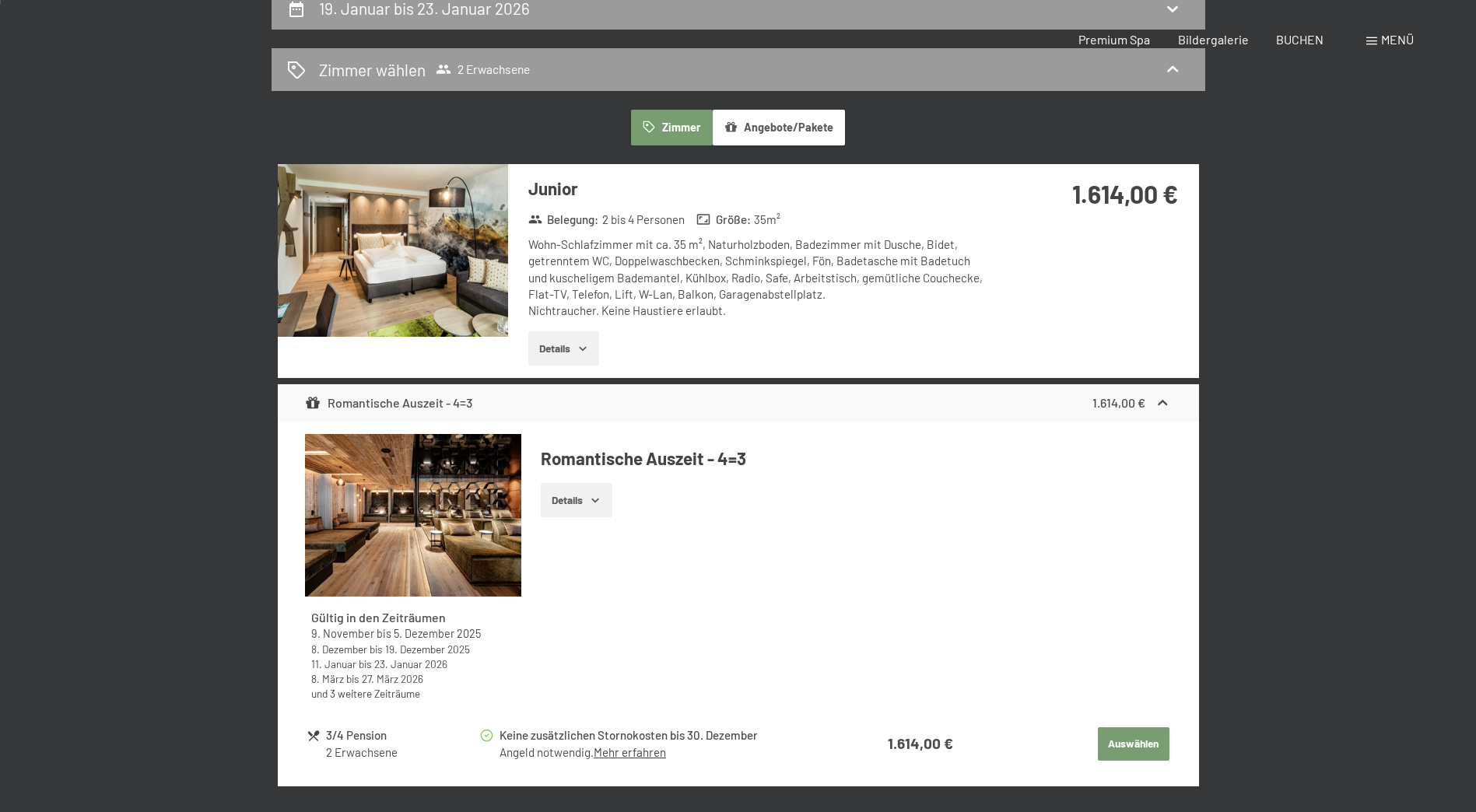
scroll to position [466, 0]
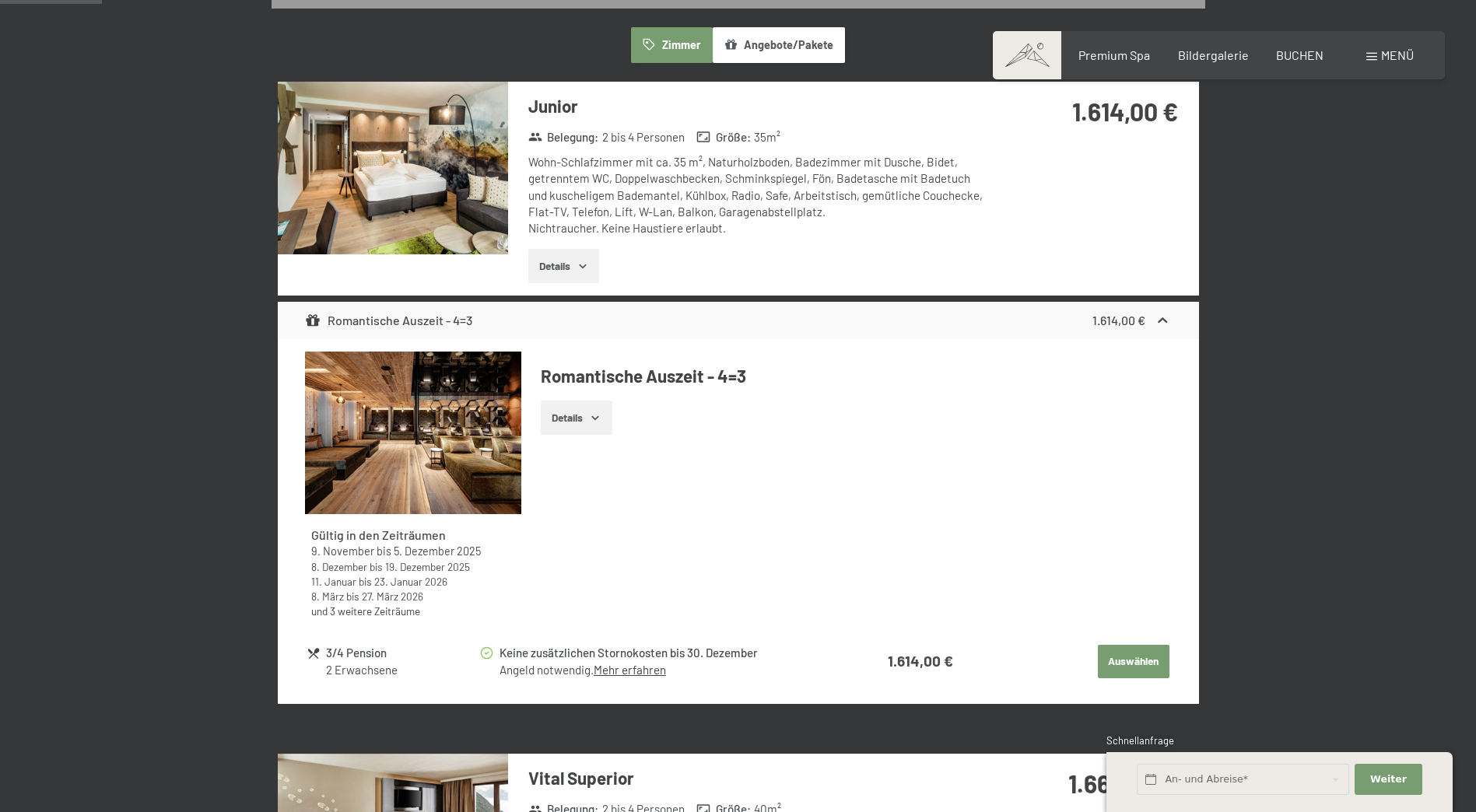
click at [400, 172] on img at bounding box center [393, 168] width 230 height 173
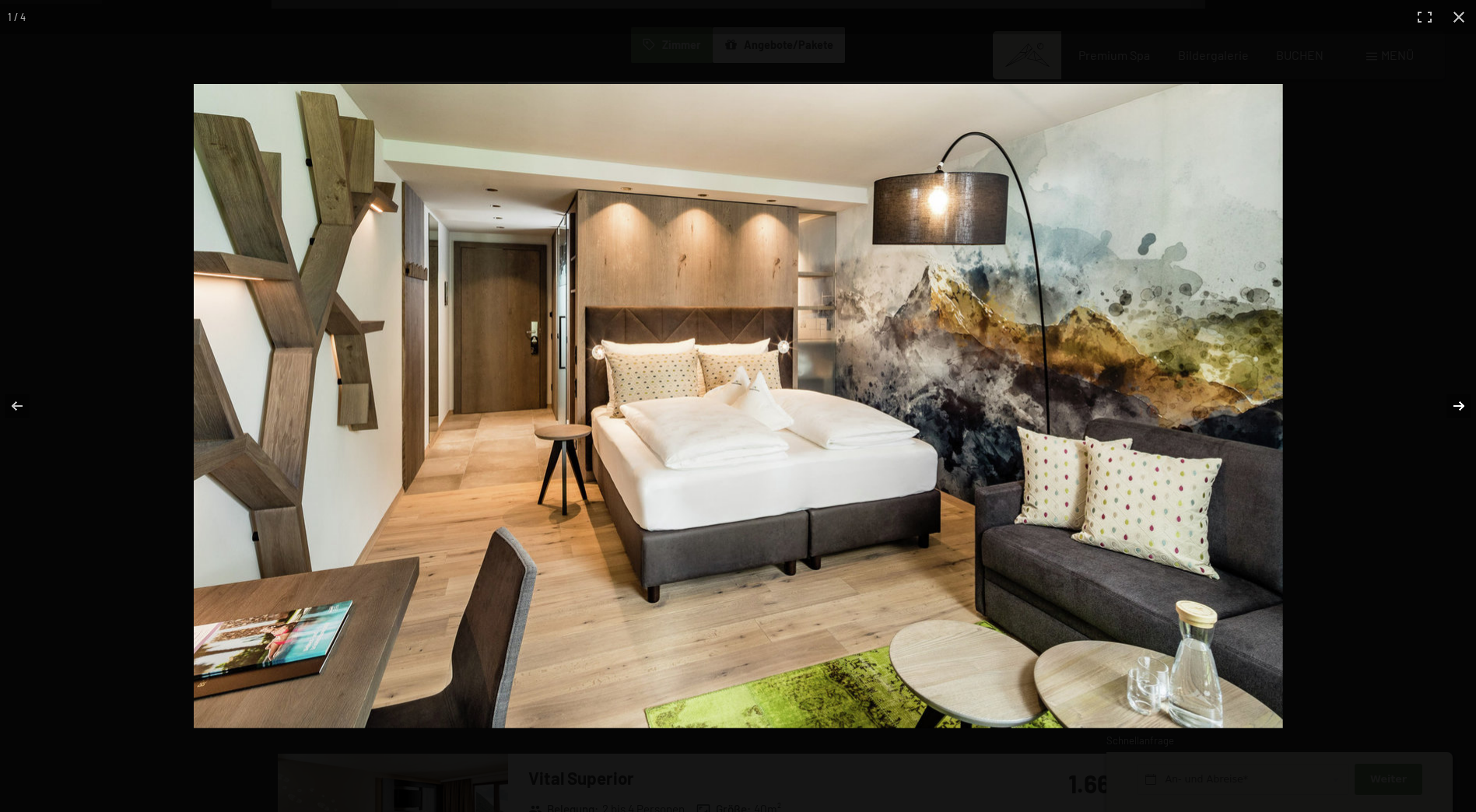
click at [1457, 407] on button "button" at bounding box center [1449, 406] width 55 height 78
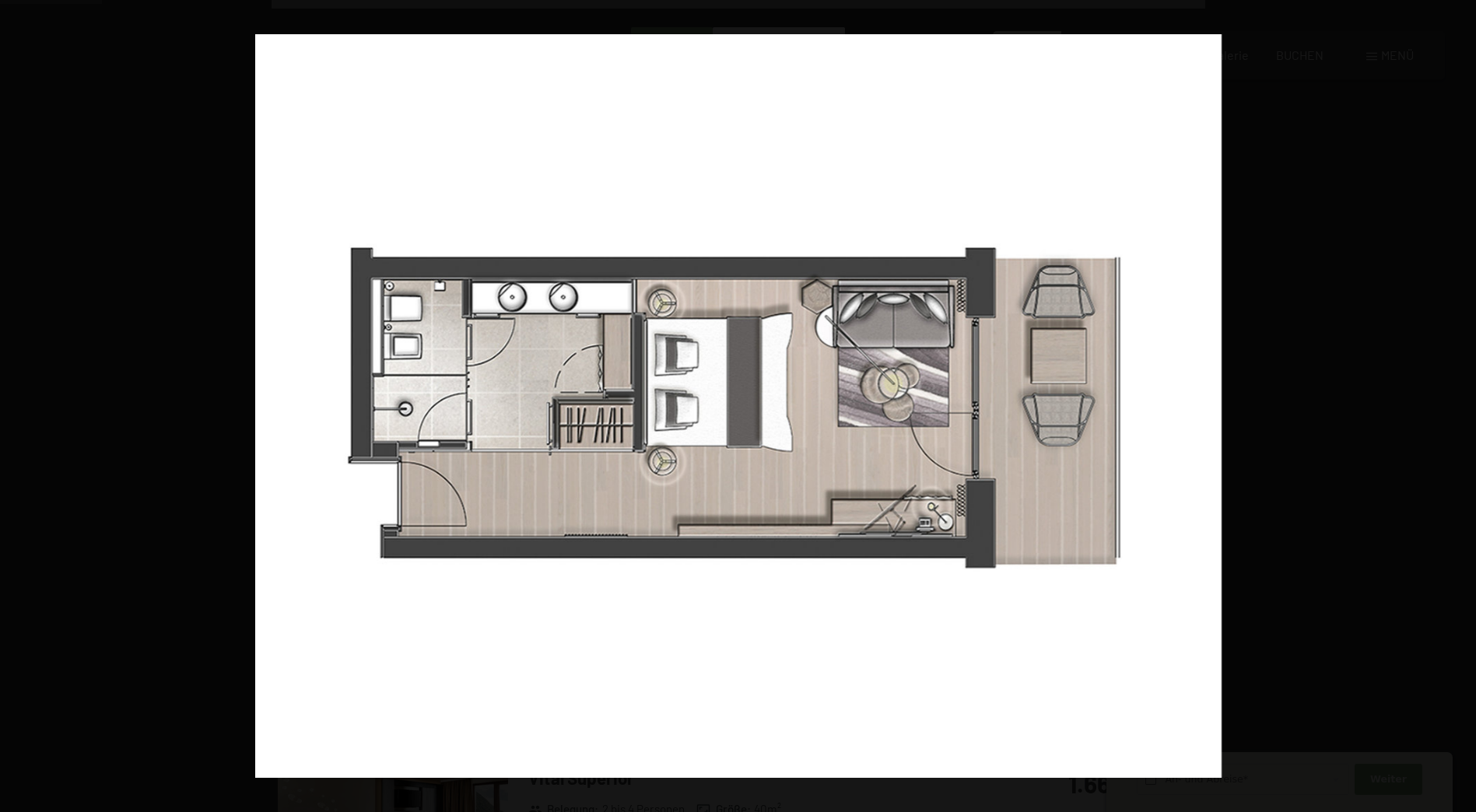
click at [1457, 407] on button "button" at bounding box center [1449, 406] width 55 height 78
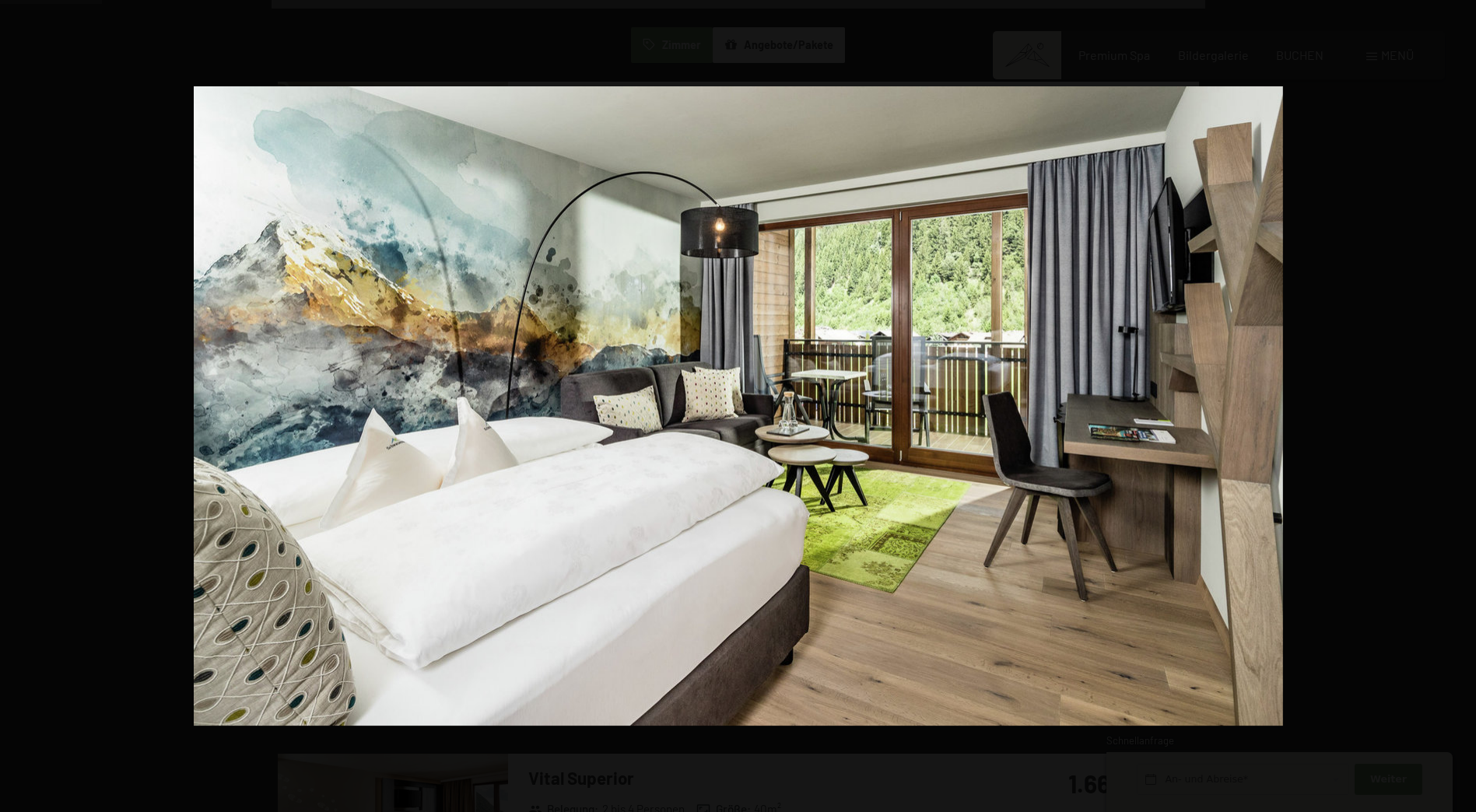
click at [1457, 407] on button "button" at bounding box center [1449, 406] width 55 height 78
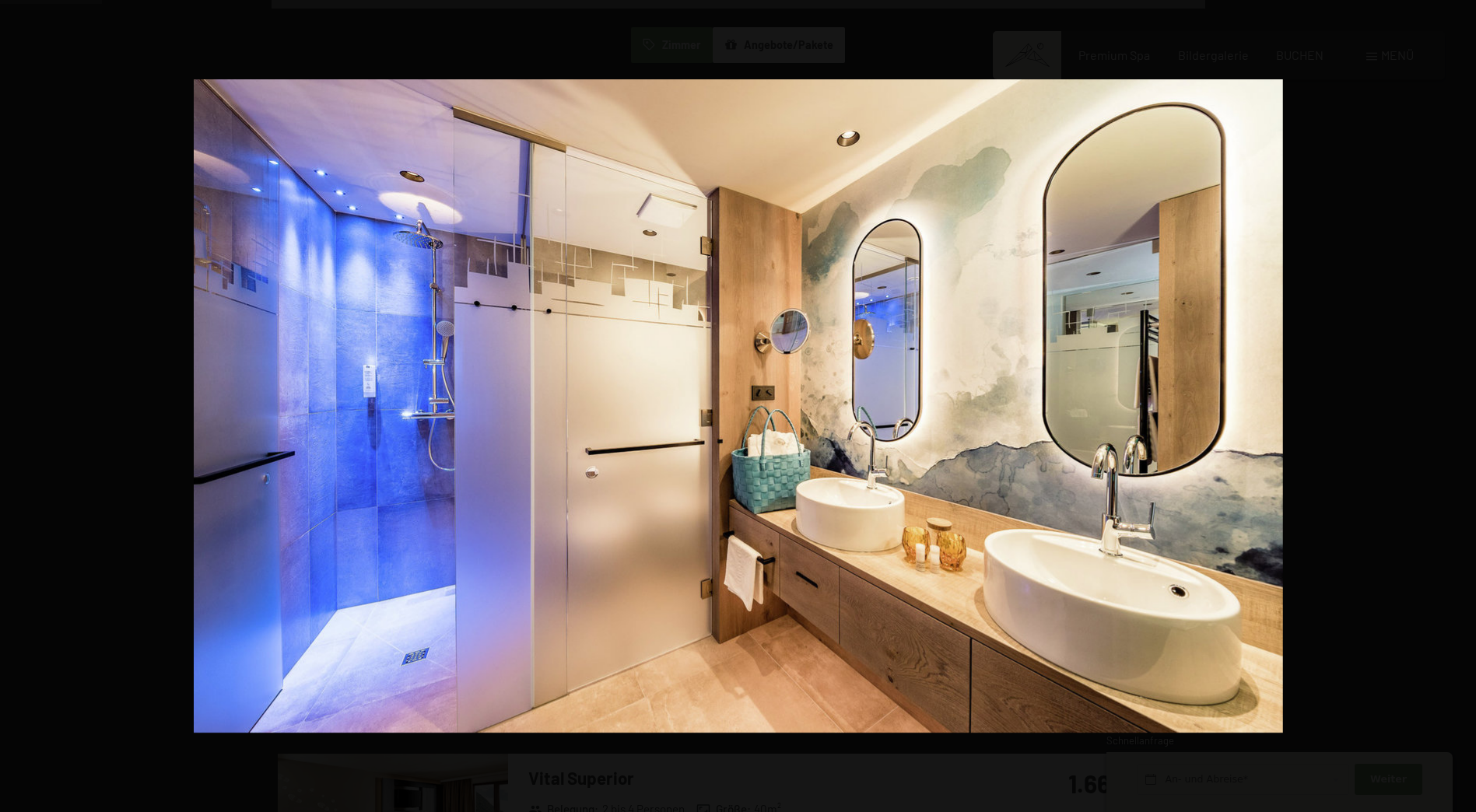
click at [1457, 407] on button "button" at bounding box center [1449, 406] width 55 height 78
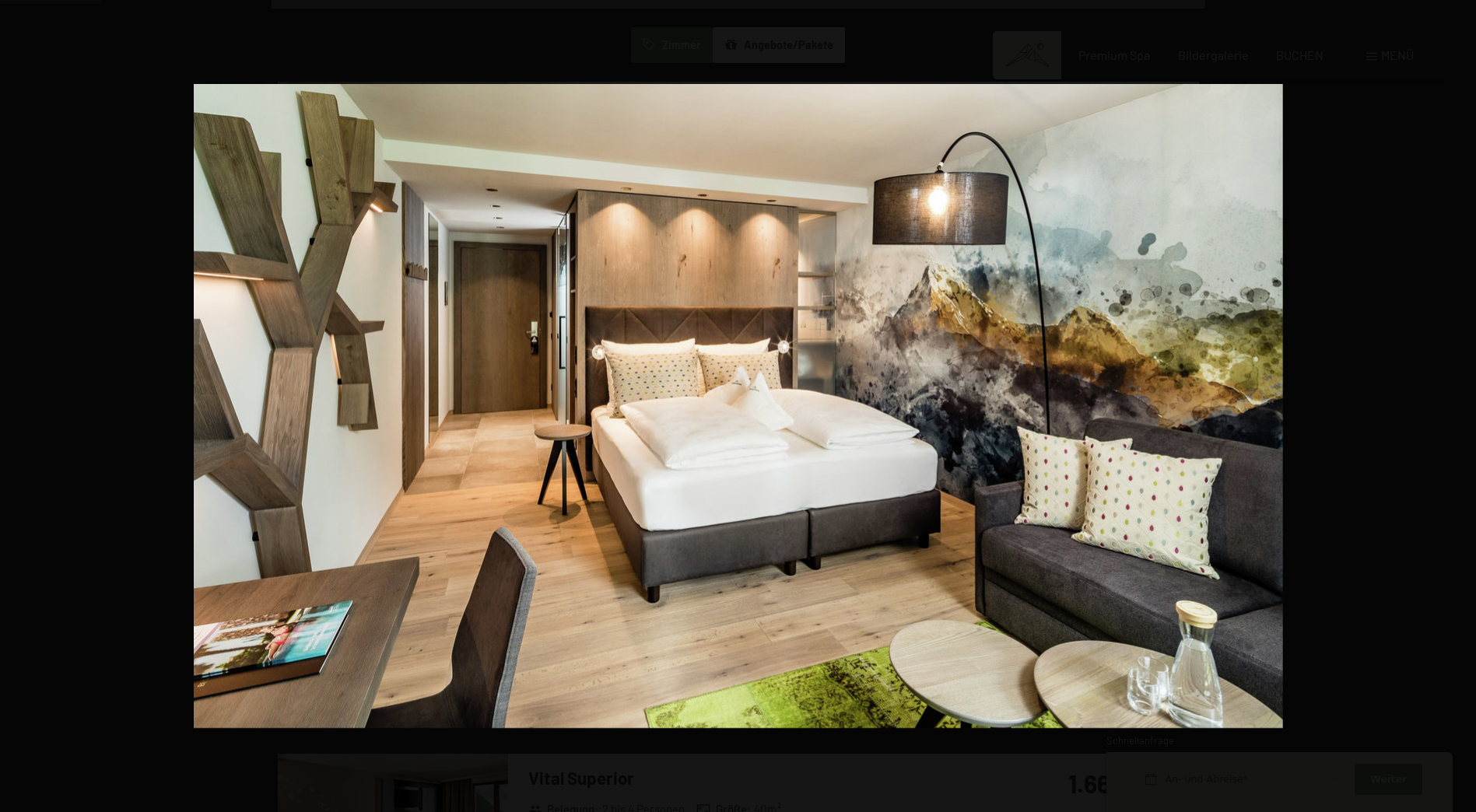
click at [1457, 407] on button "button" at bounding box center [1449, 406] width 55 height 78
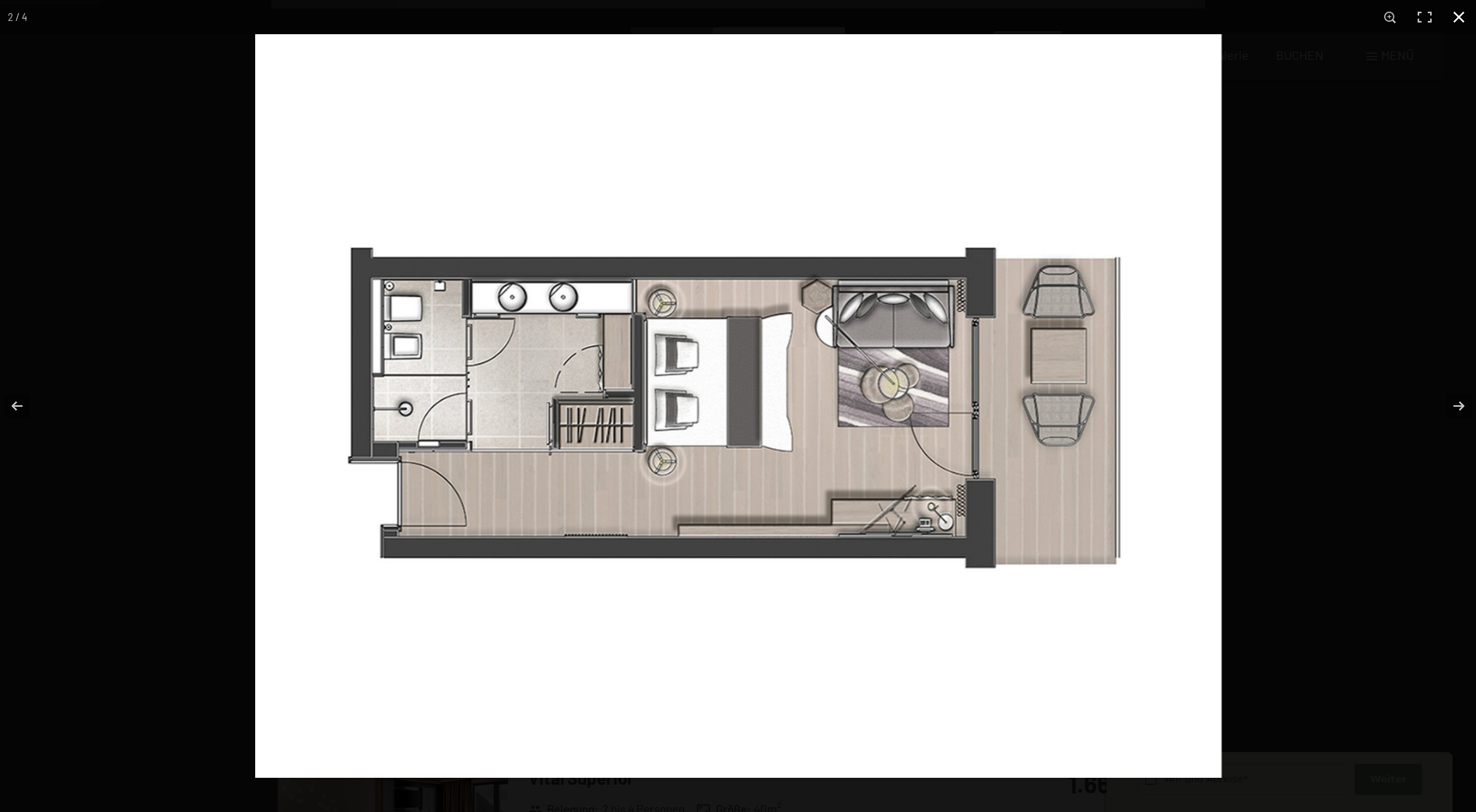
click at [1456, 19] on button "button" at bounding box center [1459, 17] width 34 height 34
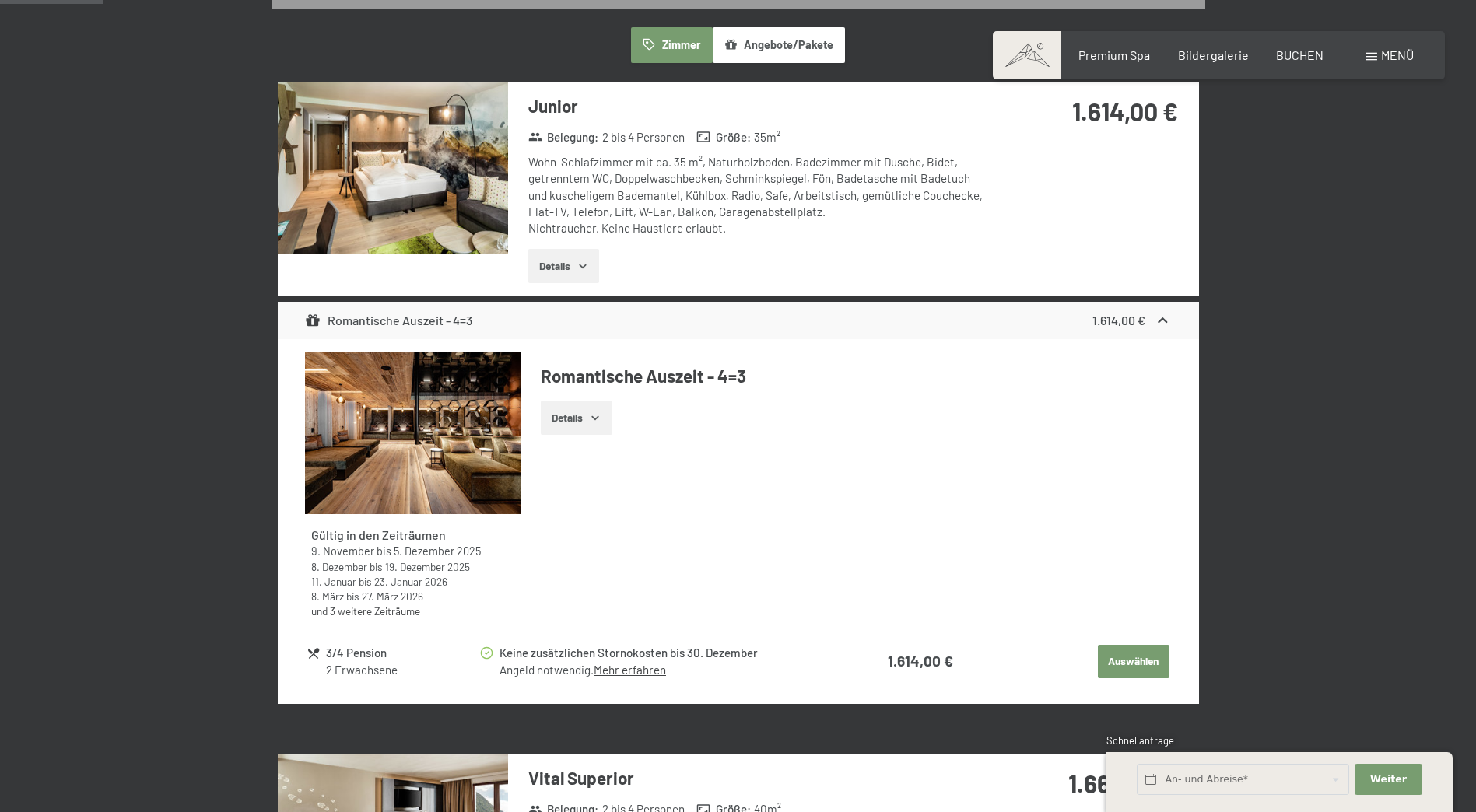
scroll to position [544, 0]
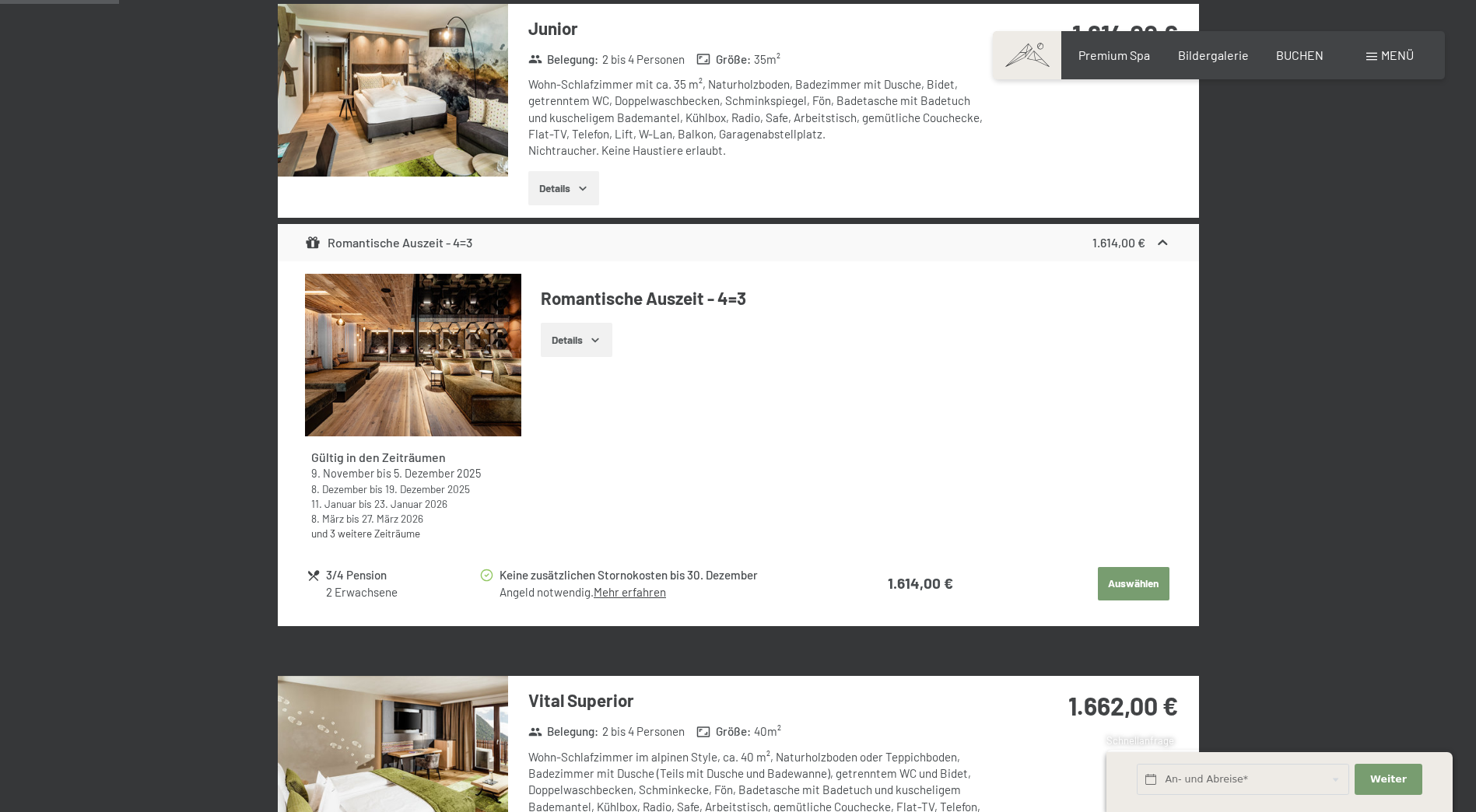
click at [555, 185] on button "Details" at bounding box center [564, 188] width 71 height 34
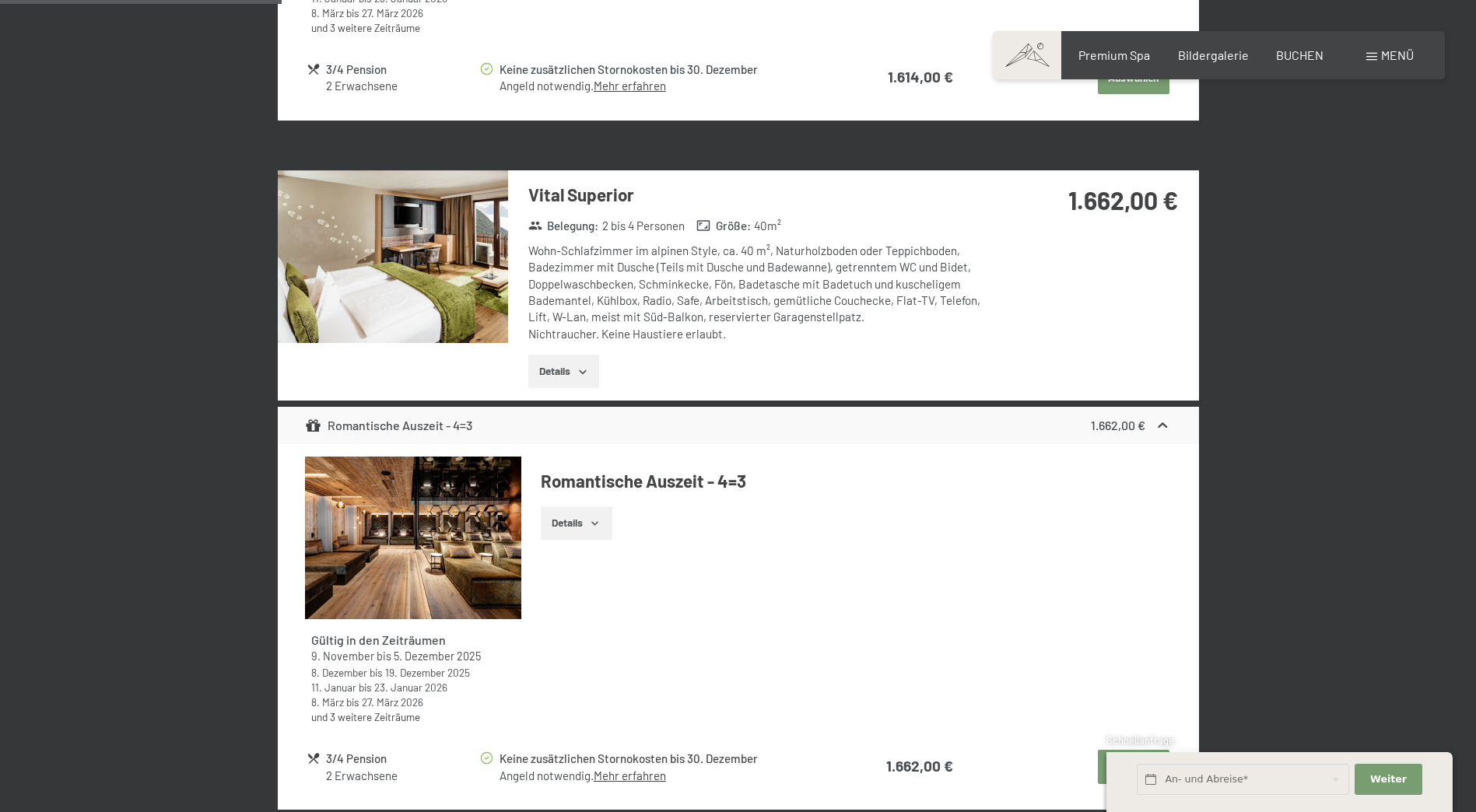
scroll to position [1322, 0]
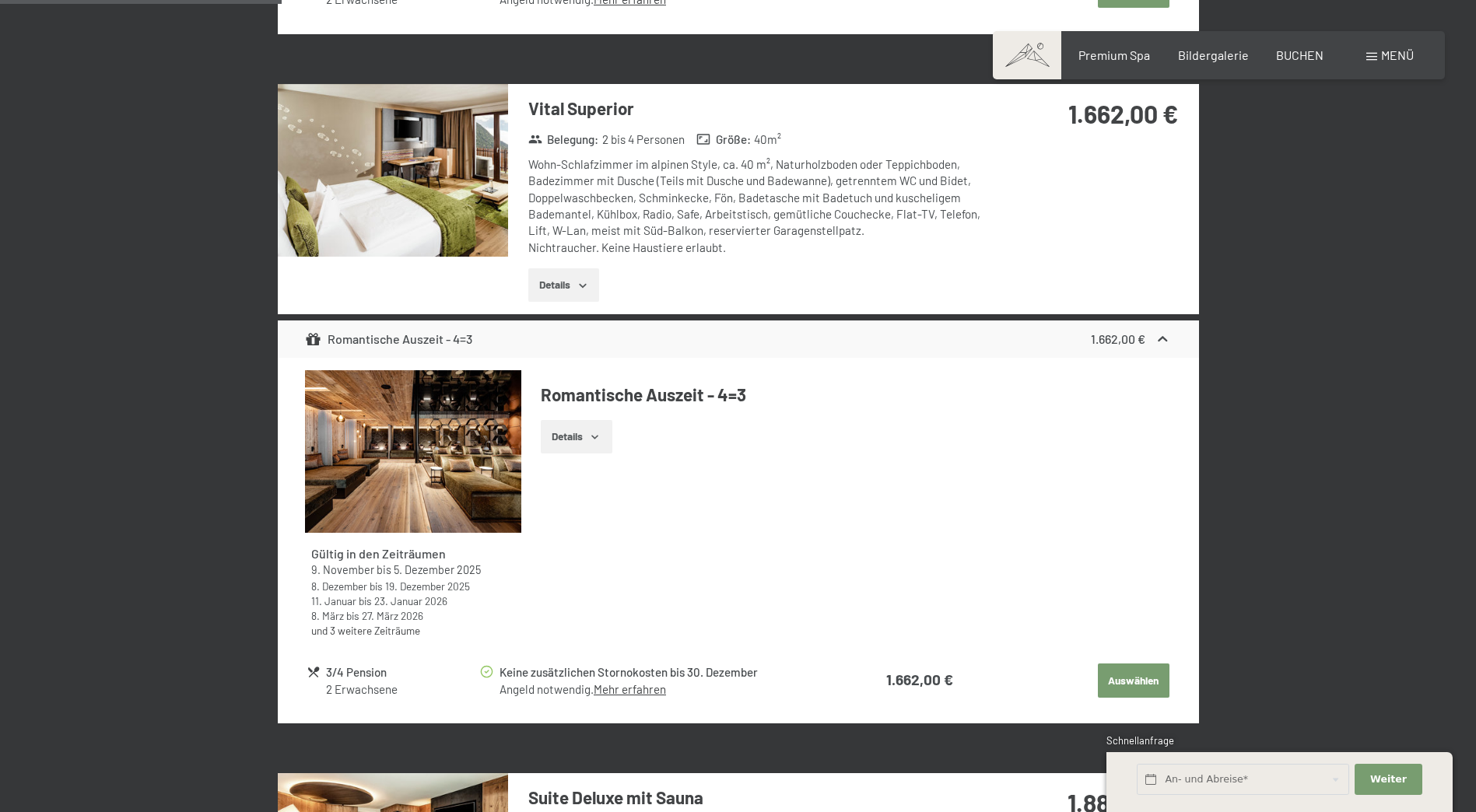
click at [587, 290] on icon "button" at bounding box center [582, 285] width 12 height 12
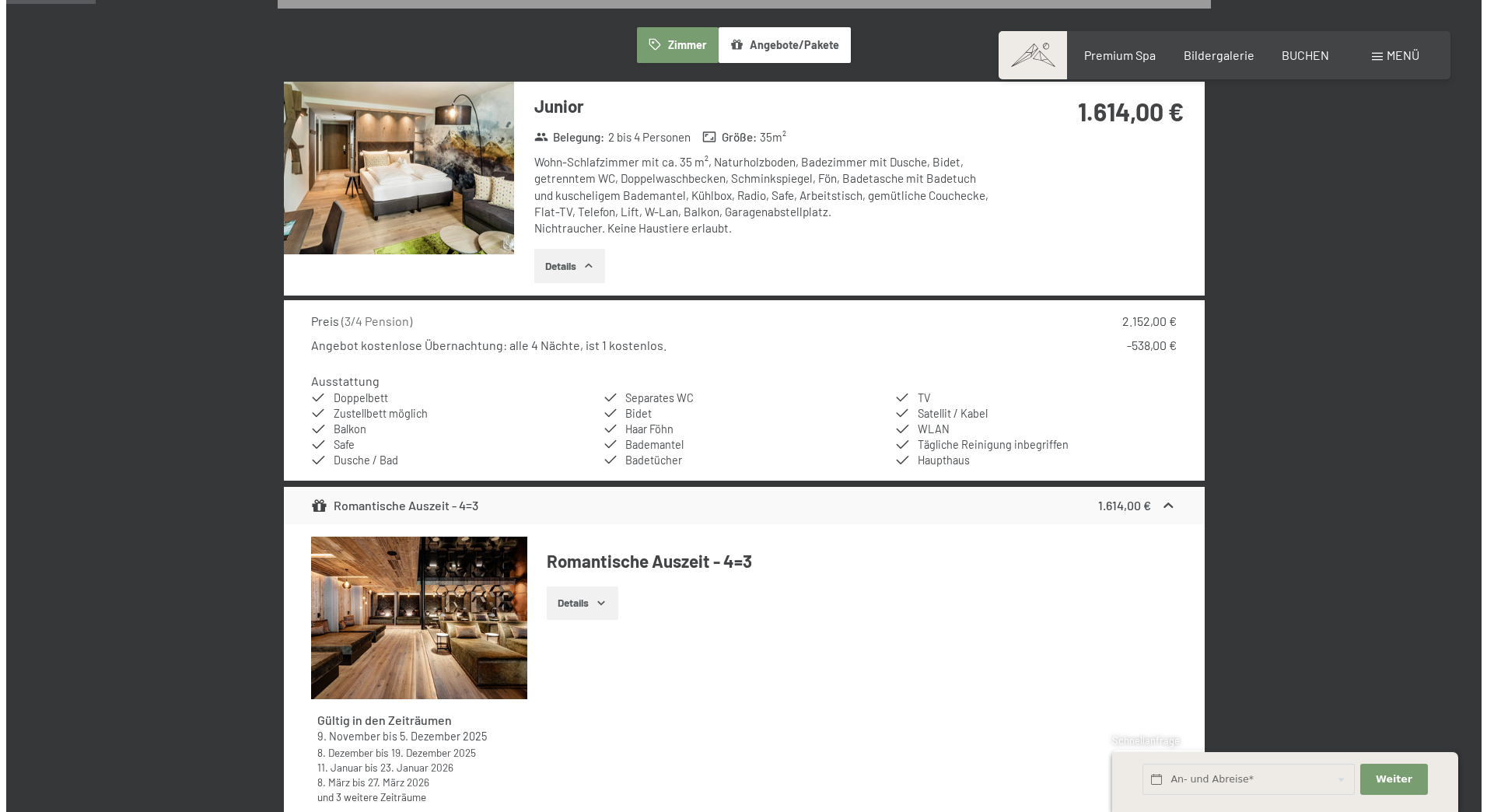
scroll to position [0, 0]
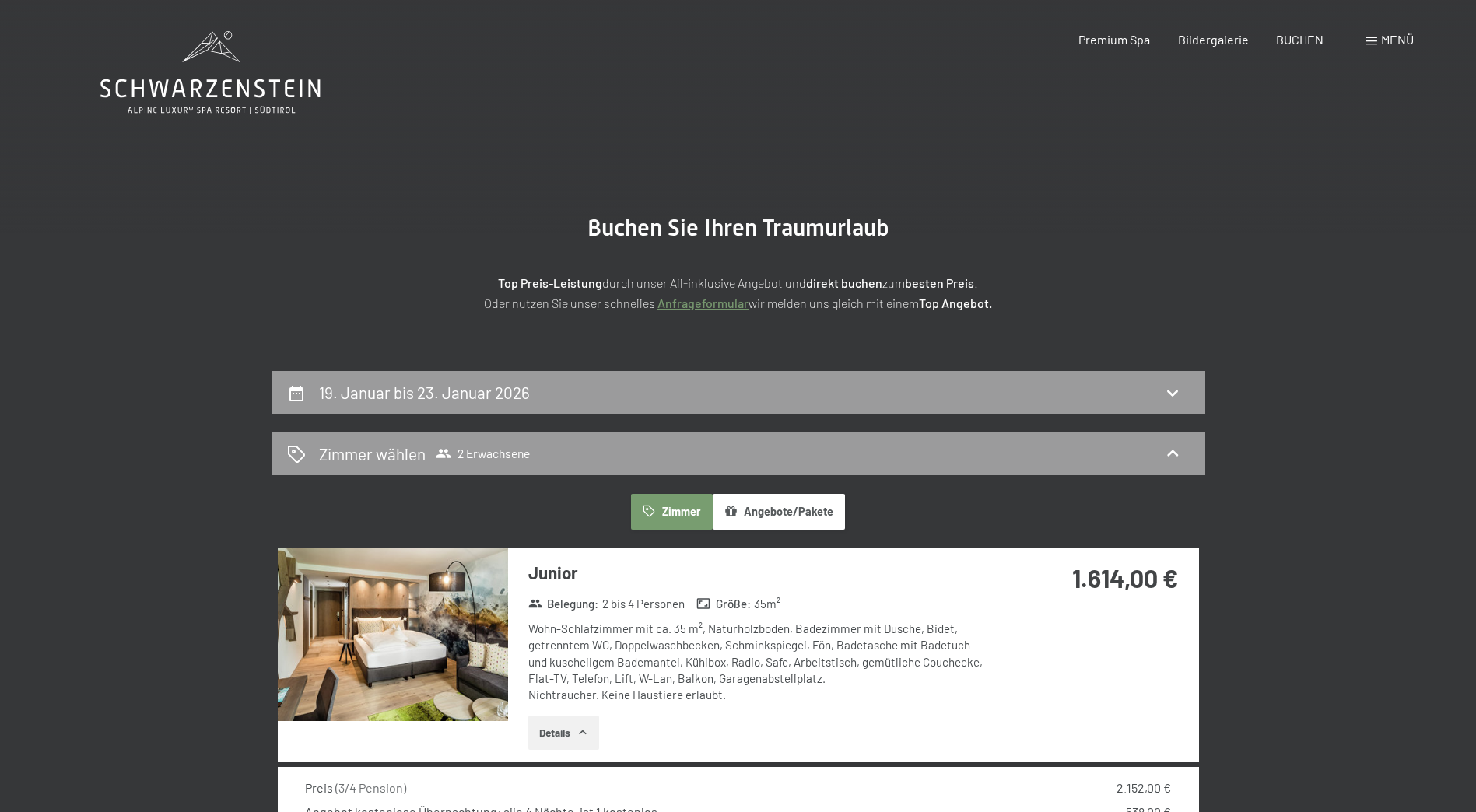
click at [1381, 42] on span "Menü" at bounding box center [1397, 40] width 32 height 15
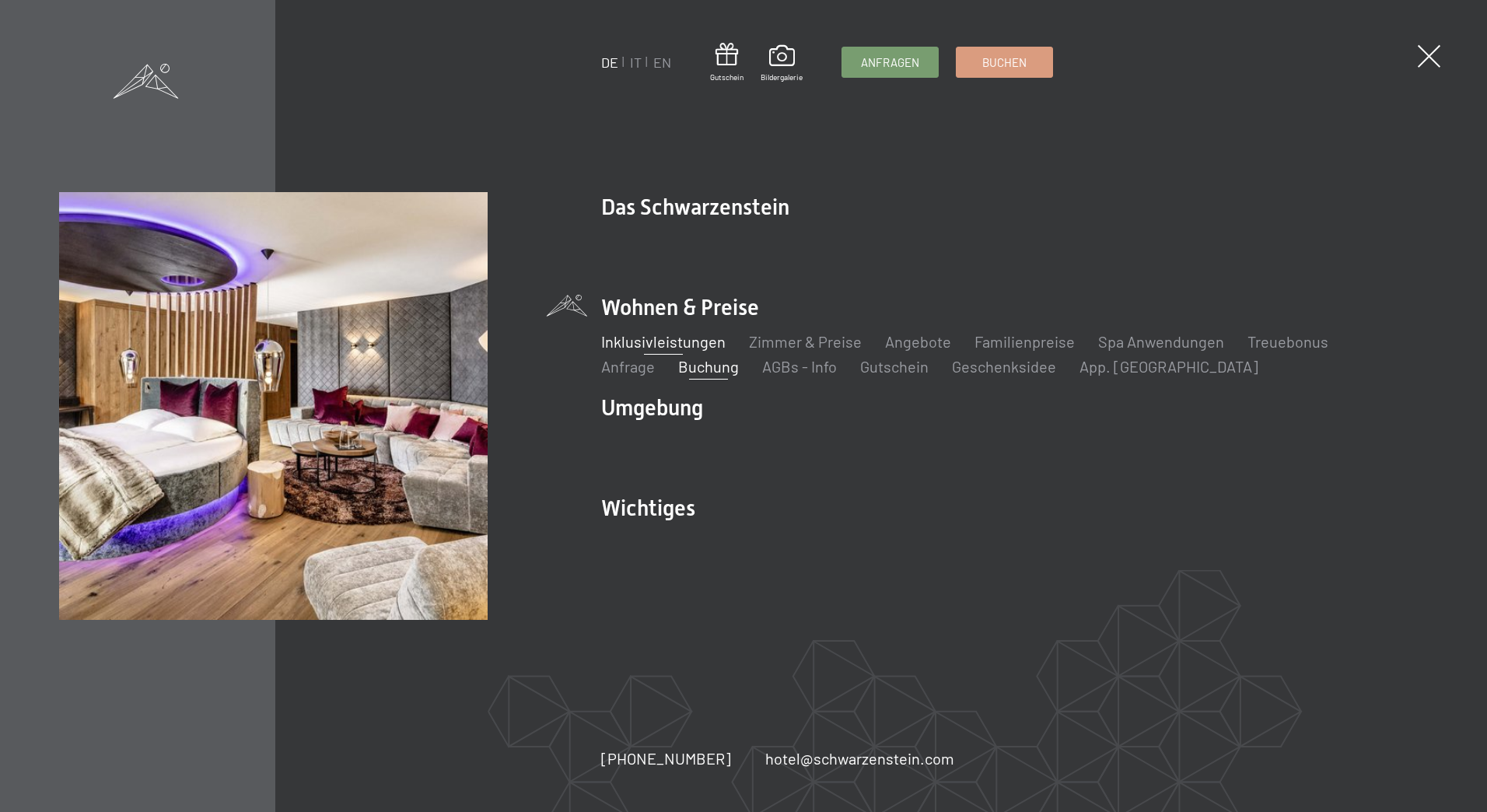
click at [689, 345] on link "Inklusivleistungen" at bounding box center [663, 342] width 124 height 19
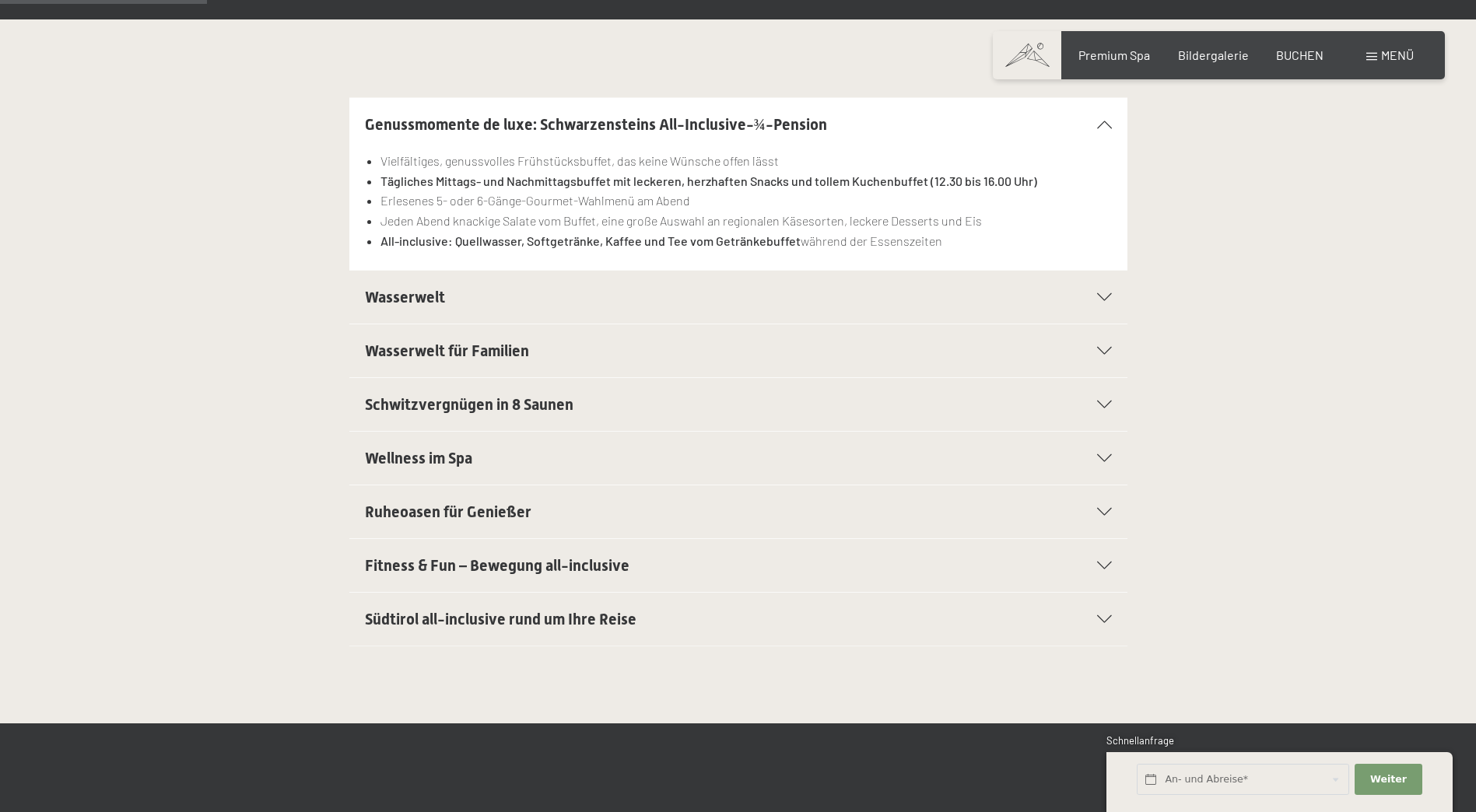
scroll to position [466, 0]
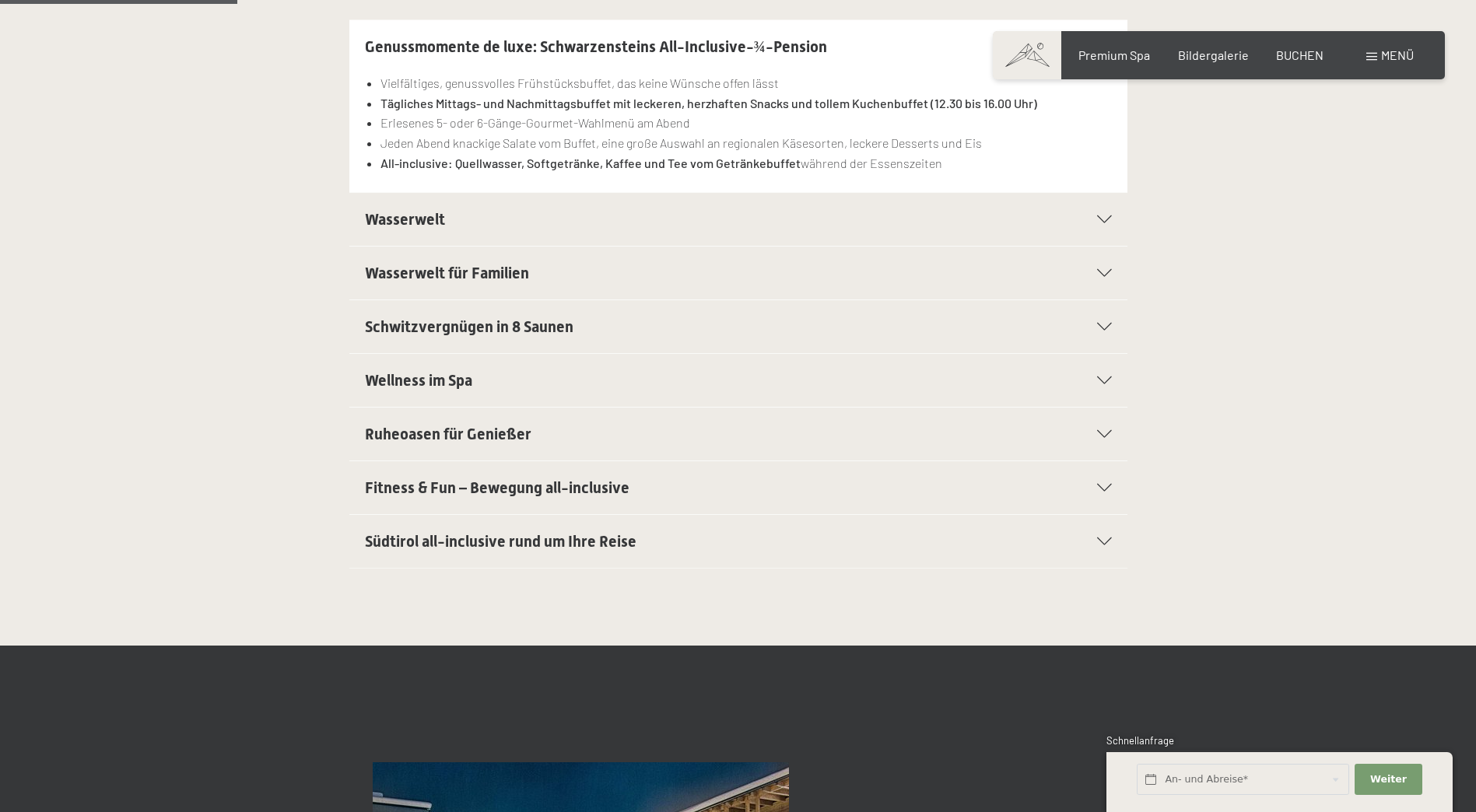
click at [739, 221] on h2 "Wasserwelt" at bounding box center [701, 219] width 673 height 21
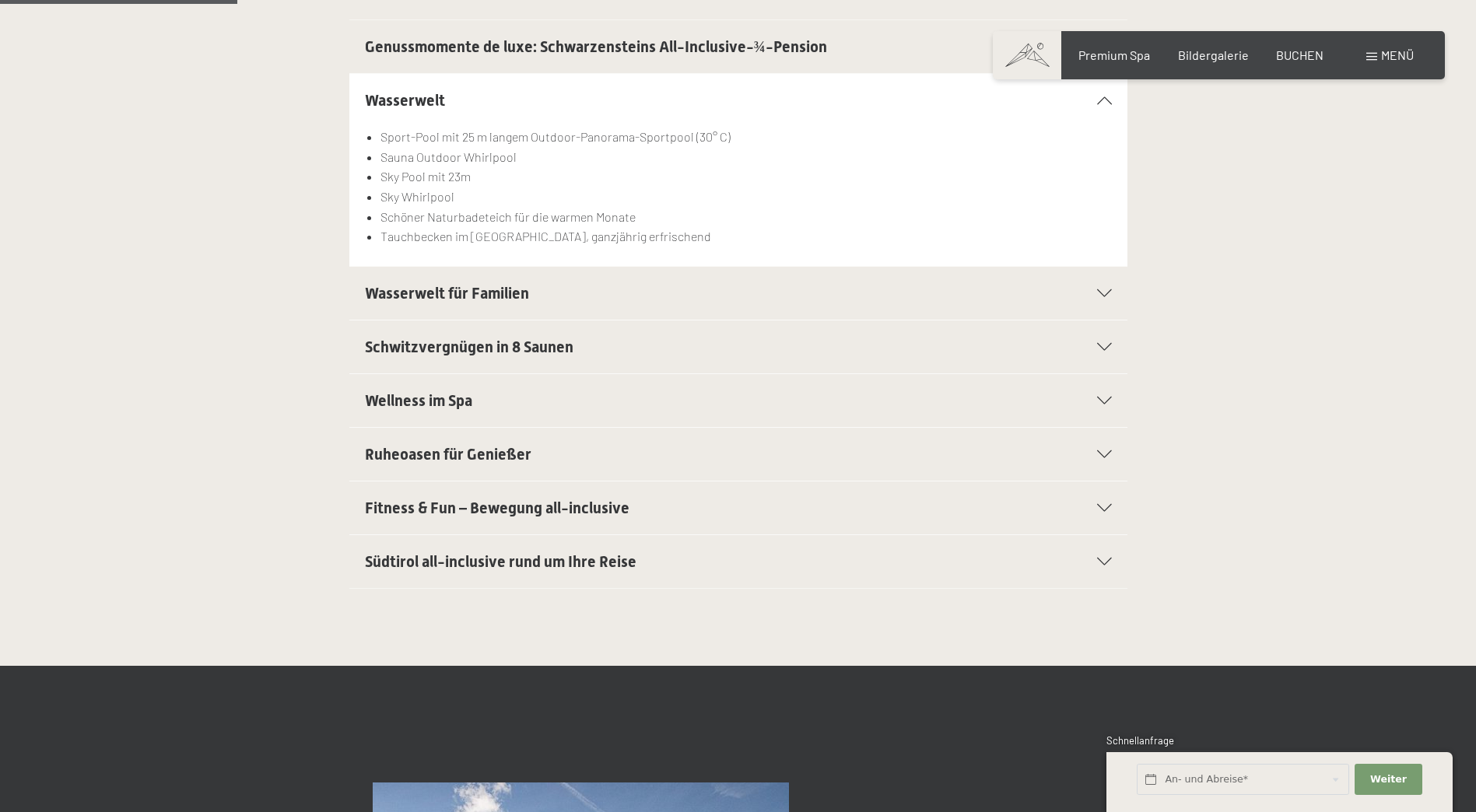
click at [844, 305] on div "Wasserwelt für Familien" at bounding box center [738, 294] width 747 height 53
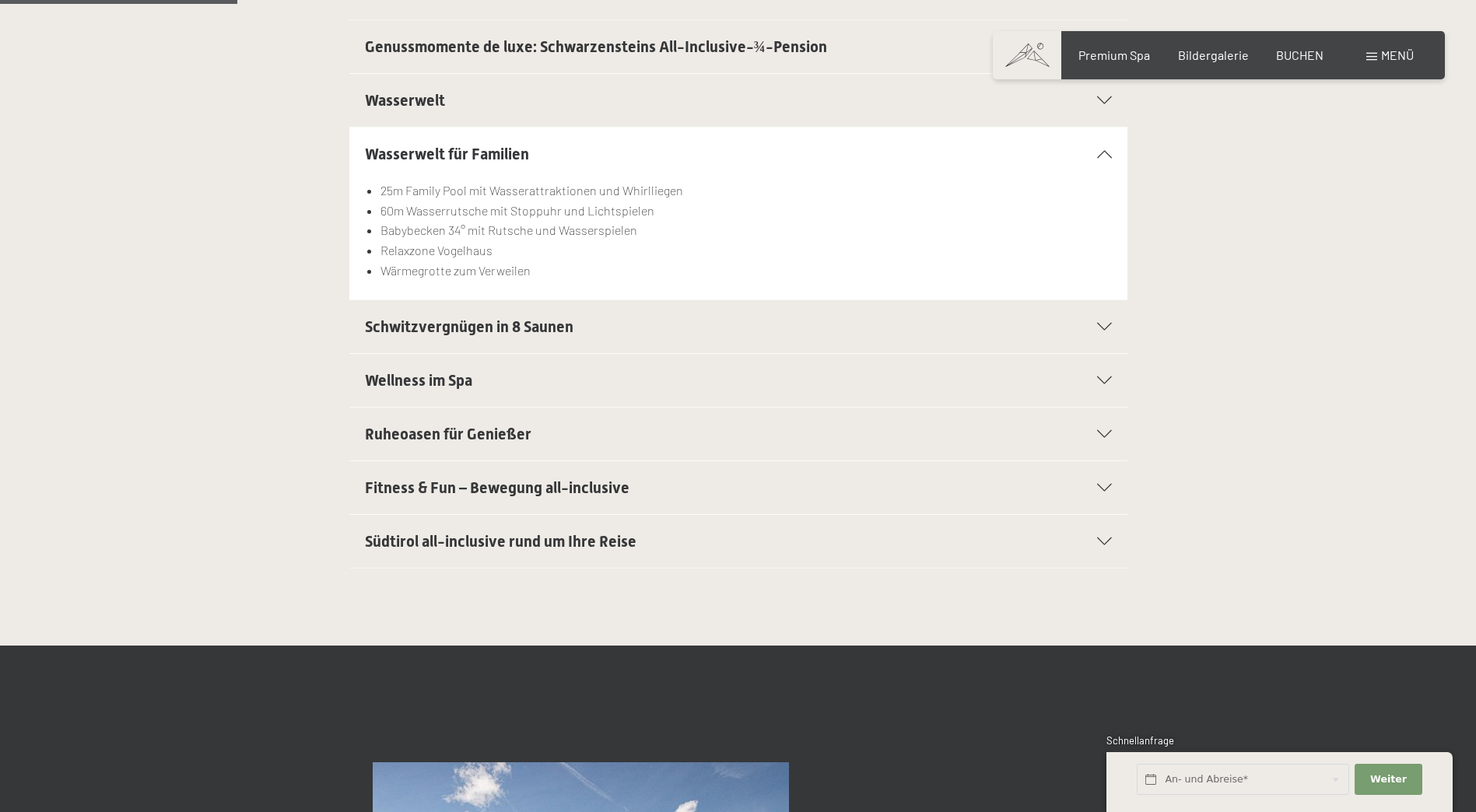
click at [843, 351] on div "Schwitzvergnügen in 8 Saunen" at bounding box center [738, 327] width 747 height 53
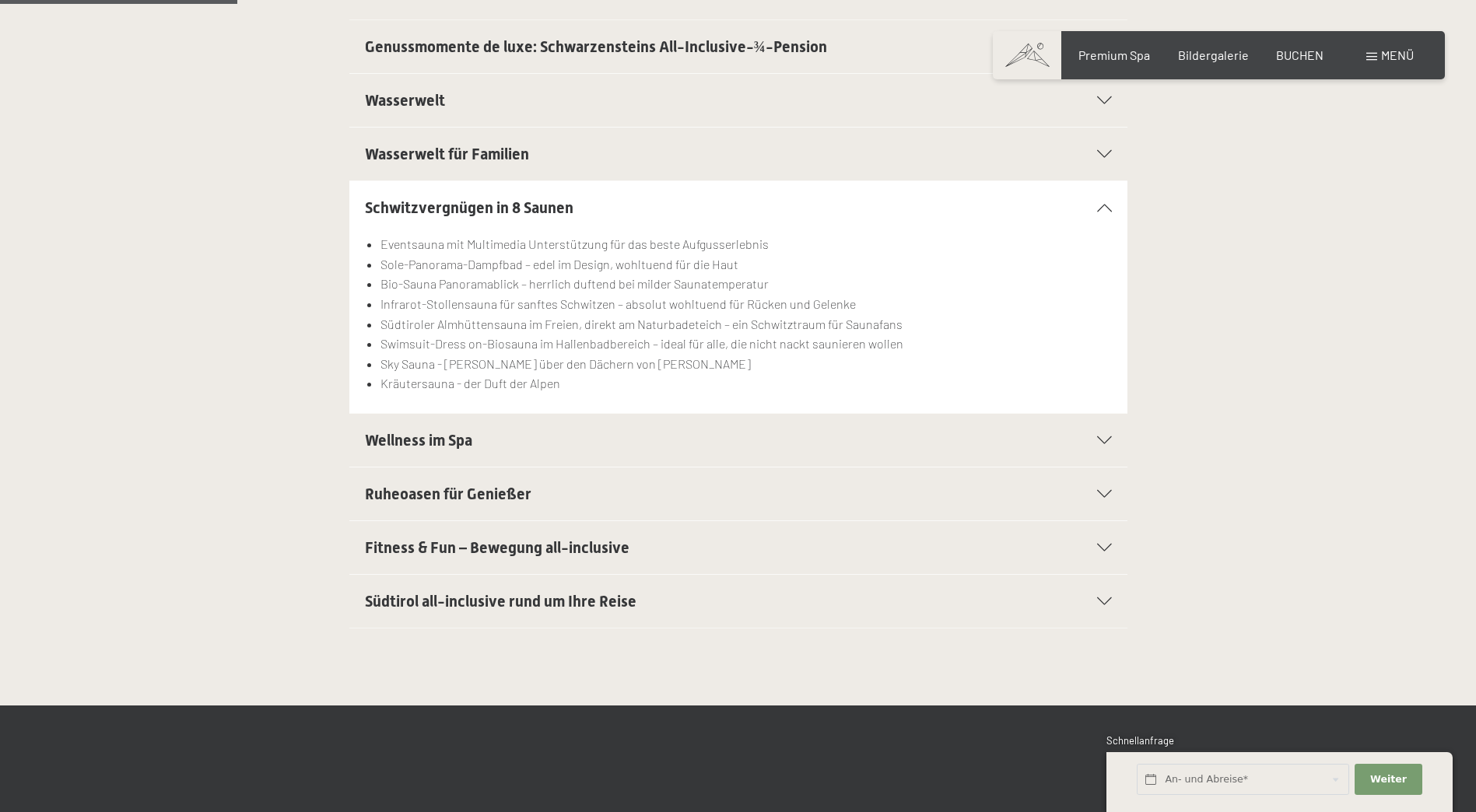
click at [790, 430] on h2 "Wellness im Spa" at bounding box center [701, 440] width 673 height 21
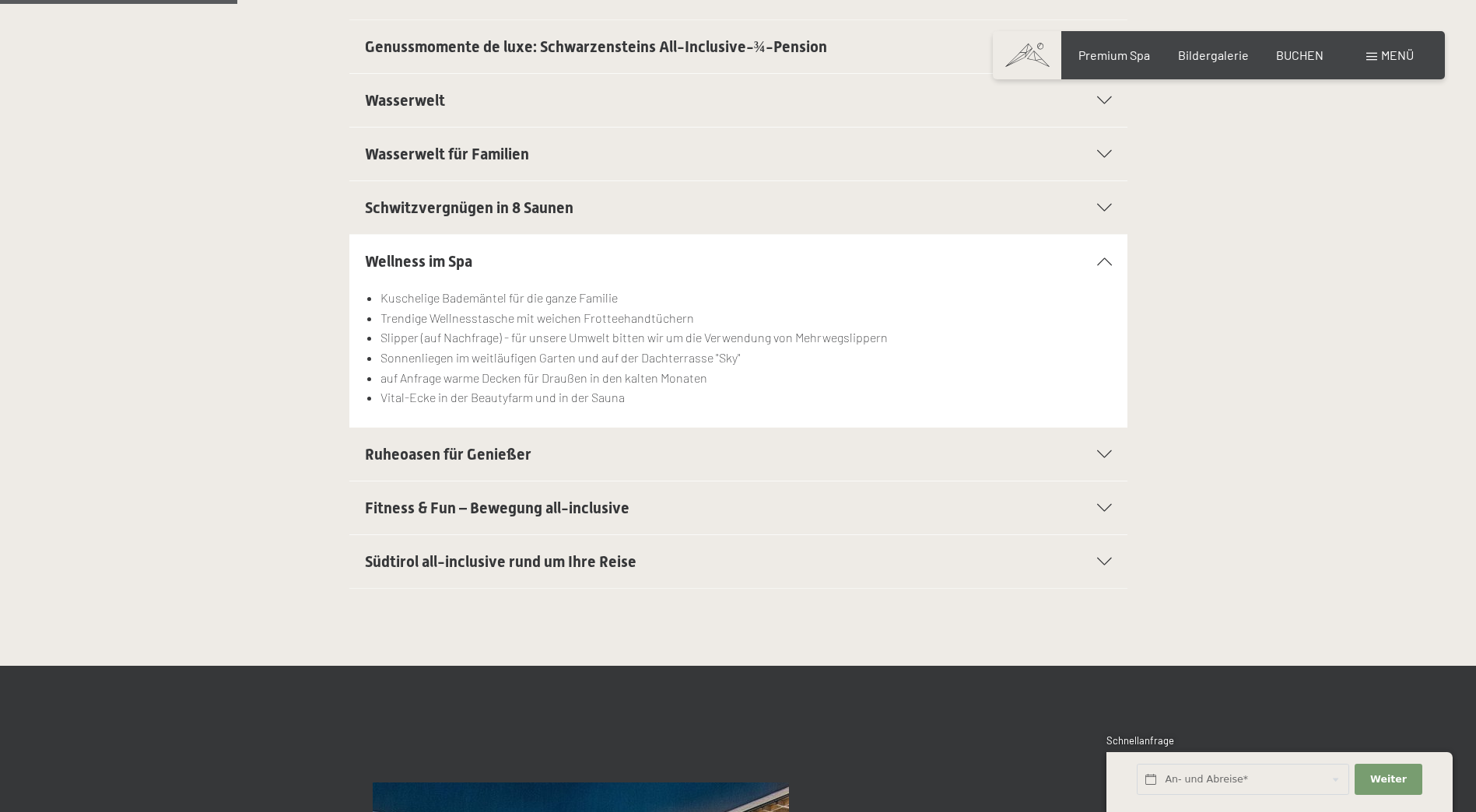
click at [801, 450] on h2 "Ruheoasen für Genießer" at bounding box center [701, 454] width 673 height 21
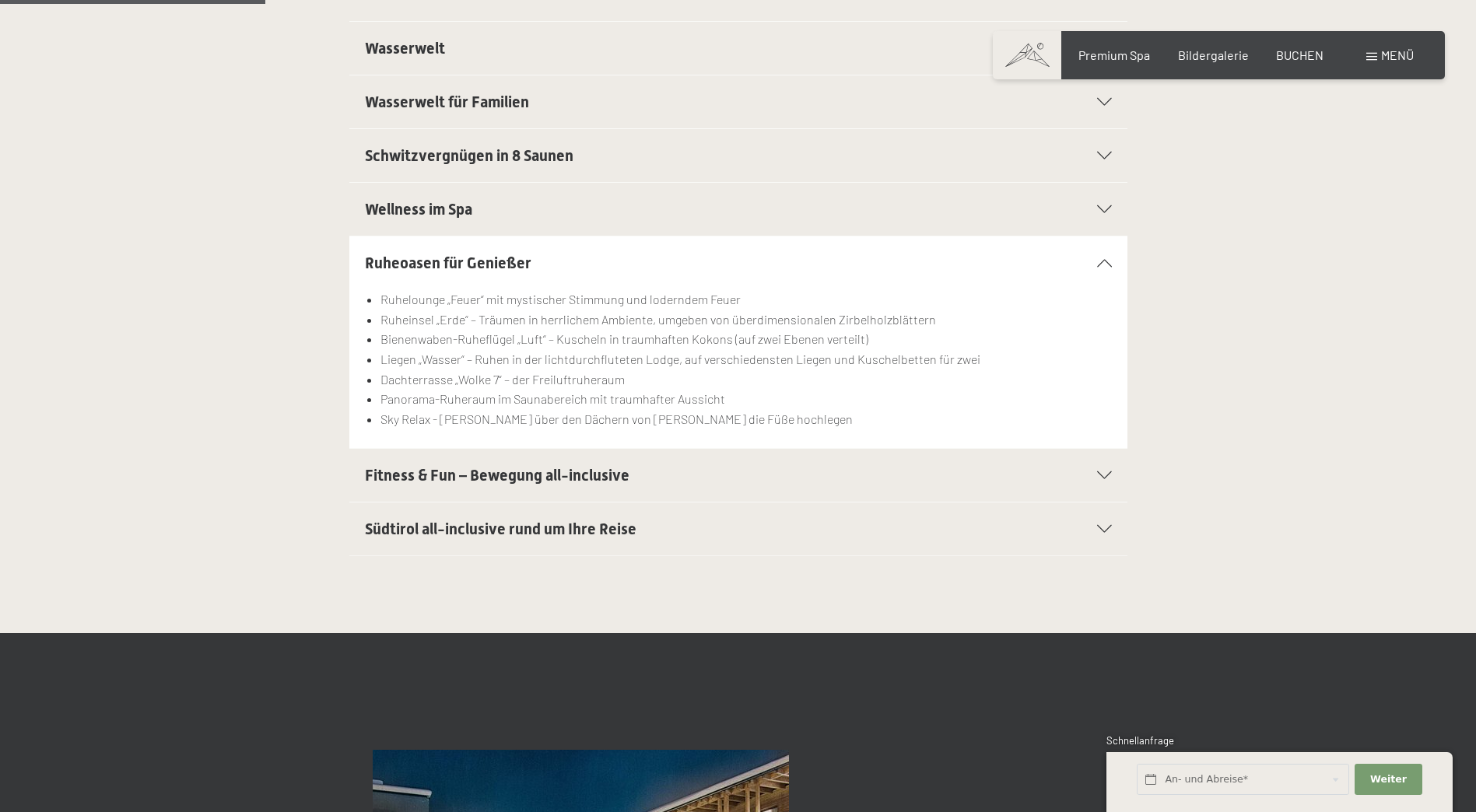
scroll to position [544, 0]
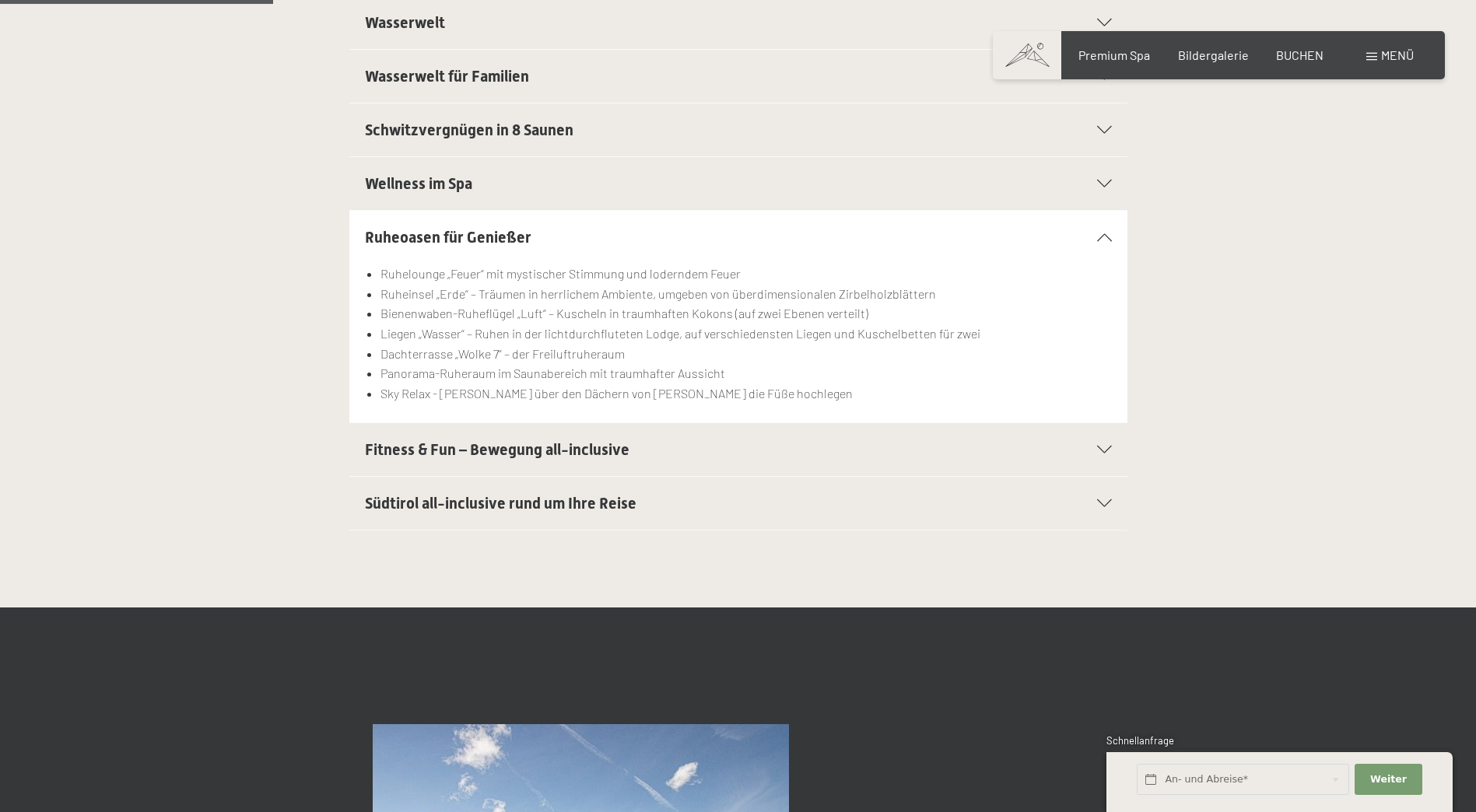
click at [801, 450] on h2 "Fitness & Fun – Bewegung all-inclusive" at bounding box center [701, 449] width 673 height 21
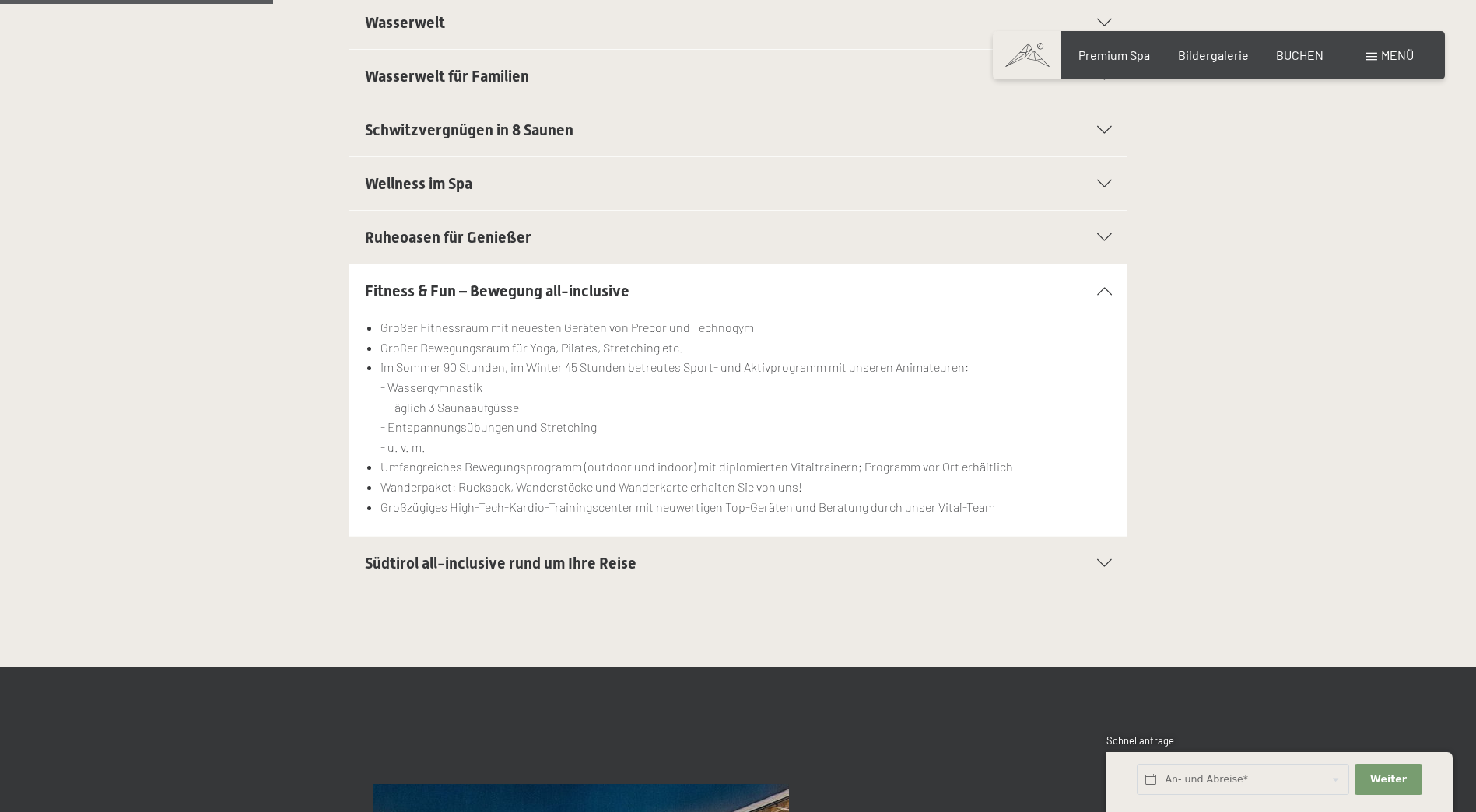
click at [668, 557] on h2 "Südtirol all-inclusive rund um Ihre Reise" at bounding box center [701, 563] width 673 height 21
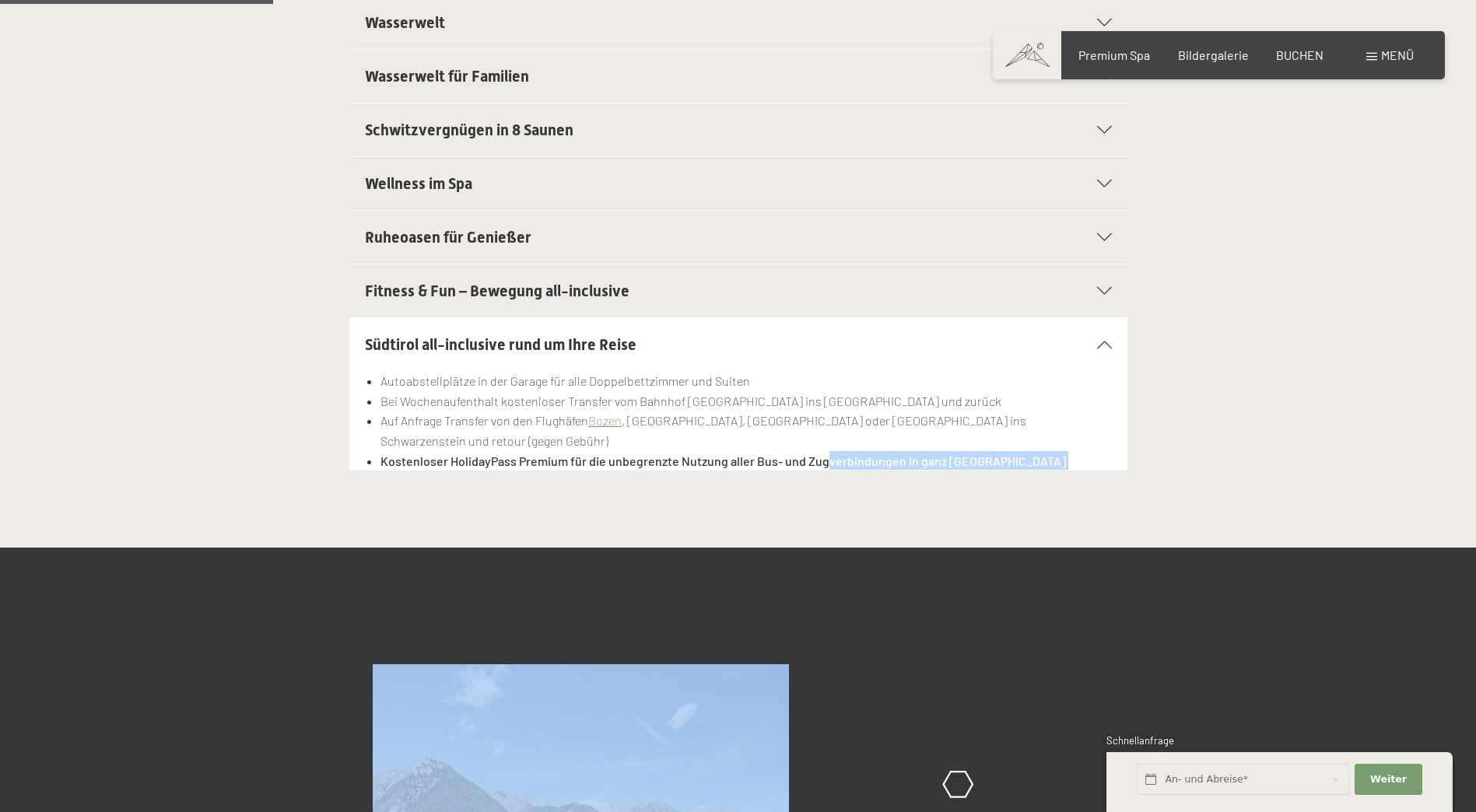
drag, startPoint x: 616, startPoint y: 444, endPoint x: 820, endPoint y: 451, distance: 204.1
click at [820, 451] on div "Autoabstellplätze in der Garage für alle Doppelbettzimmer und Suiten Bei Wochen…" at bounding box center [738, 431] width 747 height 119
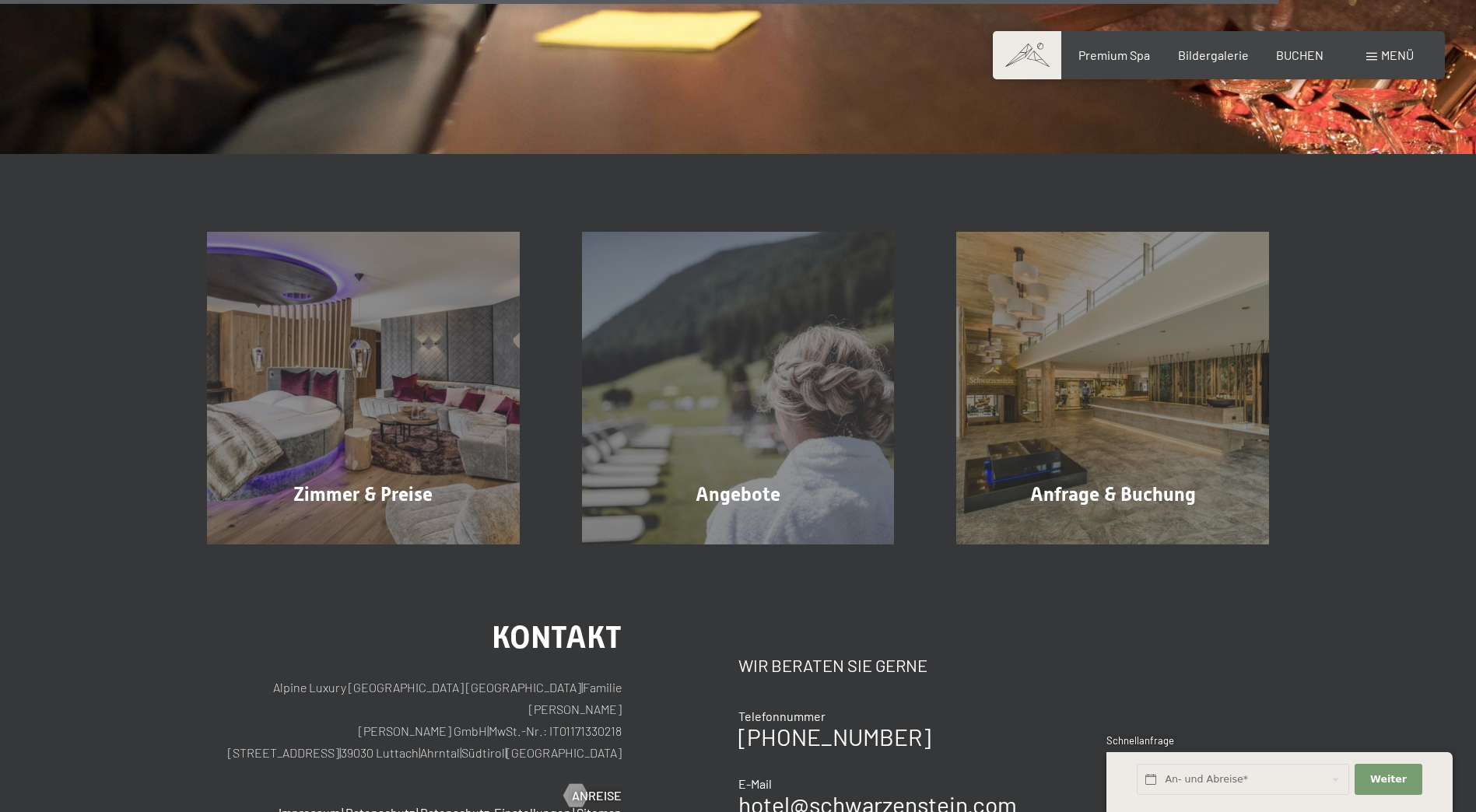
scroll to position [2410, 0]
